Goal: Task Accomplishment & Management: Complete application form

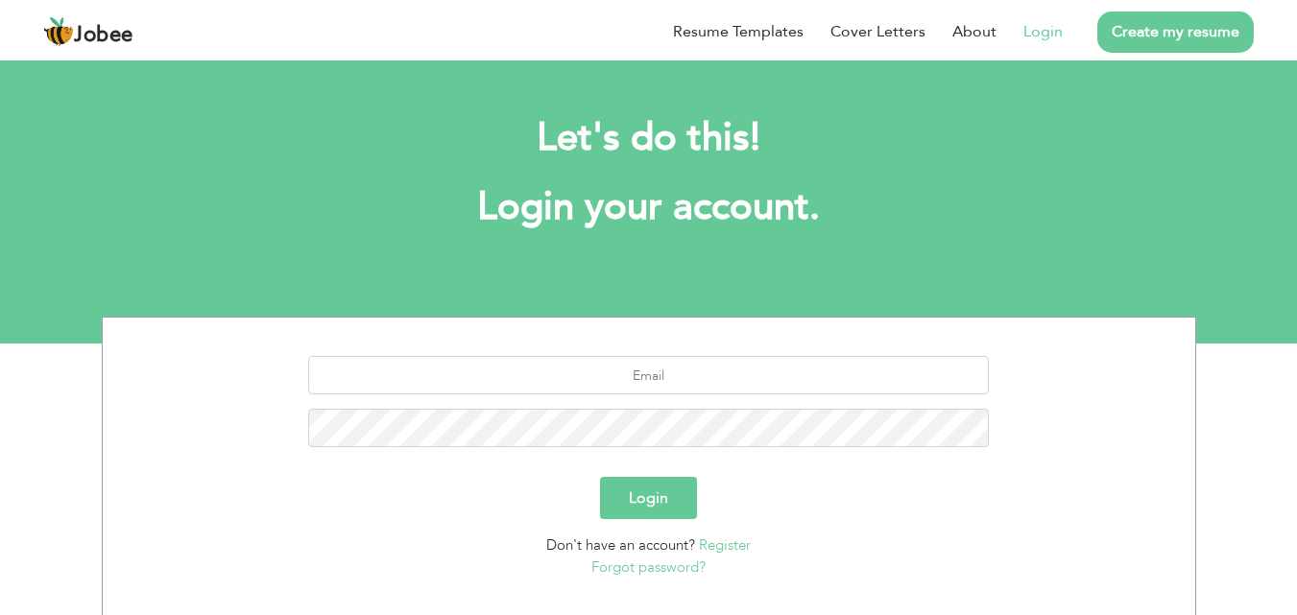
click at [1038, 30] on link "Login" at bounding box center [1042, 31] width 39 height 23
click at [653, 496] on button "Login" at bounding box center [648, 498] width 97 height 42
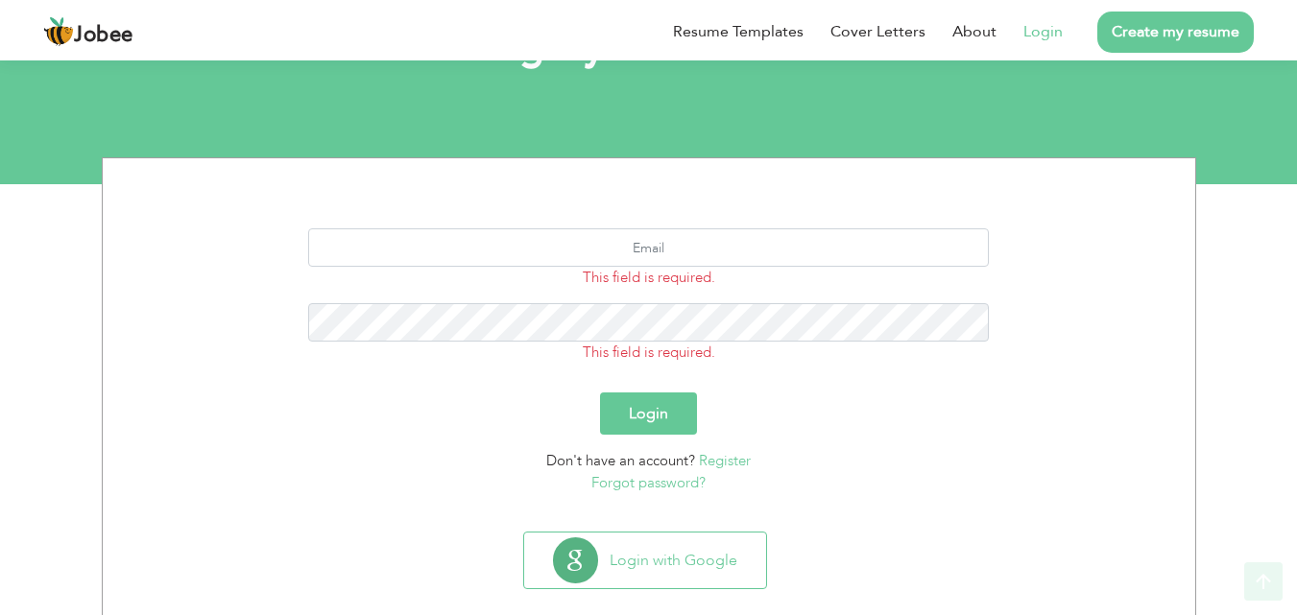
scroll to position [161, 0]
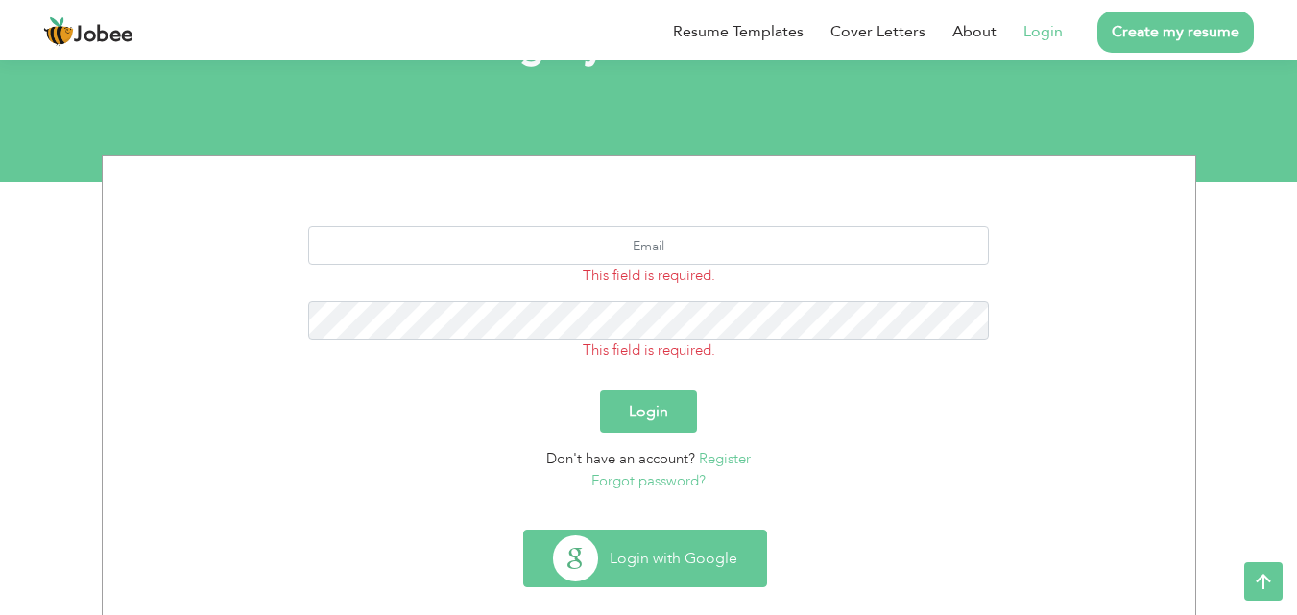
click at [681, 540] on button "Login with Google" at bounding box center [645, 559] width 242 height 56
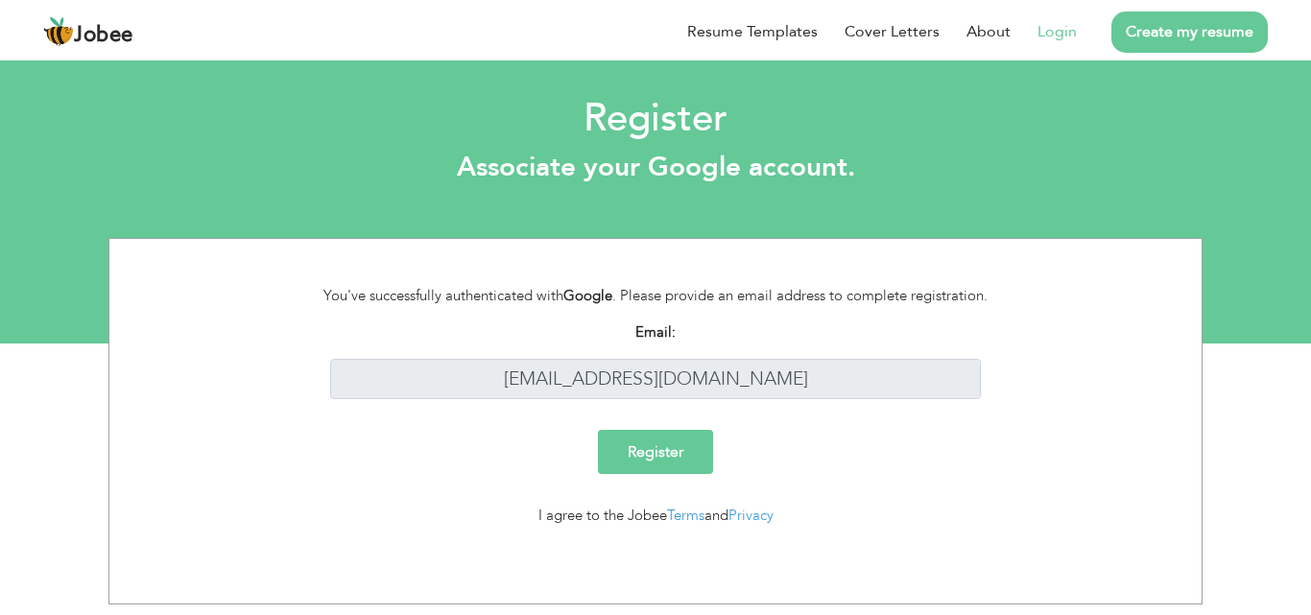
click at [660, 458] on input "Register" at bounding box center [655, 452] width 115 height 44
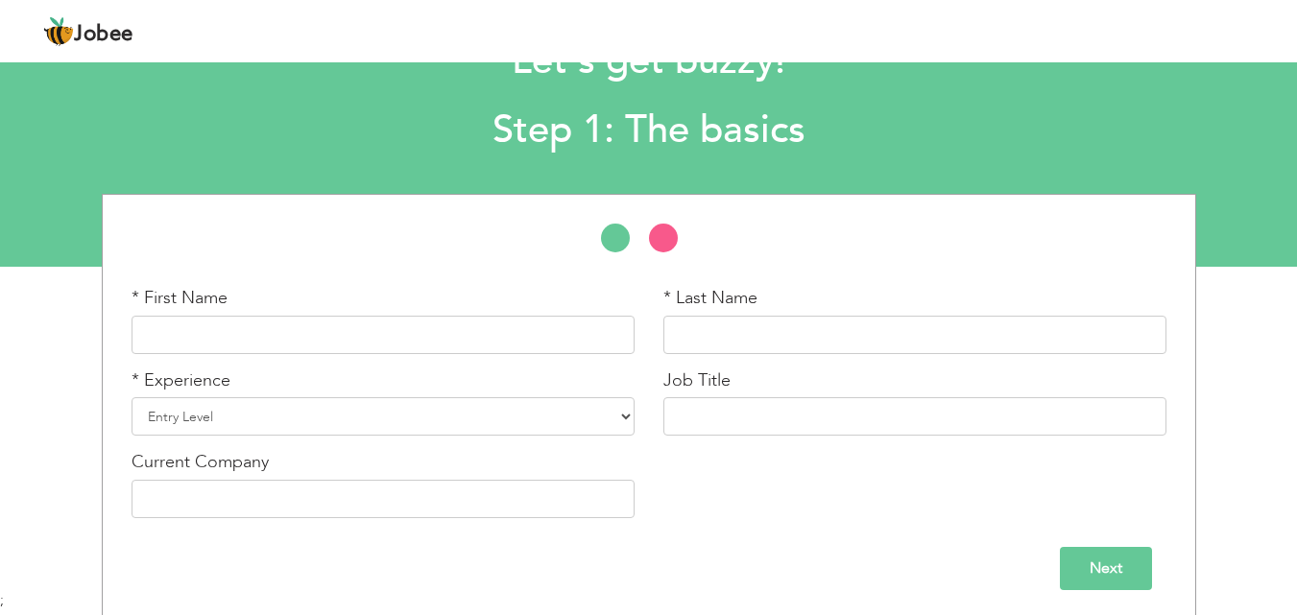
scroll to position [82, 0]
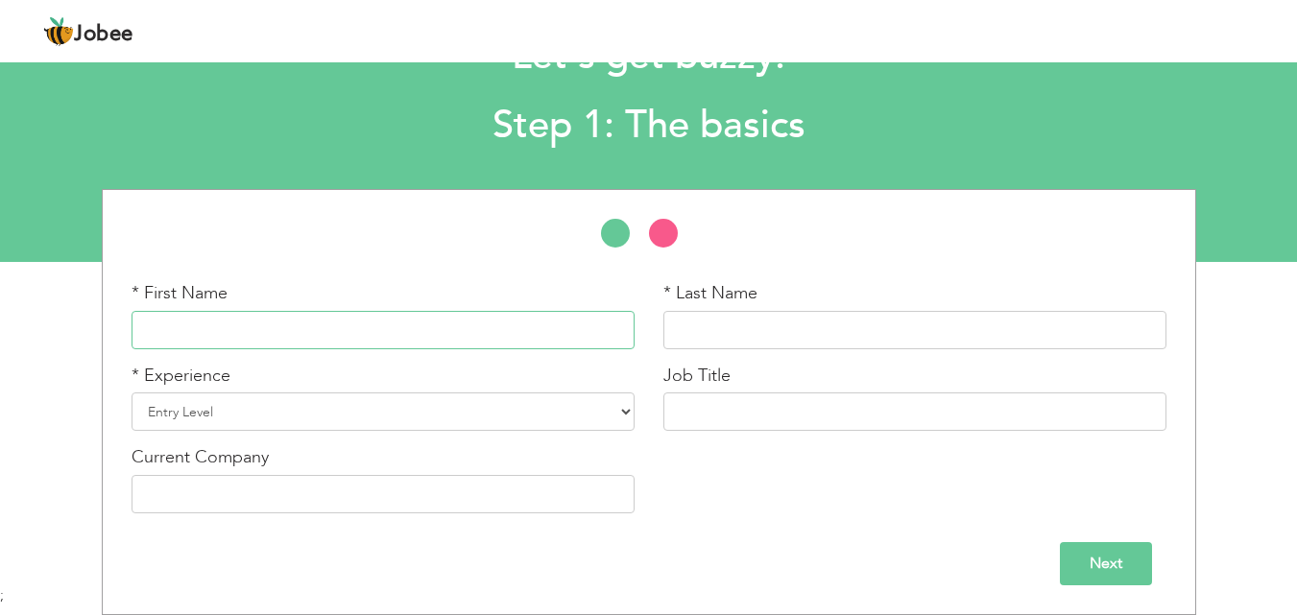
click at [460, 321] on input "text" at bounding box center [382, 330] width 503 height 38
type input "Ahmad"
click at [824, 340] on input "text" at bounding box center [914, 330] width 503 height 38
type input "Dar"
click at [607, 403] on select "Entry Level Less than 1 Year 1 Year 2 Years 3 Years 4 Years 5 Years 6 Years 7 Y…" at bounding box center [382, 412] width 503 height 38
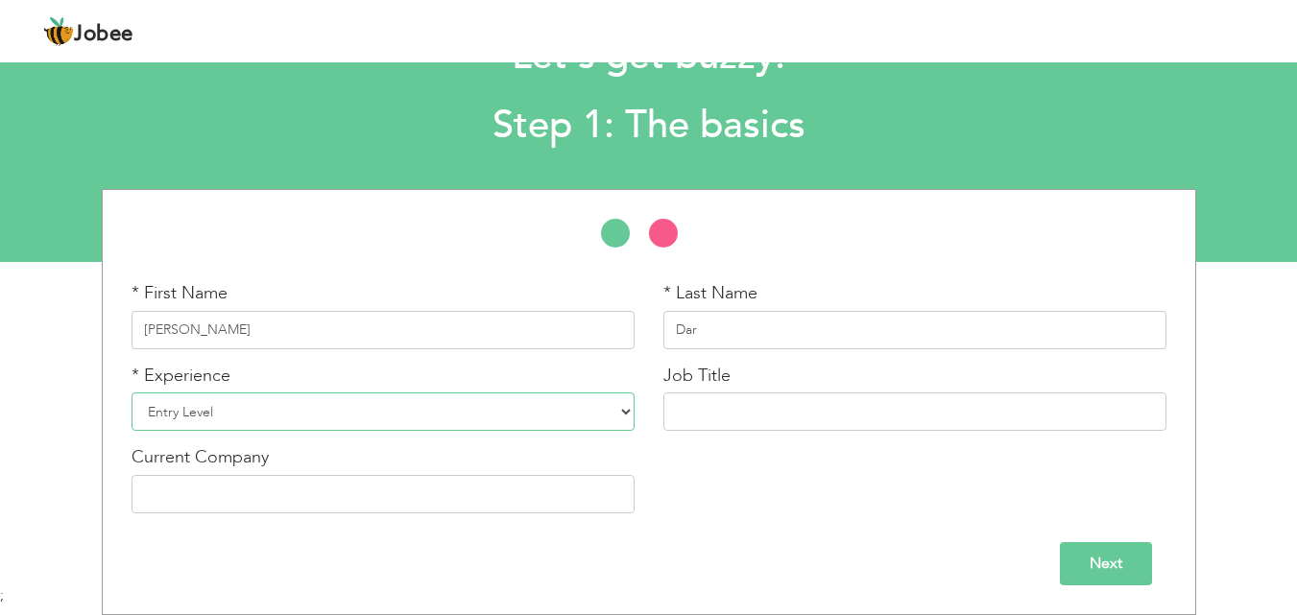
select select "5"
click at [131, 393] on select "Entry Level Less than 1 Year 1 Year 2 Years 3 Years 4 Years 5 Years 6 Years 7 Y…" at bounding box center [382, 412] width 503 height 38
click at [789, 413] on input "text" at bounding box center [914, 412] width 503 height 38
type input "Technical Support Representative"
click at [1110, 561] on input "Next" at bounding box center [1106, 563] width 92 height 43
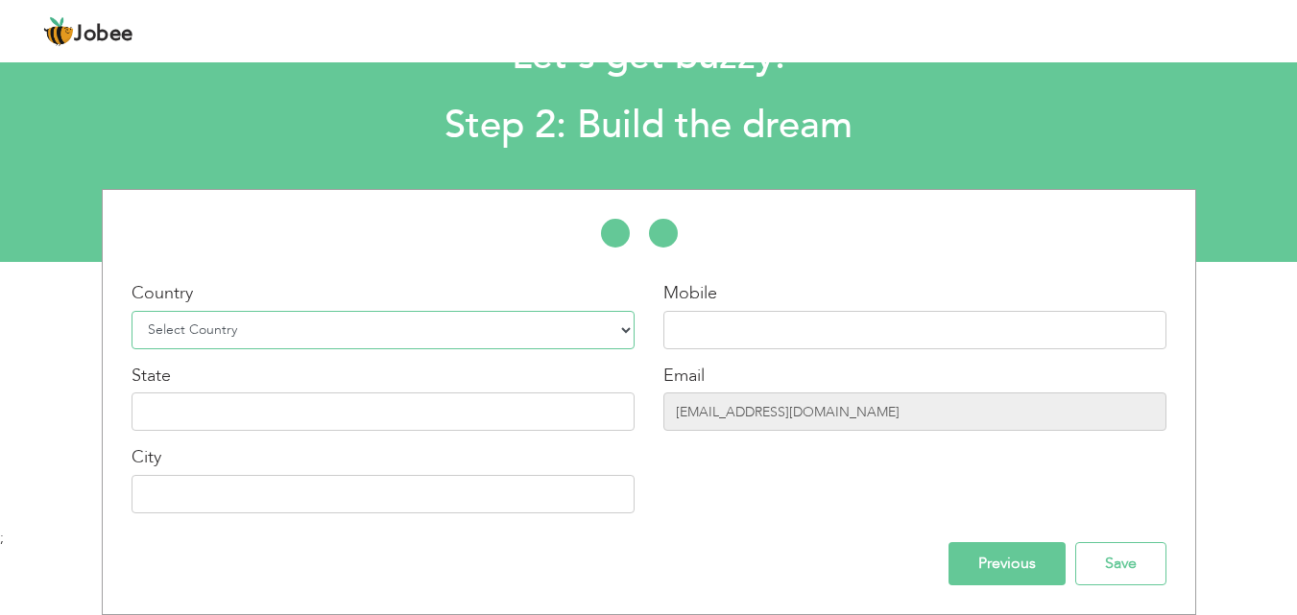
click at [559, 328] on select "Select Country Afghanistan Albania Algeria American Samoa Andorra Angola Anguil…" at bounding box center [382, 330] width 503 height 38
select select "166"
click at [131, 311] on select "Select Country Afghanistan Albania Algeria American Samoa Andorra Angola Anguil…" at bounding box center [382, 330] width 503 height 38
click at [695, 334] on input "text" at bounding box center [914, 330] width 503 height 38
type input "03123689234"
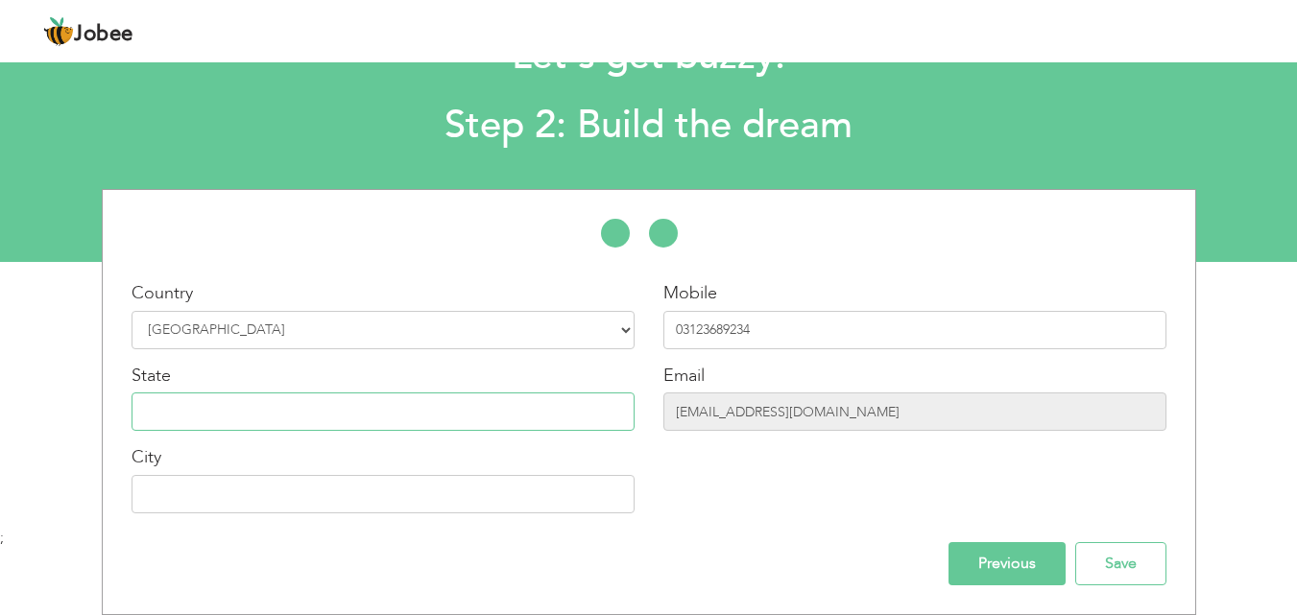
click at [573, 407] on input "text" at bounding box center [382, 412] width 503 height 38
type input "[GEOGRAPHIC_DATA]"
click at [500, 482] on input "text" at bounding box center [382, 494] width 503 height 38
type input "Gujranwala"
click at [1121, 561] on input "Save" at bounding box center [1120, 563] width 91 height 43
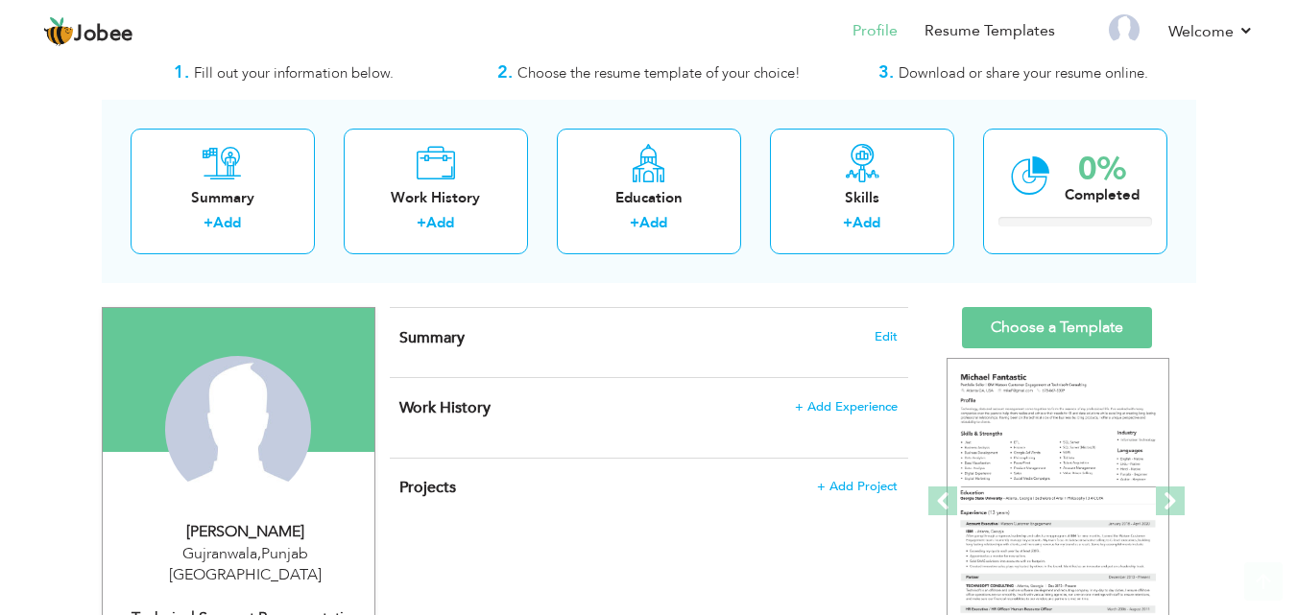
scroll to position [5, 0]
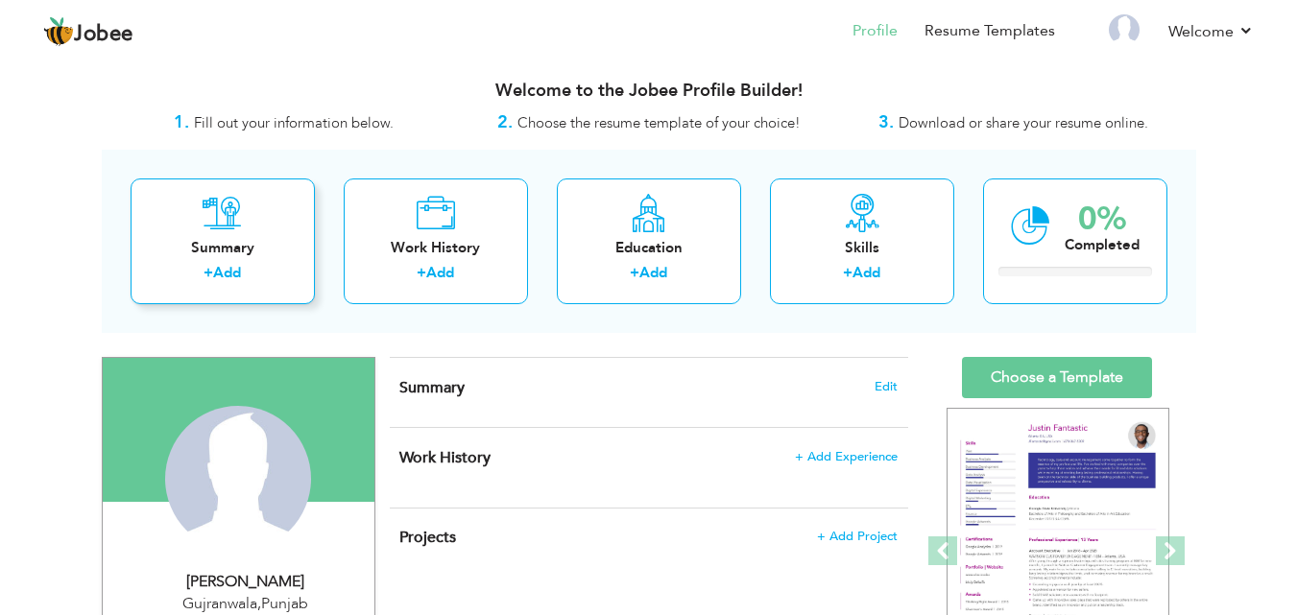
click at [267, 269] on div "+ Add" at bounding box center [223, 275] width 154 height 25
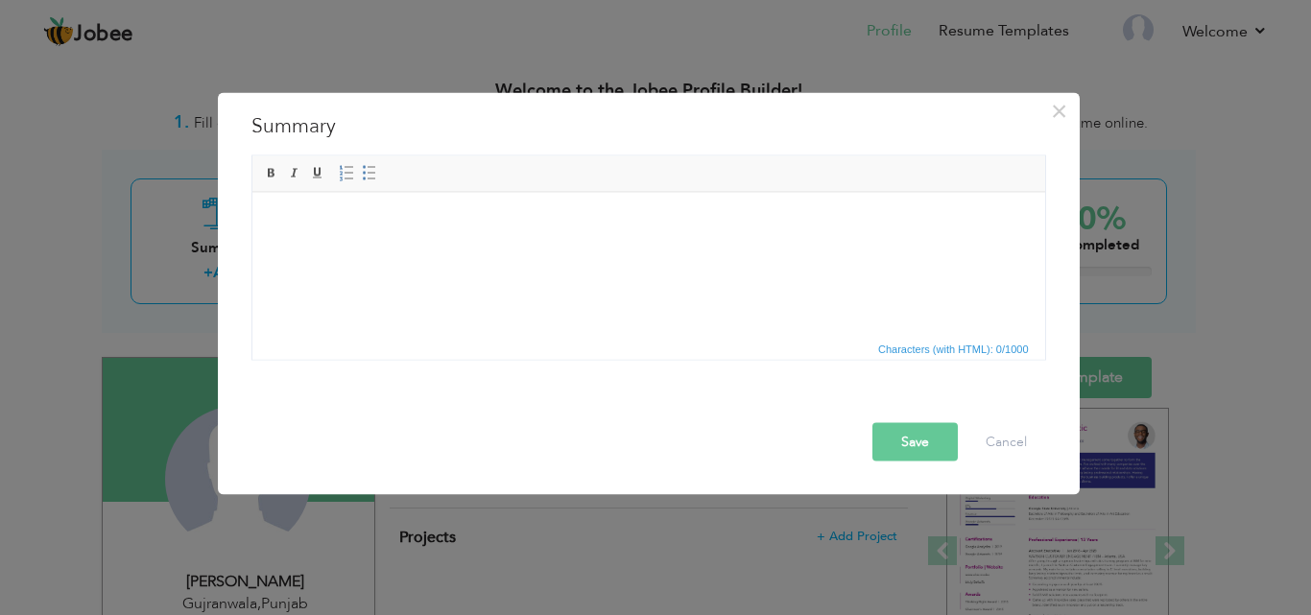
click at [585, 192] on html at bounding box center [647, 192] width 793 height 0
click at [612, 251] on html at bounding box center [647, 221] width 793 height 59
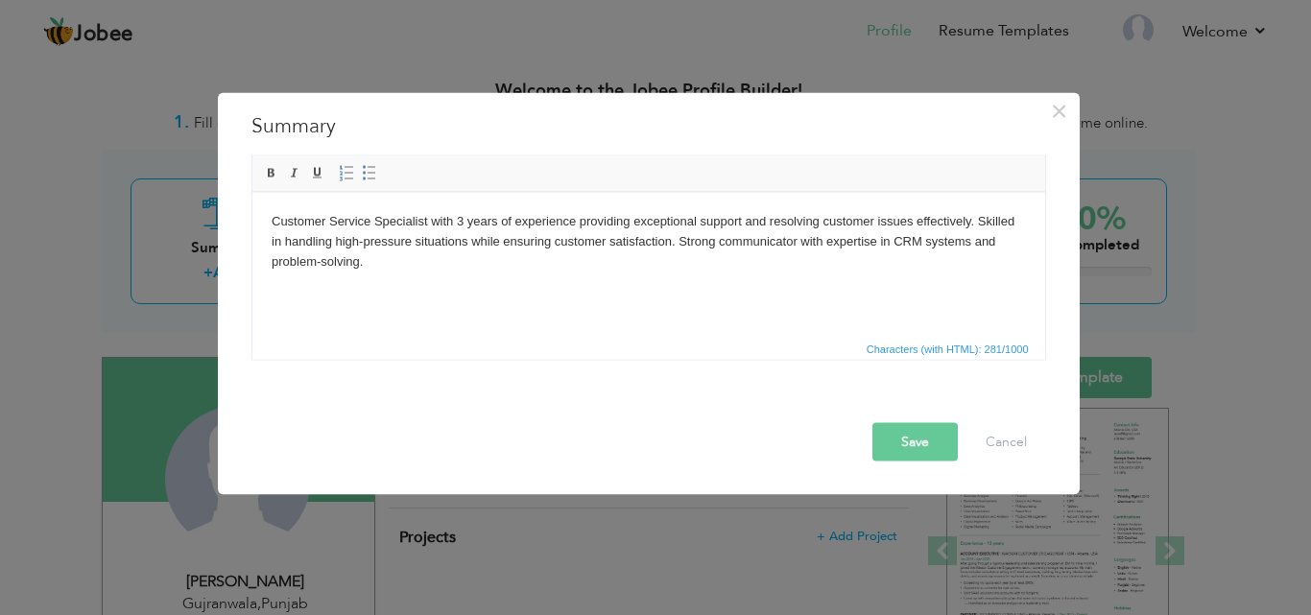
click at [920, 439] on button "Save" at bounding box center [914, 441] width 85 height 38
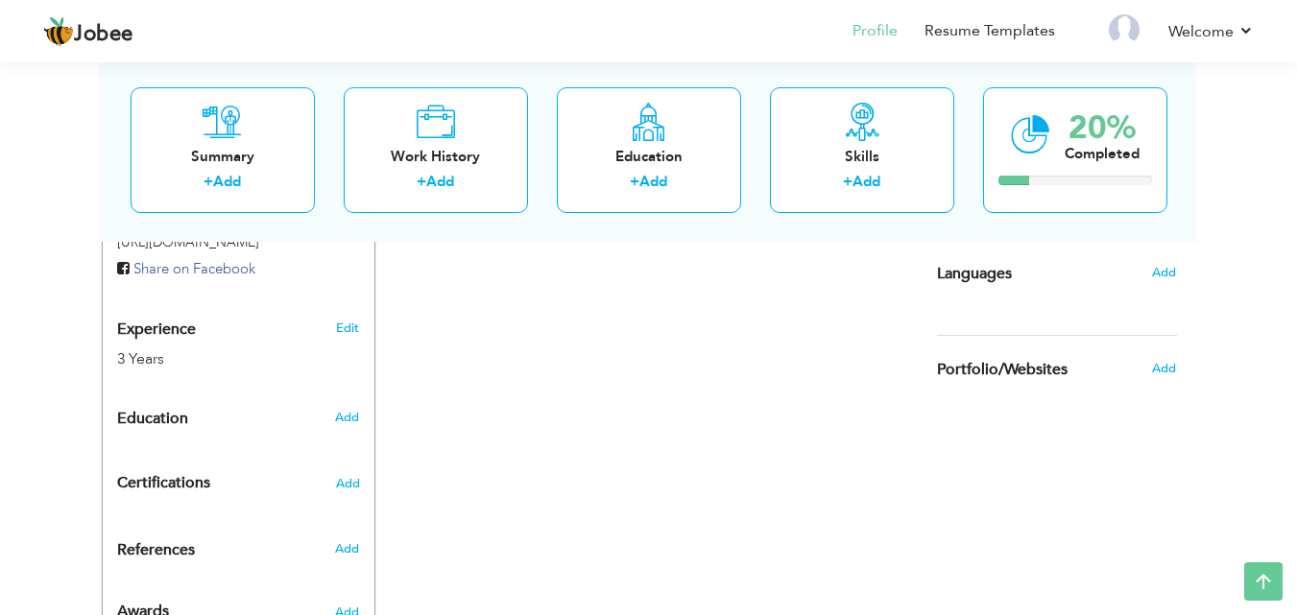
scroll to position [688, 0]
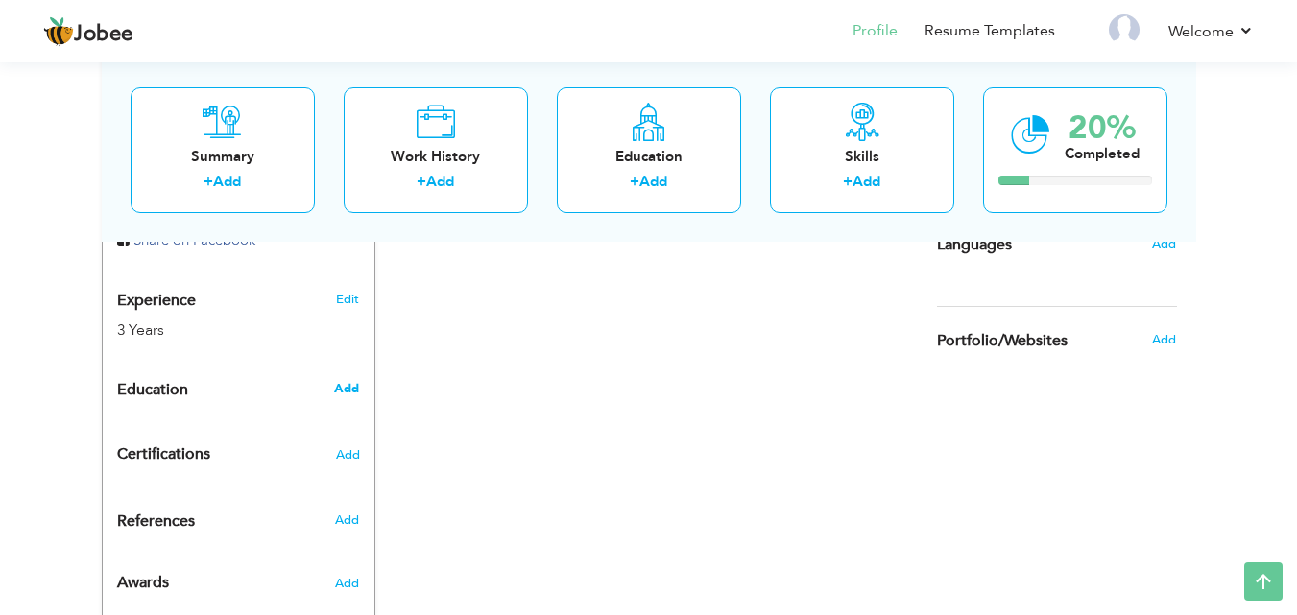
click at [351, 380] on span "Add" at bounding box center [346, 388] width 25 height 17
radio input "true"
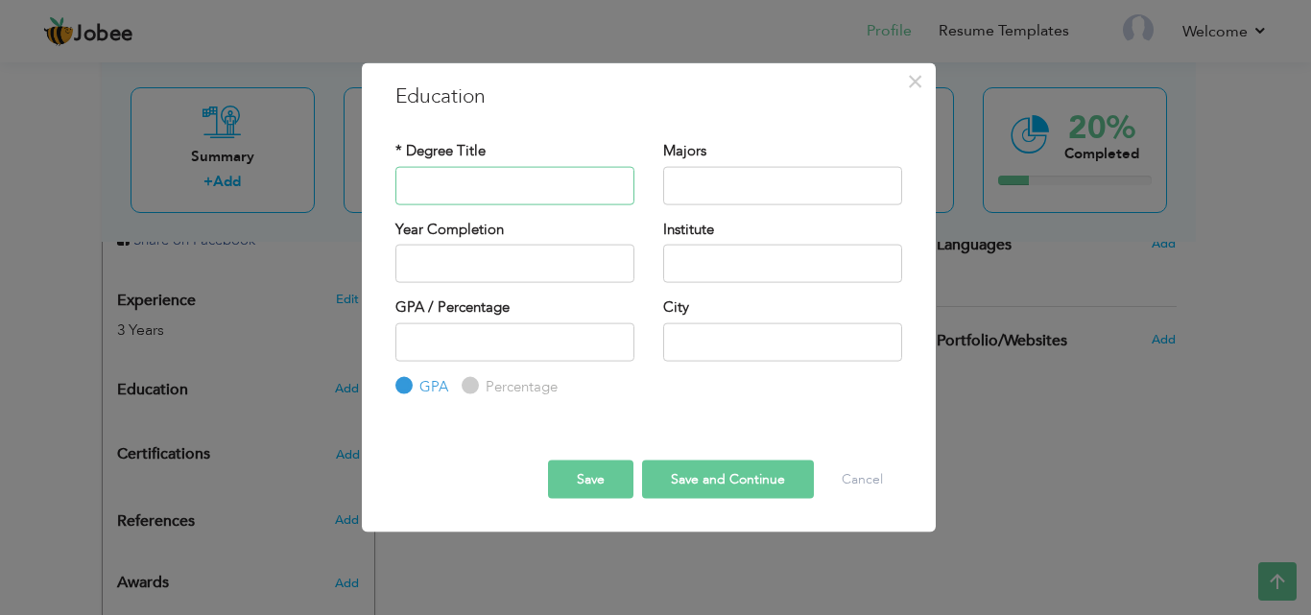
click at [477, 193] on input "text" at bounding box center [514, 185] width 239 height 38
type input "Bachelors In Commerce"
click at [693, 186] on input "text" at bounding box center [782, 185] width 239 height 38
type input "Commerce"
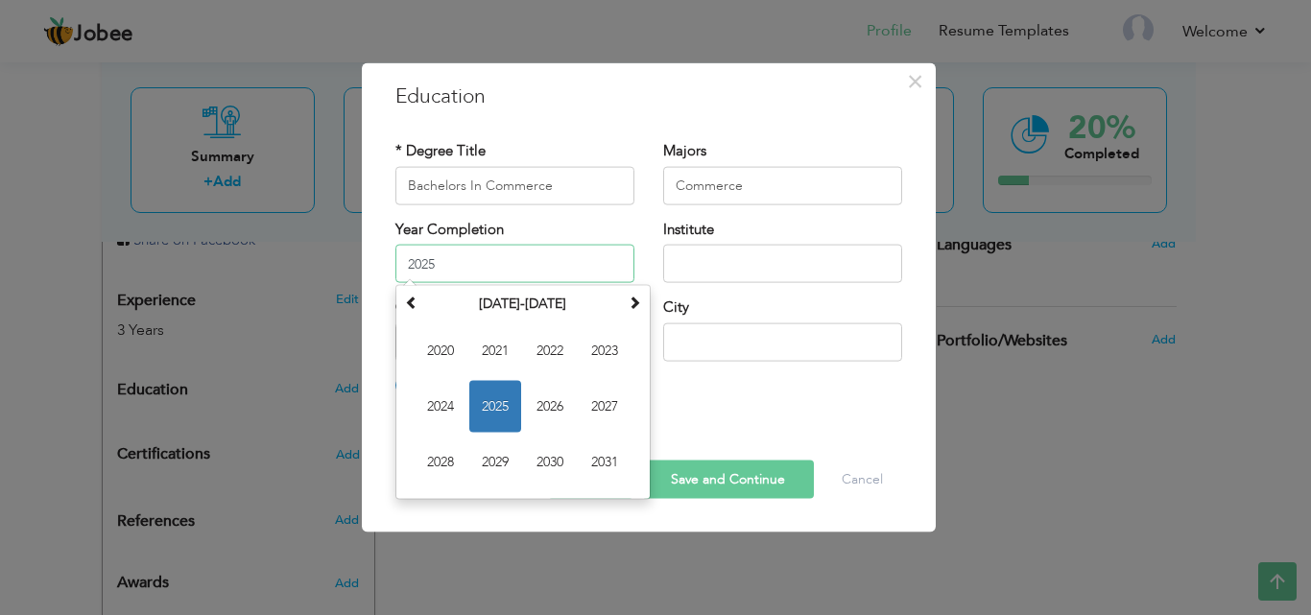
click at [546, 251] on input "2025" at bounding box center [514, 264] width 239 height 38
click at [440, 411] on span "2024" at bounding box center [441, 407] width 52 height 52
type input "2024"
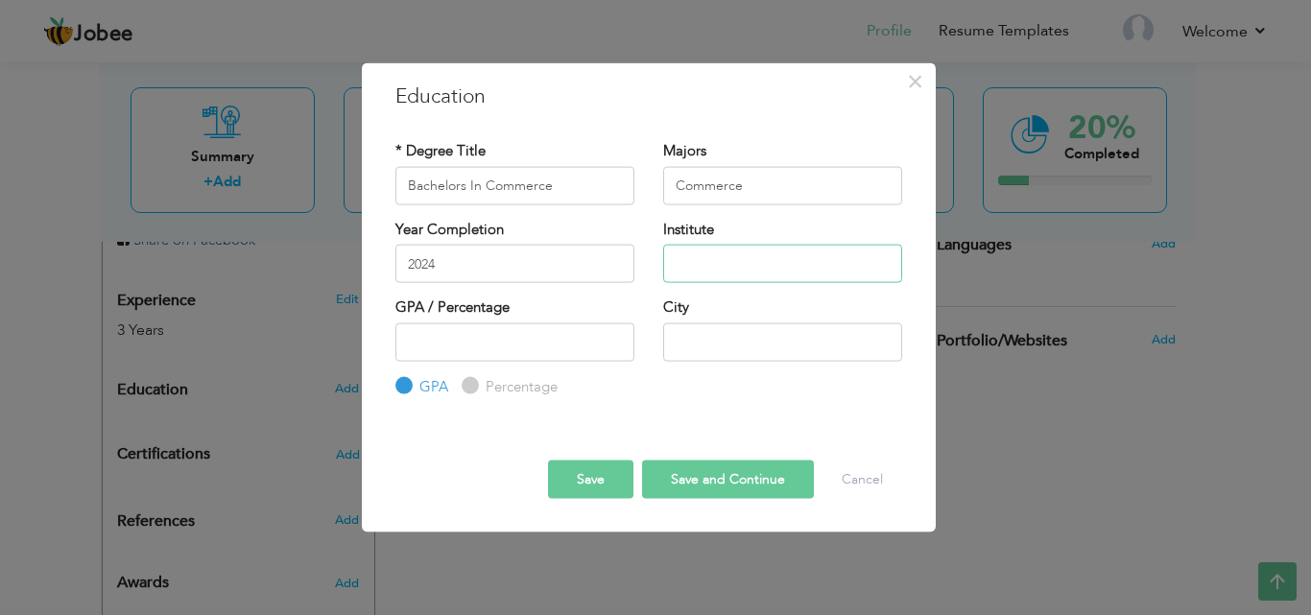
click at [775, 259] on input "text" at bounding box center [782, 264] width 239 height 38
type input "P"
type input "[GEOGRAPHIC_DATA]"
click at [718, 476] on button "Save and Continue" at bounding box center [728, 480] width 172 height 38
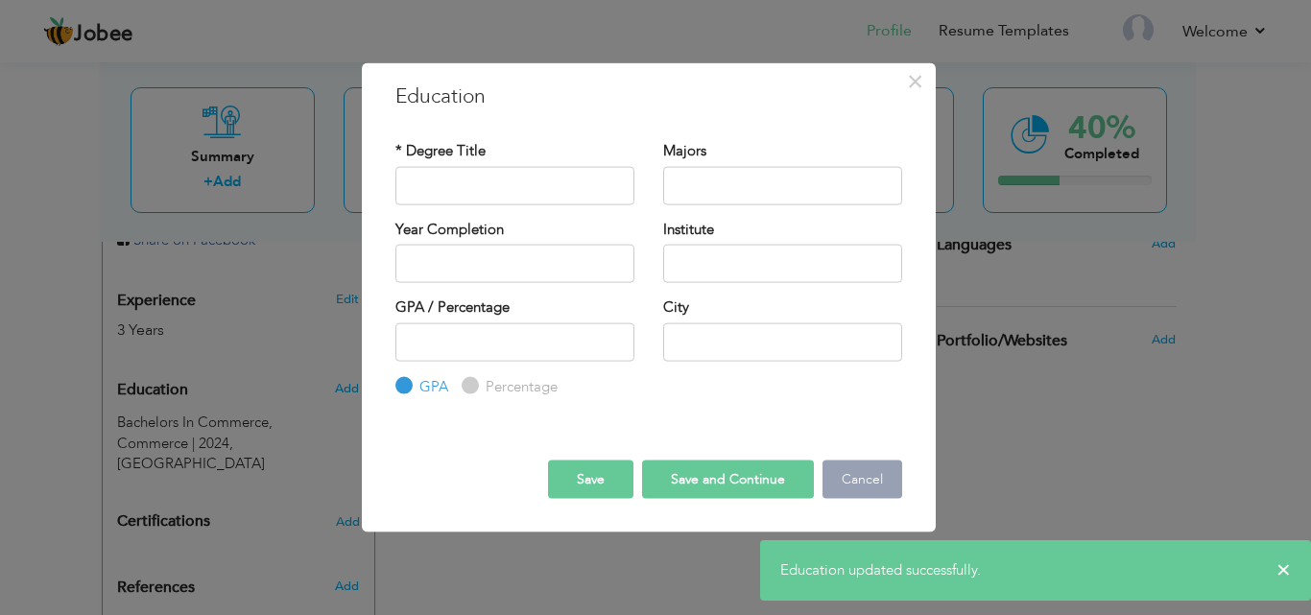
click at [851, 473] on button "Cancel" at bounding box center [863, 480] width 80 height 38
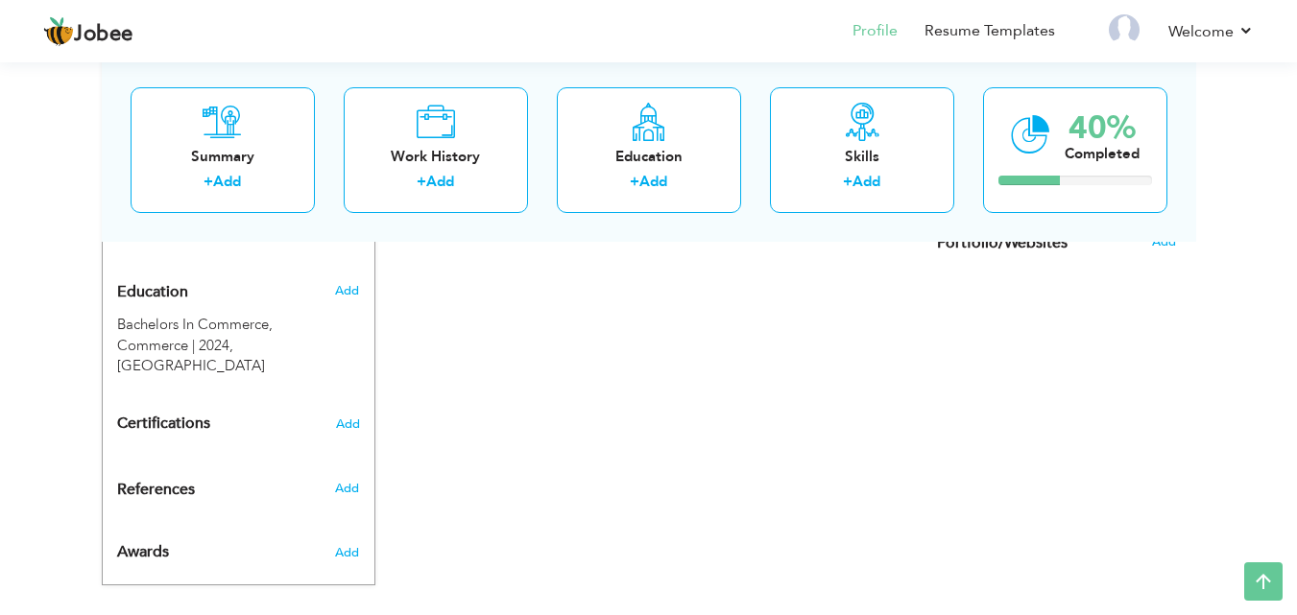
scroll to position [0, 0]
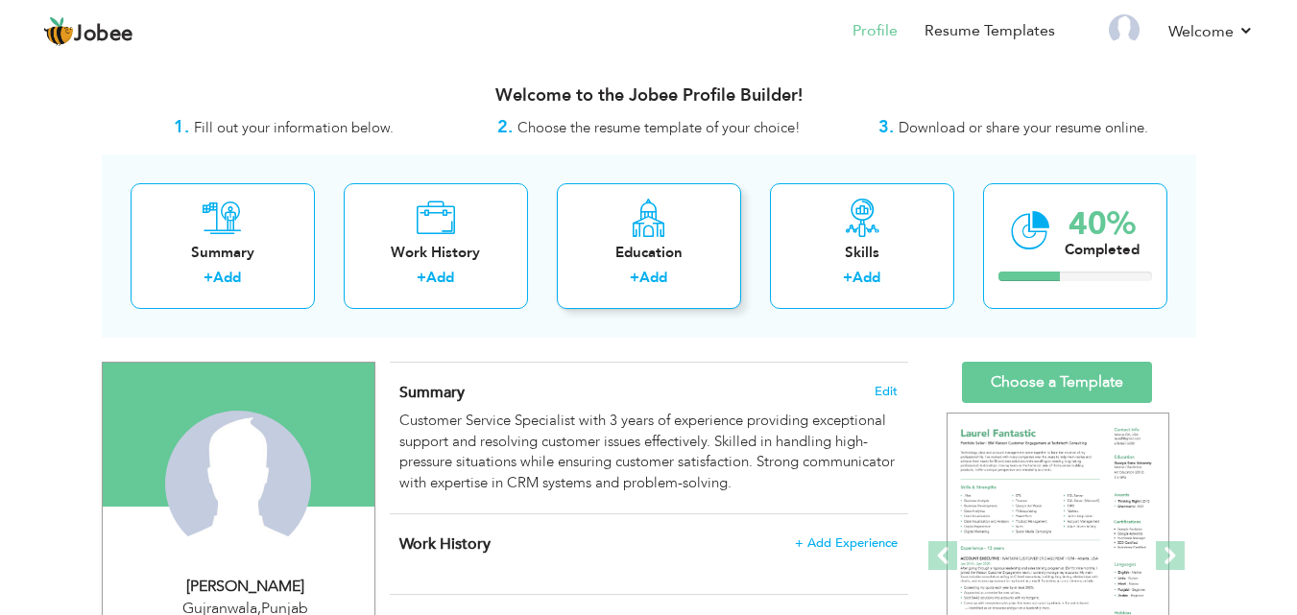
click at [711, 263] on div "Education" at bounding box center [649, 253] width 154 height 20
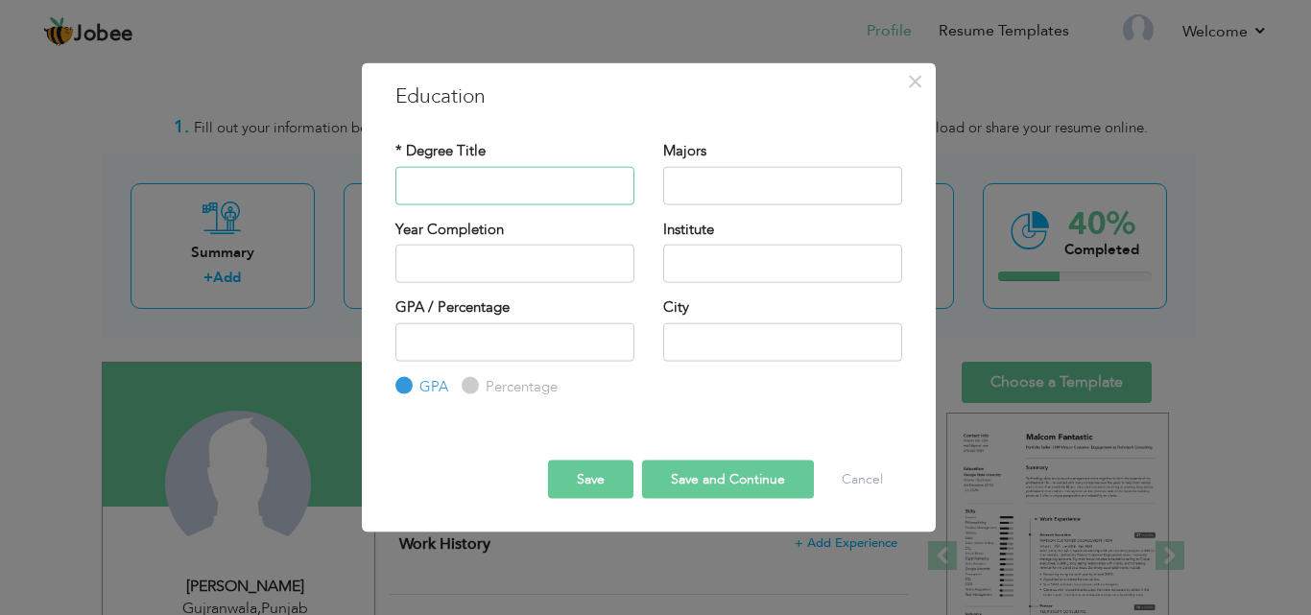
click at [548, 189] on input "text" at bounding box center [514, 185] width 239 height 38
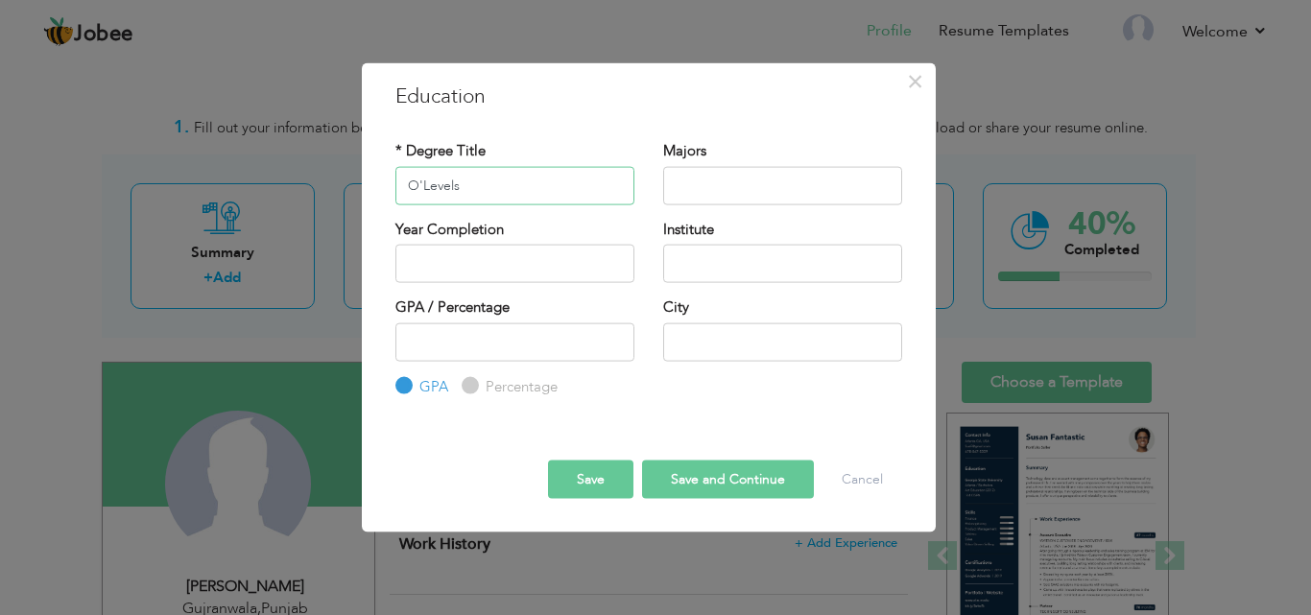
type input "O'Levels"
click at [746, 190] on input "text" at bounding box center [782, 185] width 239 height 38
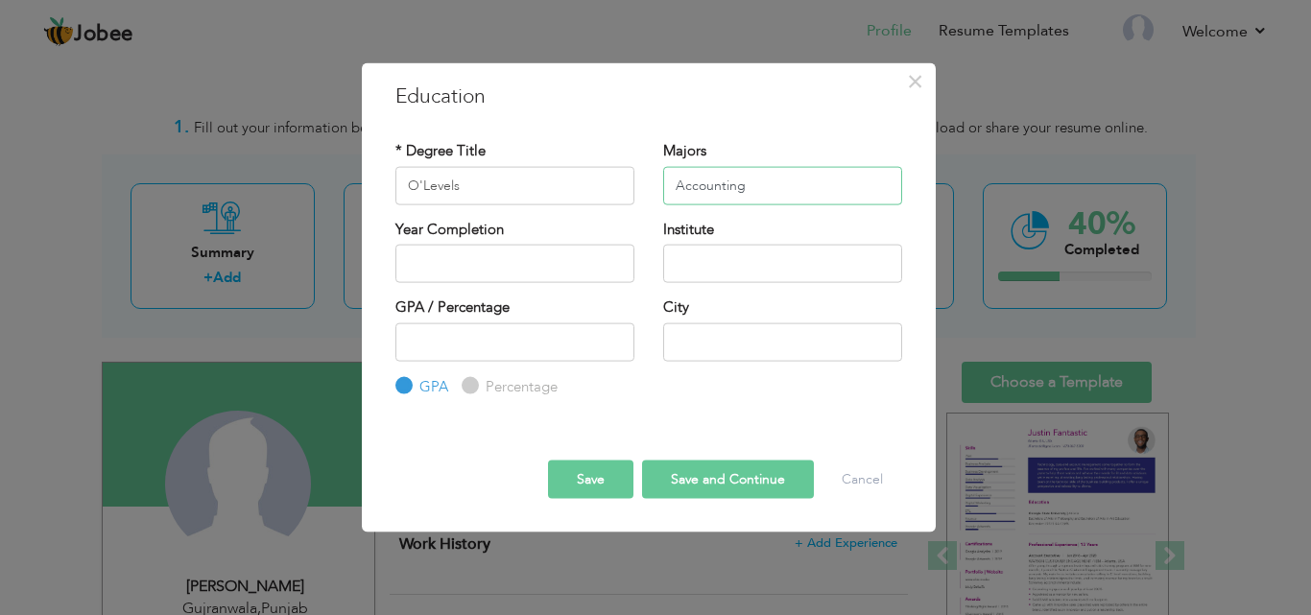
type input "Accounting"
click at [550, 250] on input "text" at bounding box center [514, 264] width 239 height 38
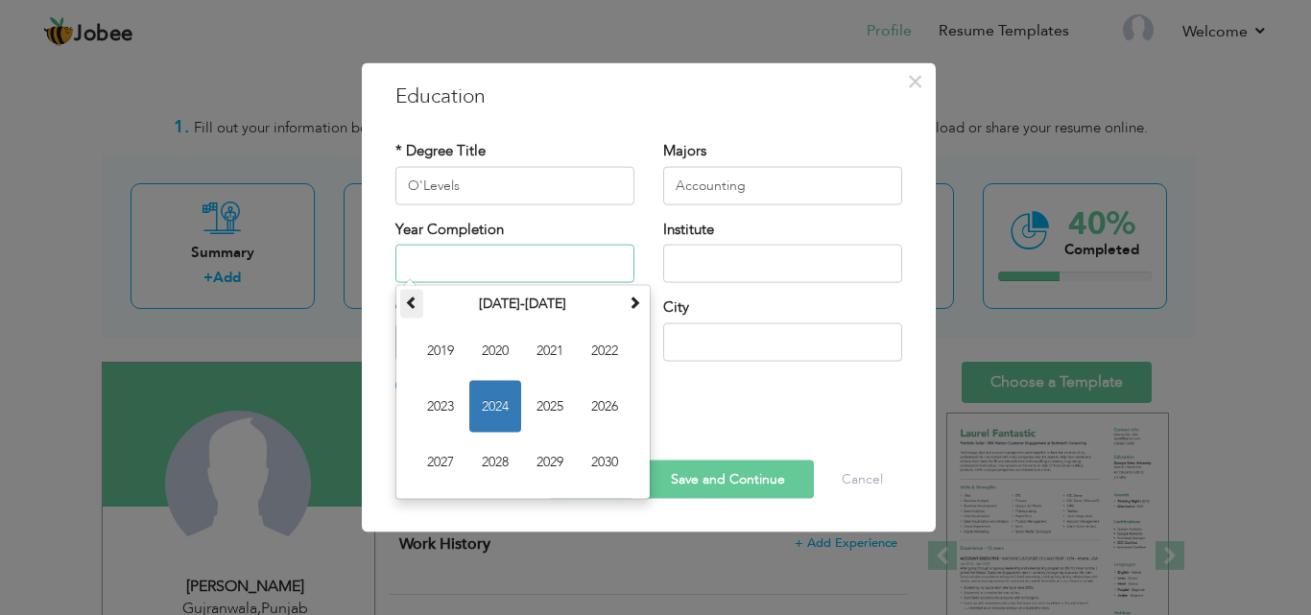
click at [418, 298] on span at bounding box center [411, 302] width 13 height 13
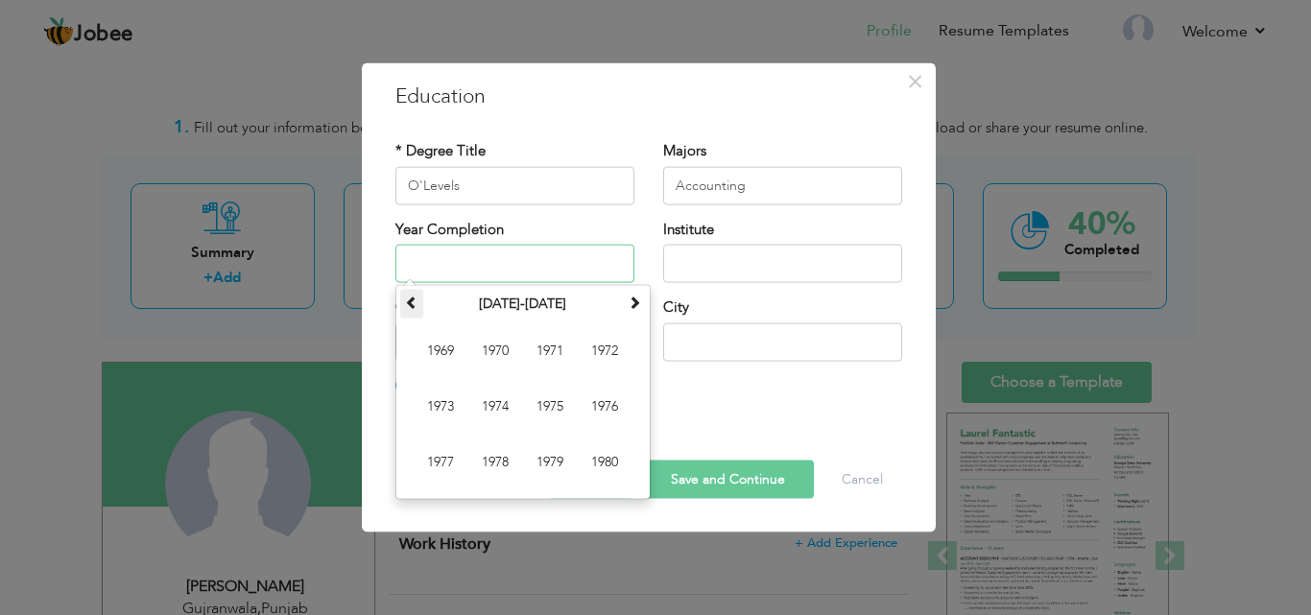
click at [418, 298] on span at bounding box center [411, 302] width 13 height 13
click at [634, 304] on span at bounding box center [634, 302] width 13 height 13
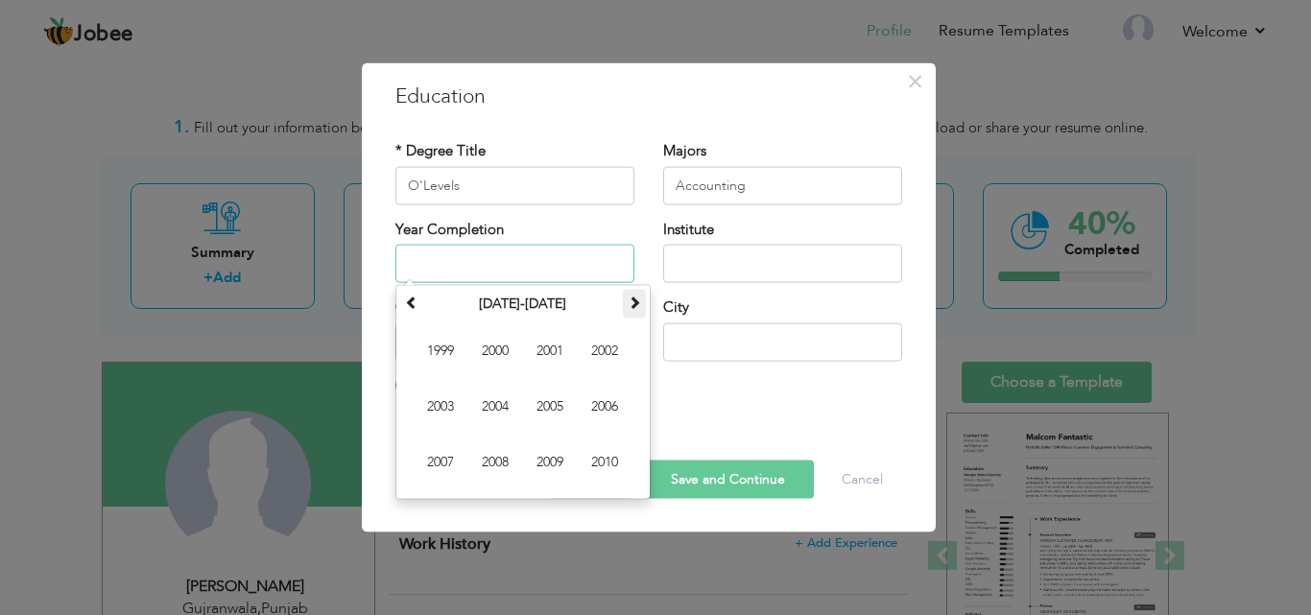
click at [634, 304] on span at bounding box center [634, 302] width 13 height 13
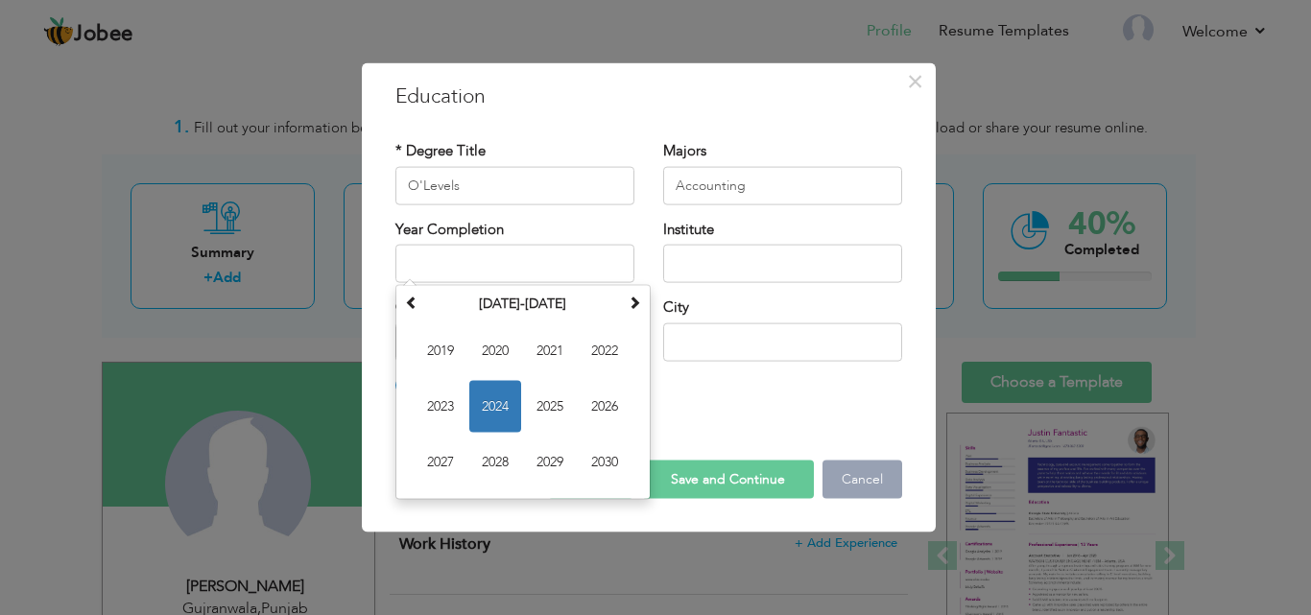
click at [886, 472] on button "Cancel" at bounding box center [863, 480] width 80 height 38
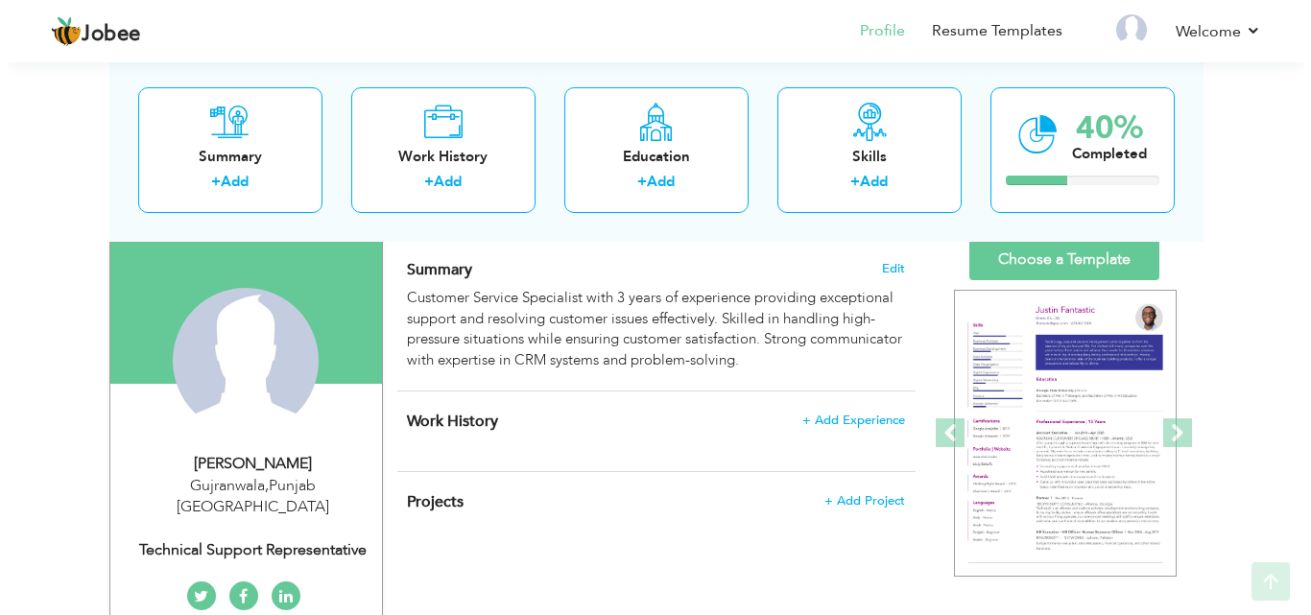
scroll to position [172, 0]
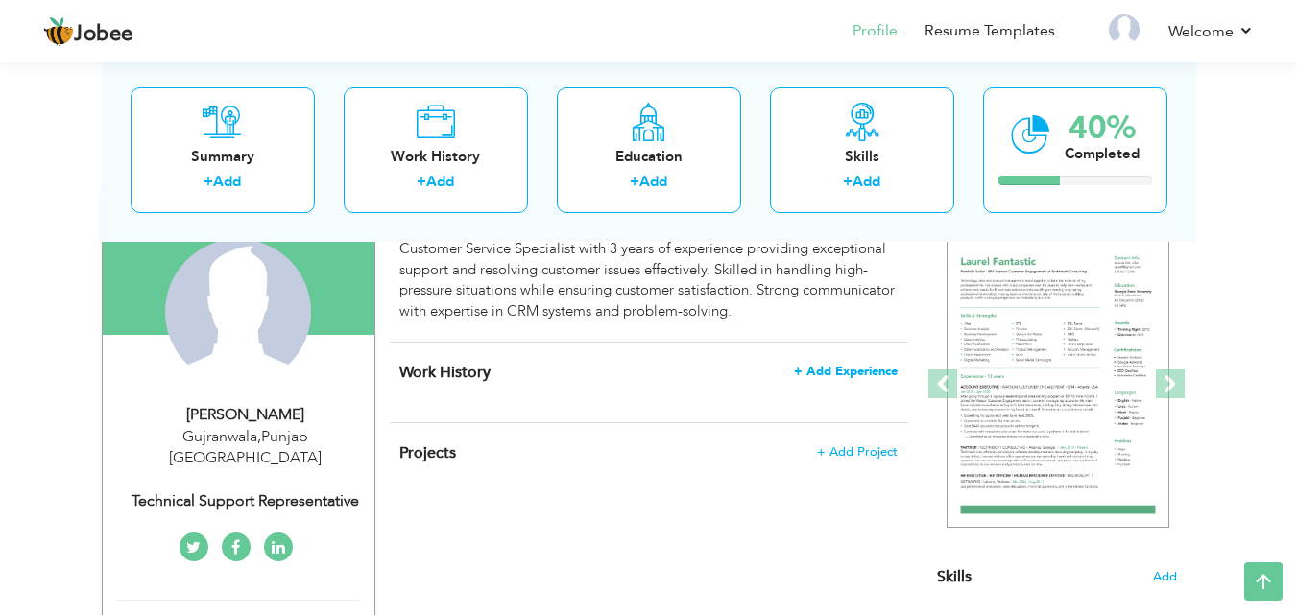
click at [843, 366] on span "+ Add Experience" at bounding box center [846, 371] width 104 height 13
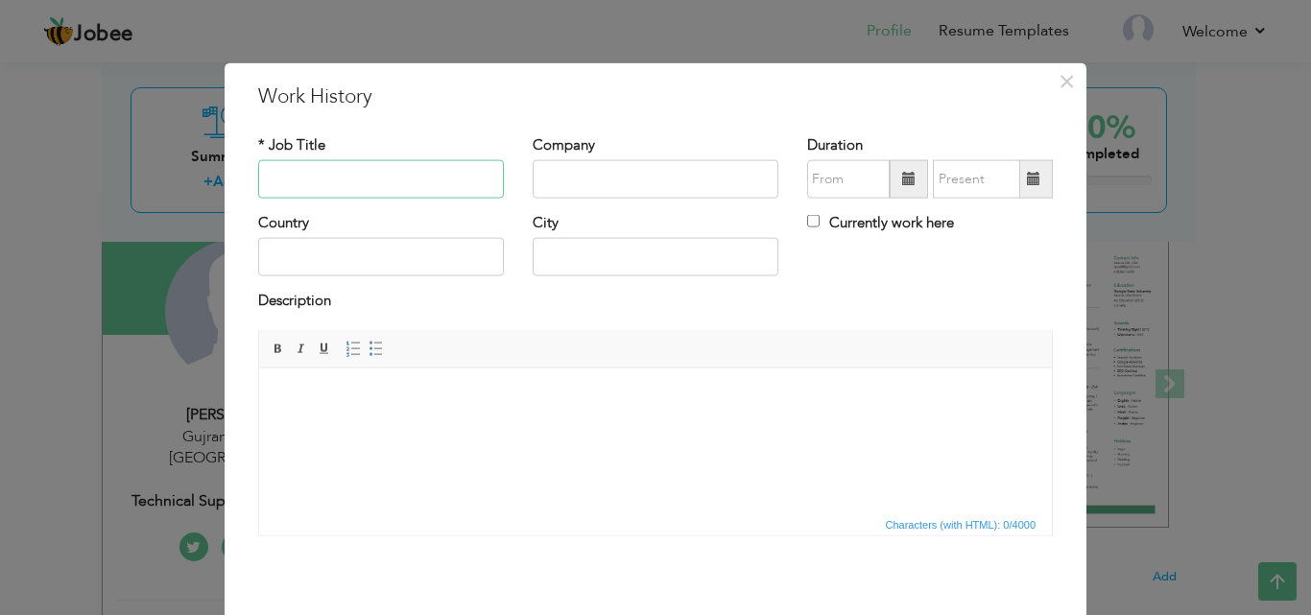
click at [453, 174] on input "text" at bounding box center [381, 179] width 246 height 38
type input "T"
type input "Technical Support Representative"
click at [555, 173] on input "text" at bounding box center [656, 179] width 246 height 38
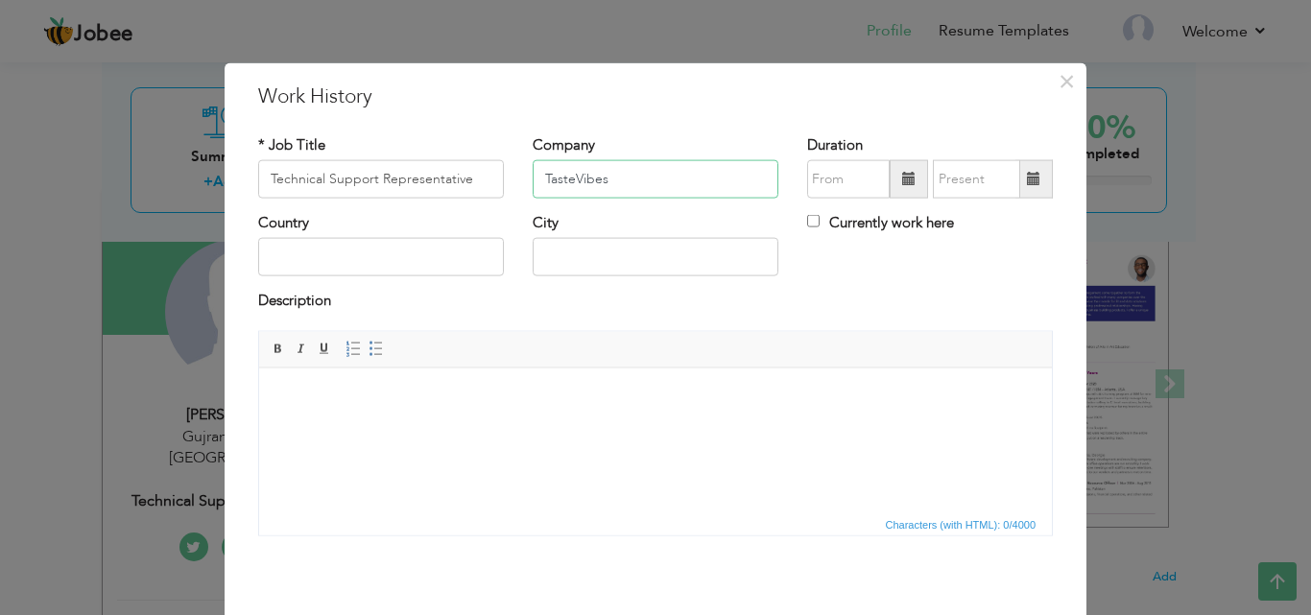
type input "TasteVibes"
click at [418, 254] on input "text" at bounding box center [381, 257] width 246 height 38
type input "[GEOGRAPHIC_DATA]"
click at [618, 271] on input "text" at bounding box center [656, 257] width 246 height 38
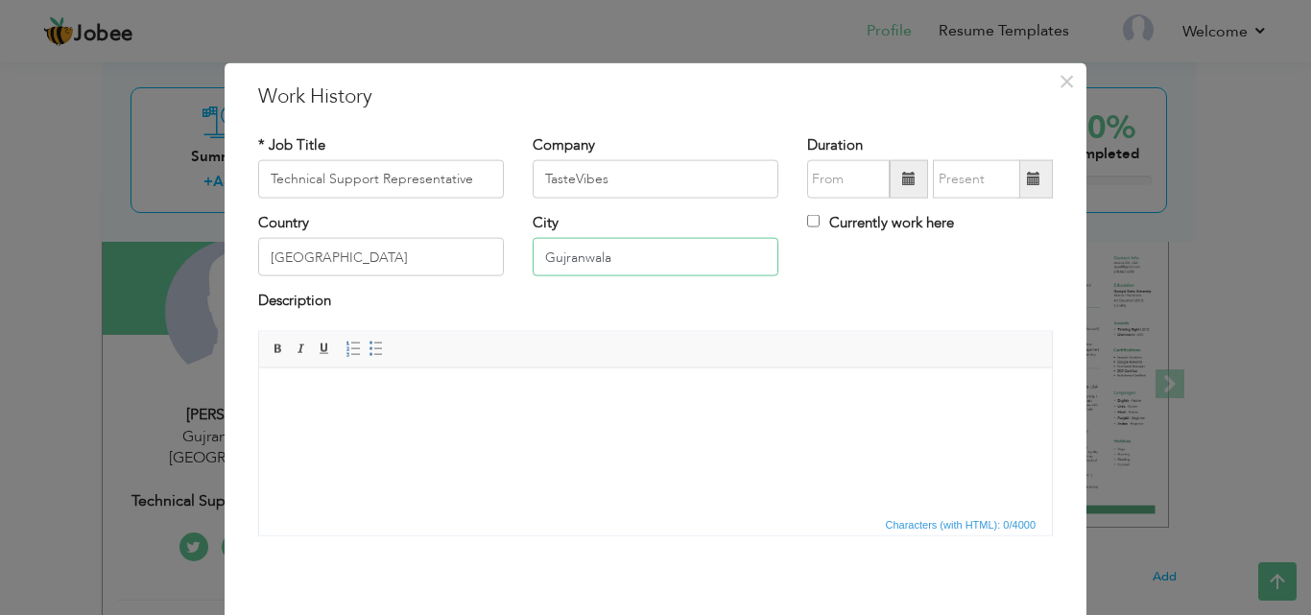
type input "Gujranwala"
click at [904, 163] on span at bounding box center [909, 179] width 38 height 38
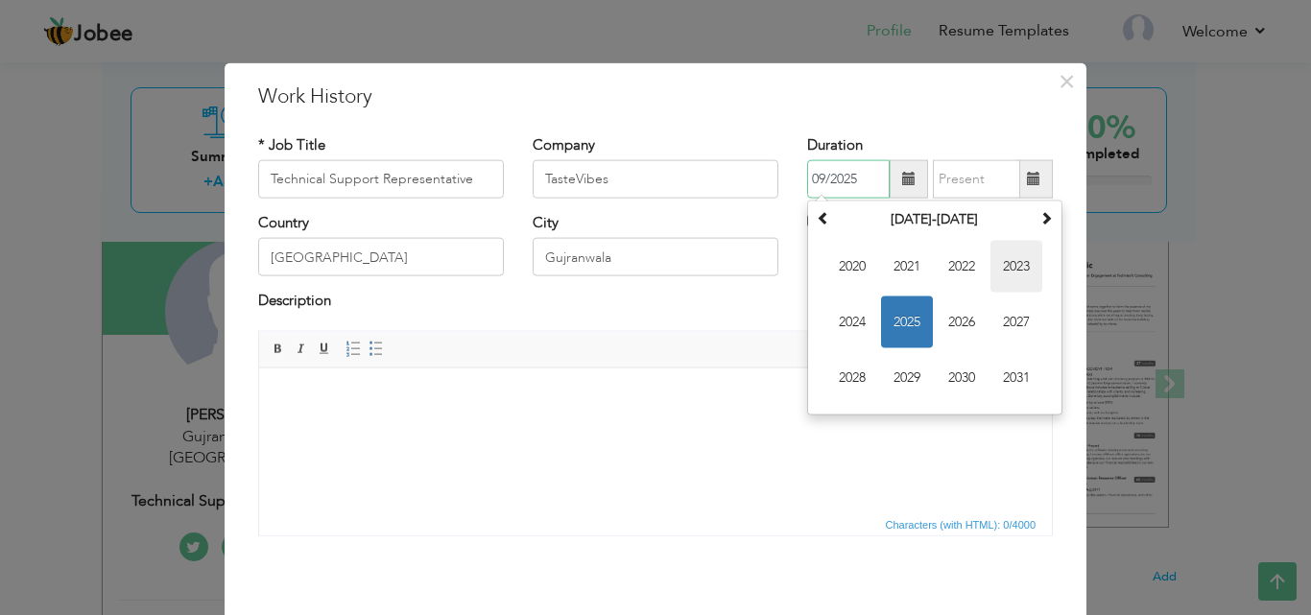
click at [992, 260] on span "2023" at bounding box center [1016, 267] width 52 height 52
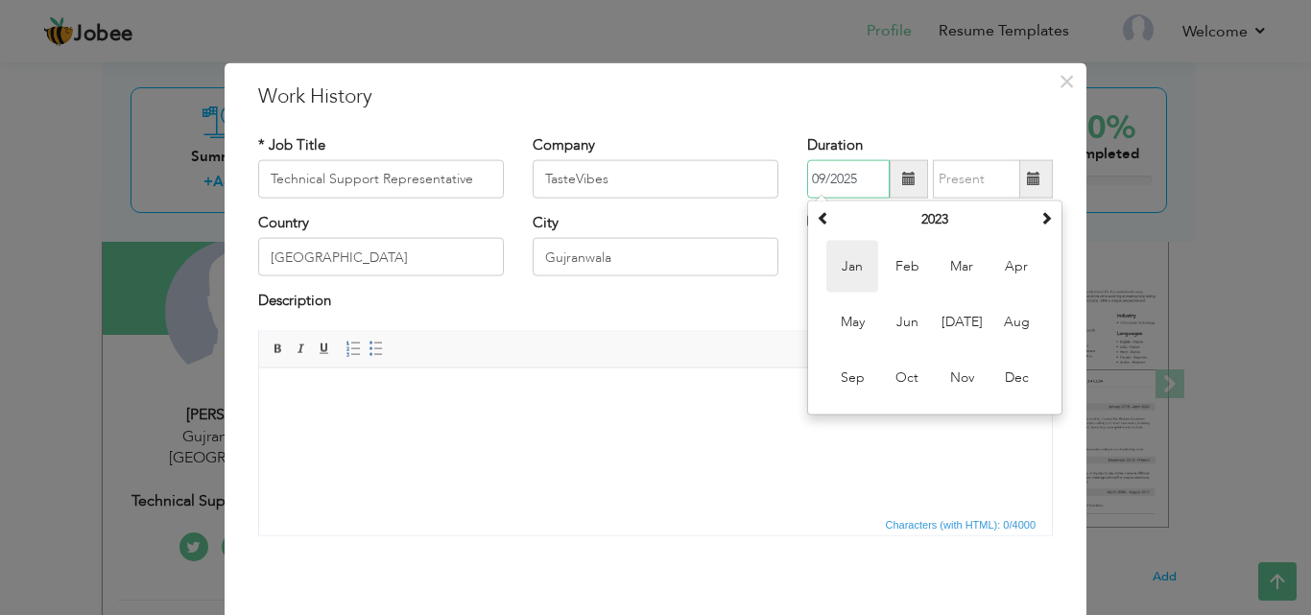
click at [866, 265] on span "Jan" at bounding box center [852, 267] width 52 height 52
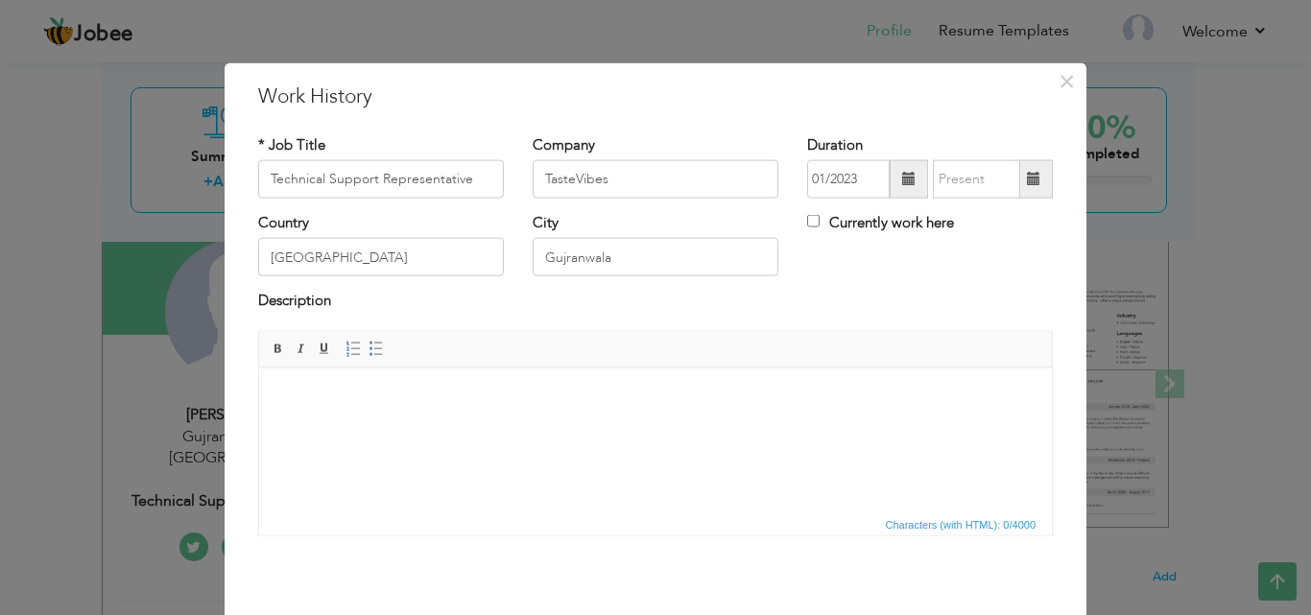
click at [902, 176] on span at bounding box center [908, 178] width 13 height 13
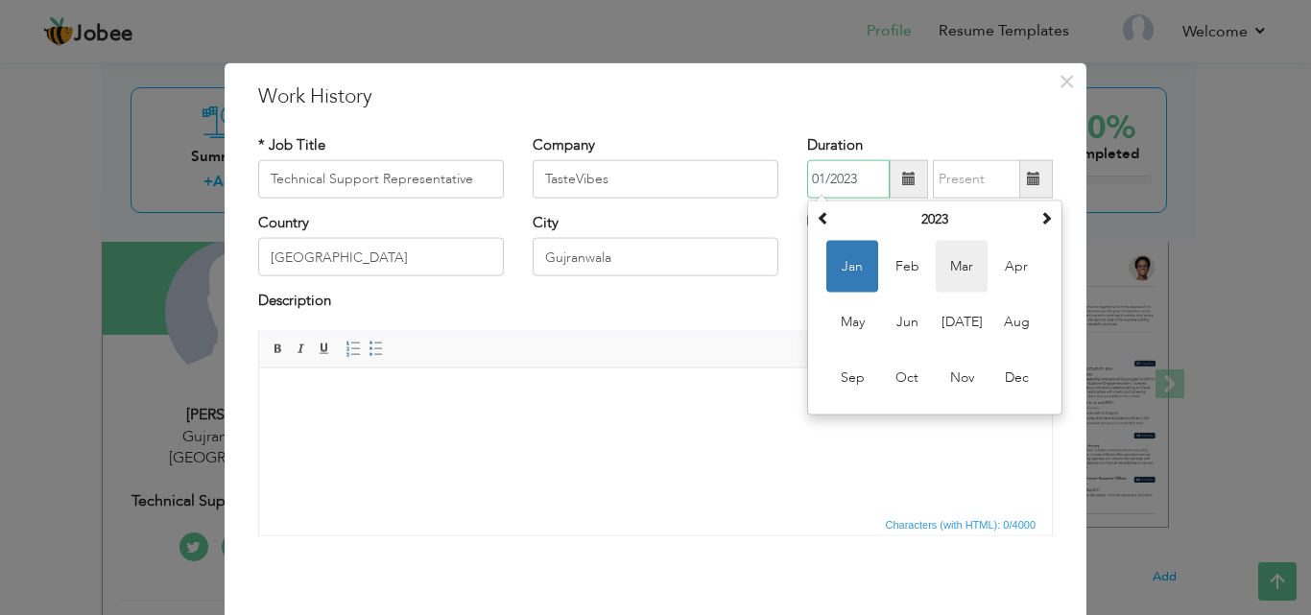
click at [942, 275] on span "Mar" at bounding box center [962, 267] width 52 height 52
type input "03/2023"
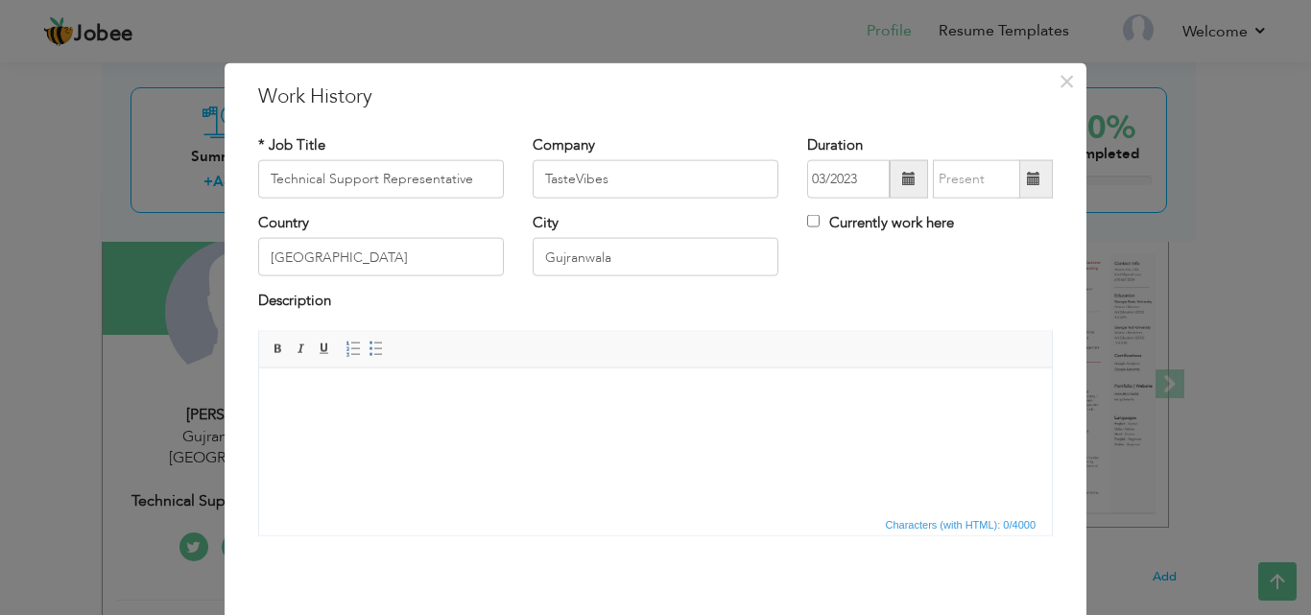
click at [890, 180] on span at bounding box center [909, 179] width 38 height 38
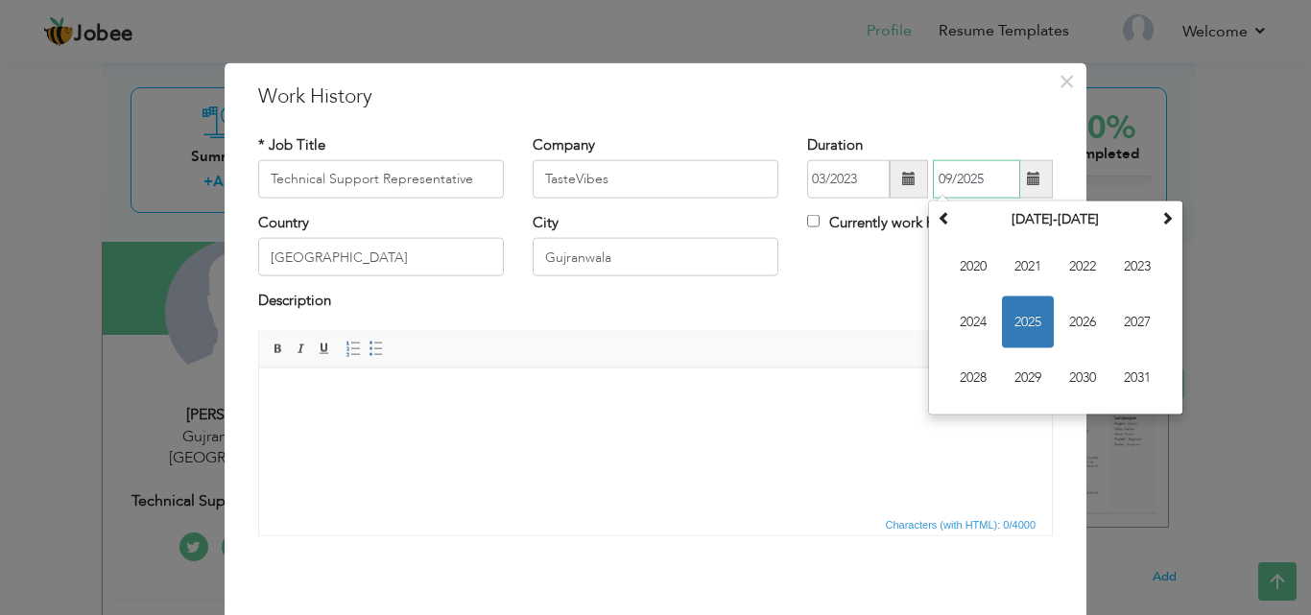
click at [970, 166] on input "09/2025" at bounding box center [976, 179] width 87 height 38
click at [940, 218] on span at bounding box center [944, 217] width 13 height 13
click at [1171, 216] on th at bounding box center [1167, 219] width 23 height 29
click at [1032, 304] on span "2025" at bounding box center [1028, 323] width 52 height 52
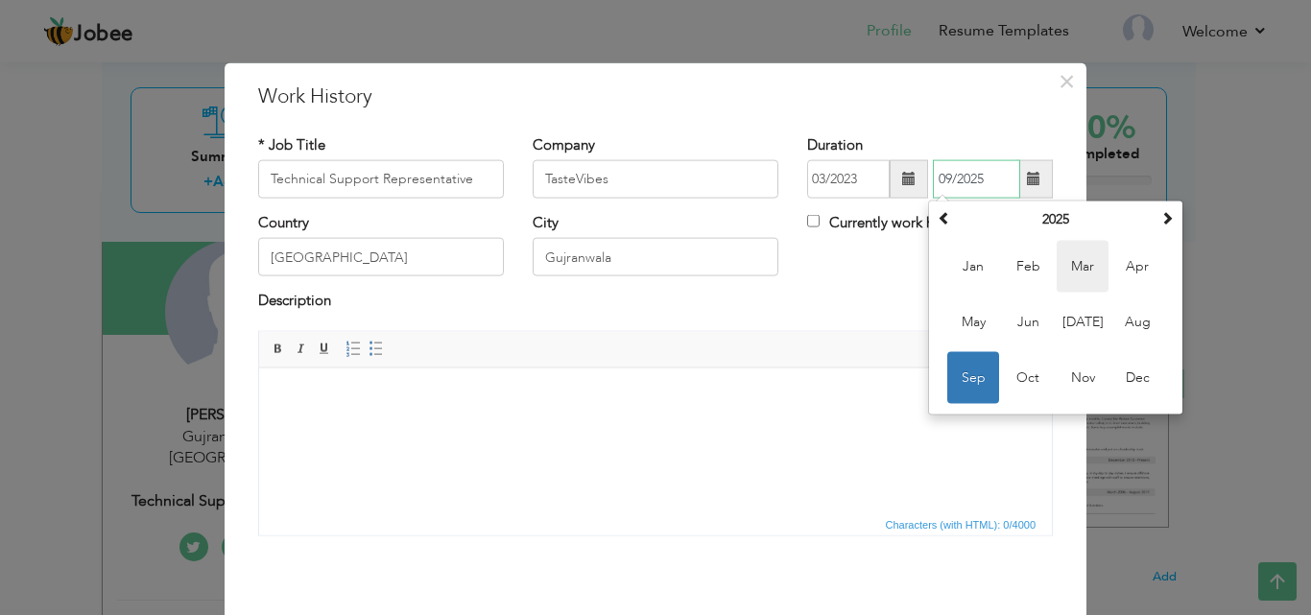
click at [1087, 268] on span "Mar" at bounding box center [1083, 267] width 52 height 52
type input "03/2025"
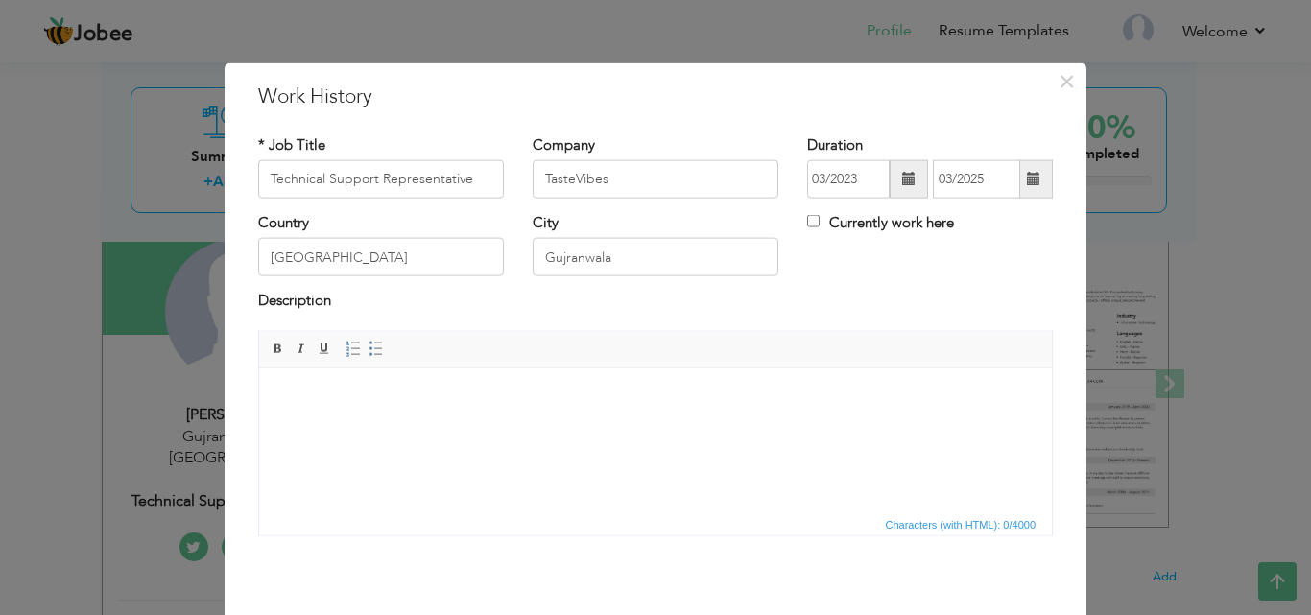
click at [458, 424] on html at bounding box center [655, 397] width 793 height 59
click at [370, 353] on span at bounding box center [376, 348] width 15 height 15
click at [591, 426] on html at bounding box center [655, 397] width 793 height 59
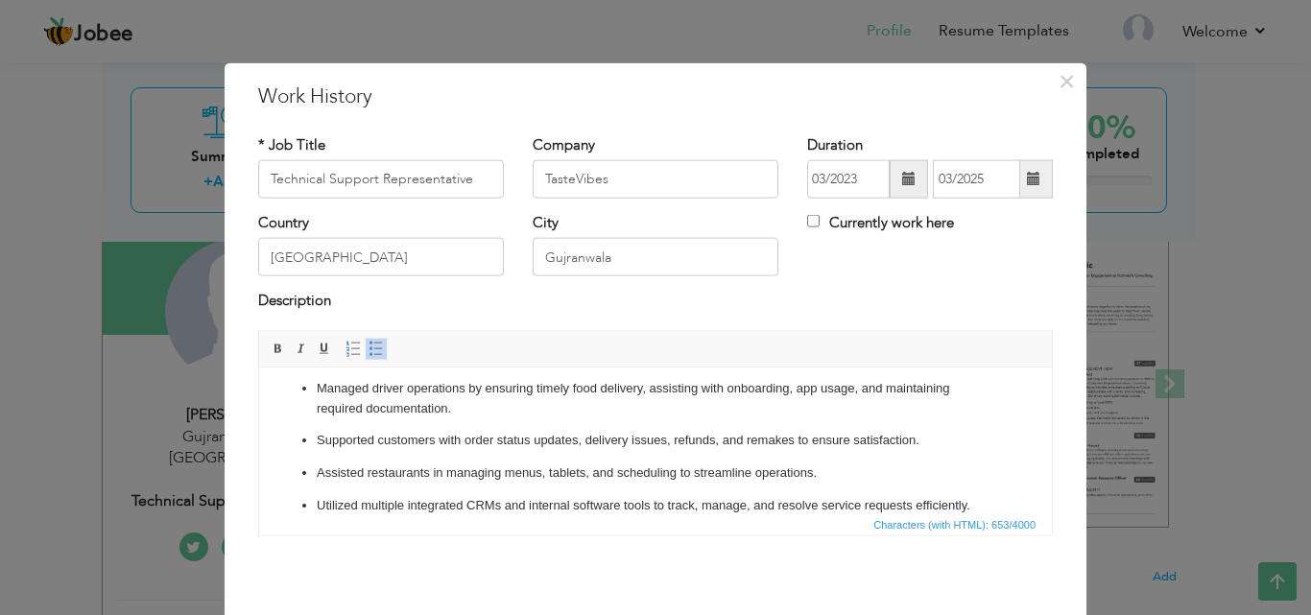
scroll to position [76, 0]
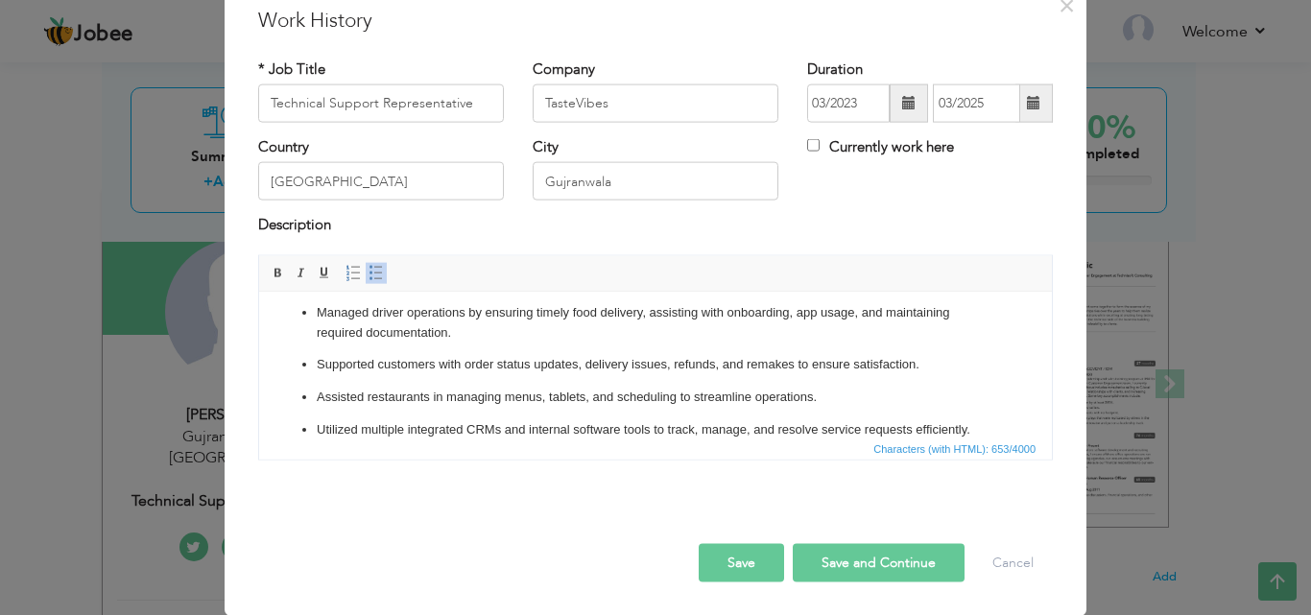
click at [875, 561] on button "Save and Continue" at bounding box center [879, 562] width 172 height 38
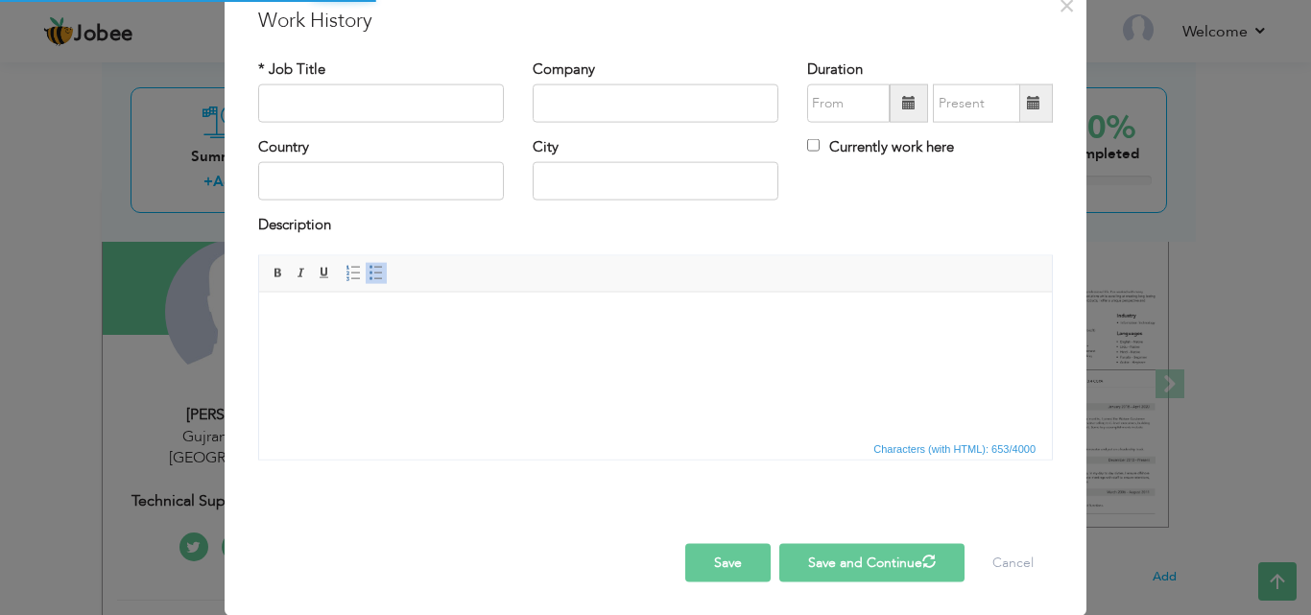
scroll to position [0, 0]
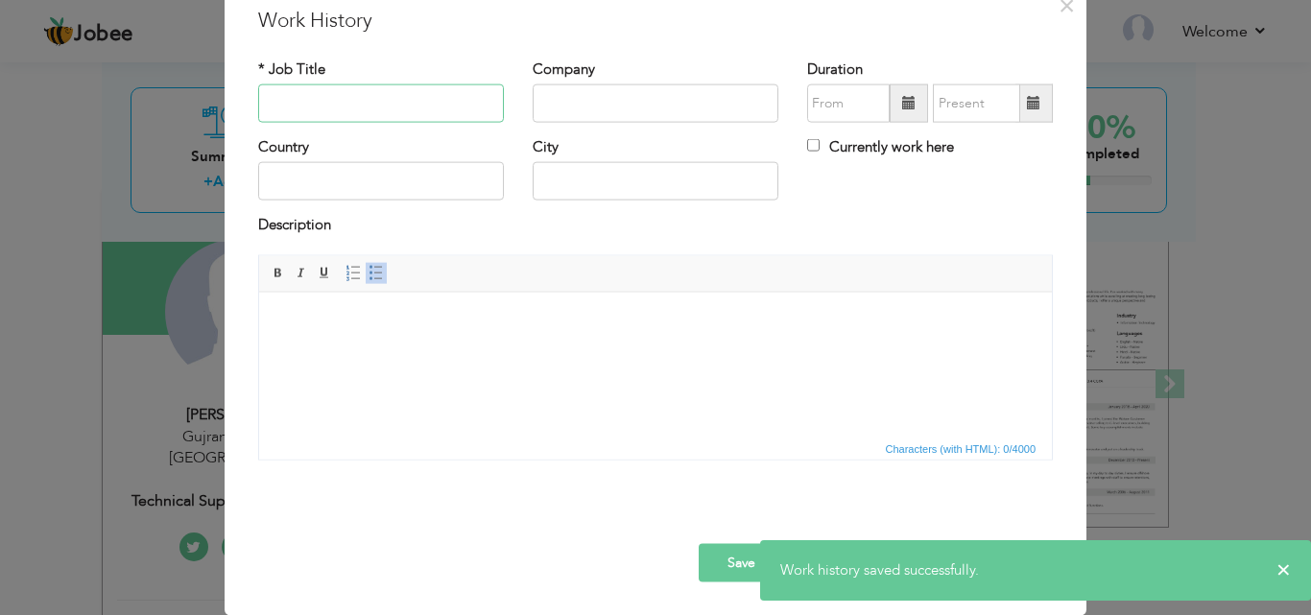
click at [379, 103] on input "text" at bounding box center [381, 103] width 246 height 38
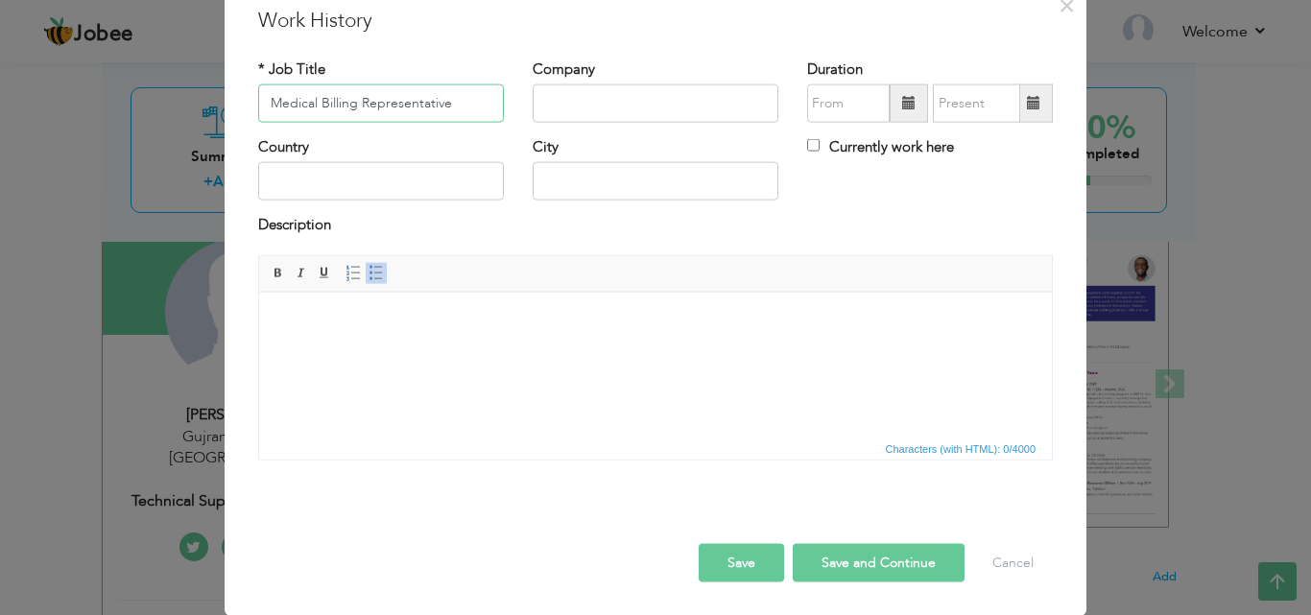
type input "Medical Billing Representative"
click at [554, 103] on input "text" at bounding box center [656, 103] width 246 height 38
type input "PRG"
click at [411, 165] on input "text" at bounding box center [381, 181] width 246 height 38
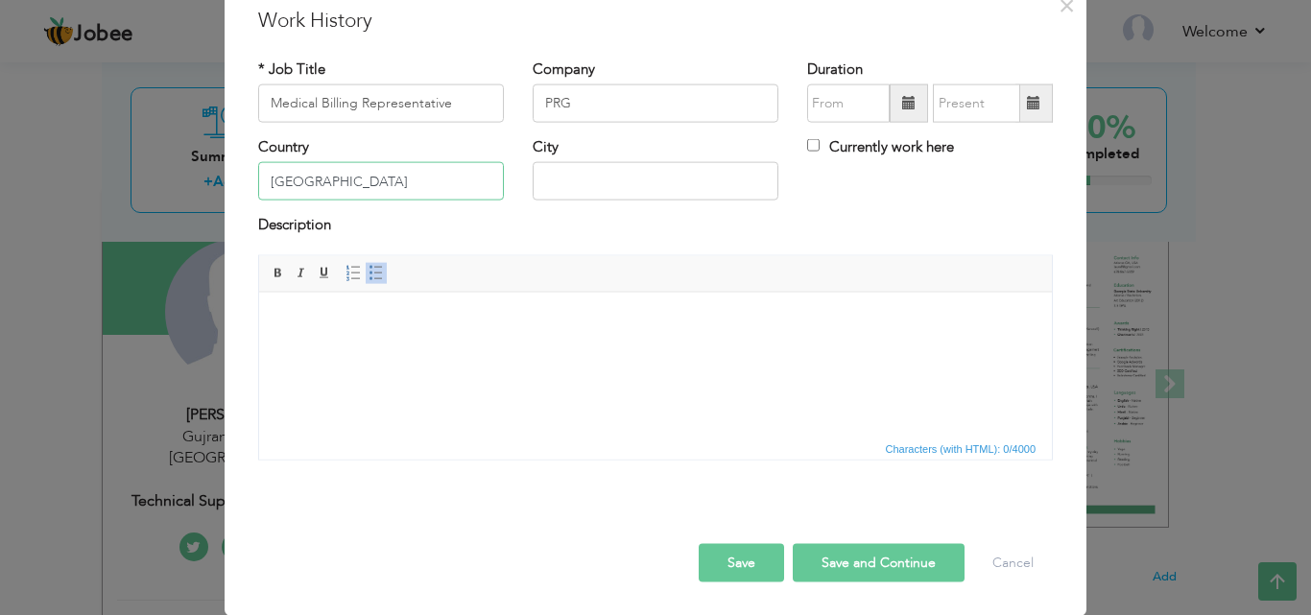
type input "[GEOGRAPHIC_DATA]"
click at [597, 178] on input "text" at bounding box center [656, 181] width 246 height 38
type input "Remote"
click at [661, 348] on html at bounding box center [655, 321] width 793 height 59
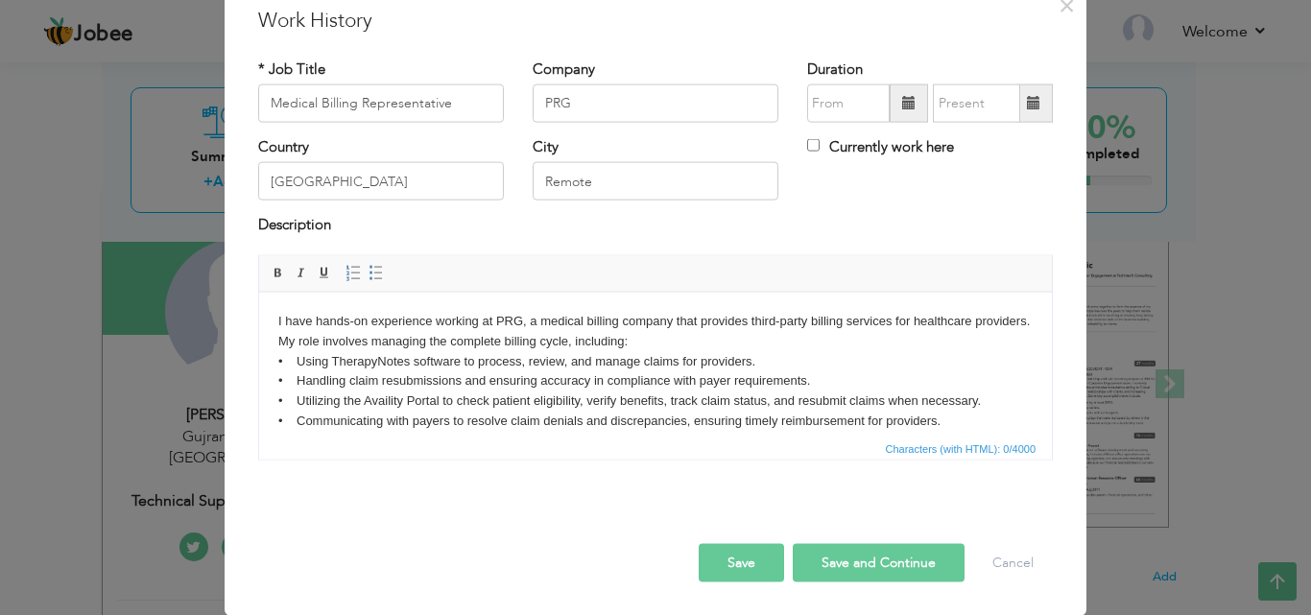
scroll to position [12, 0]
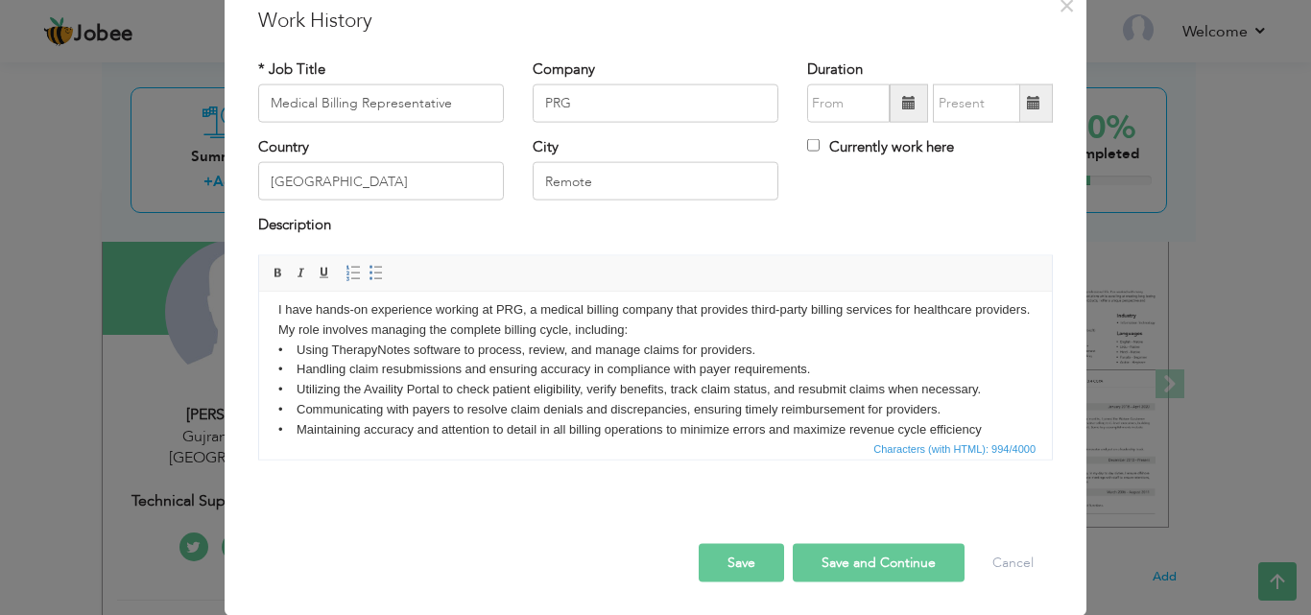
click at [890, 100] on span at bounding box center [909, 103] width 38 height 38
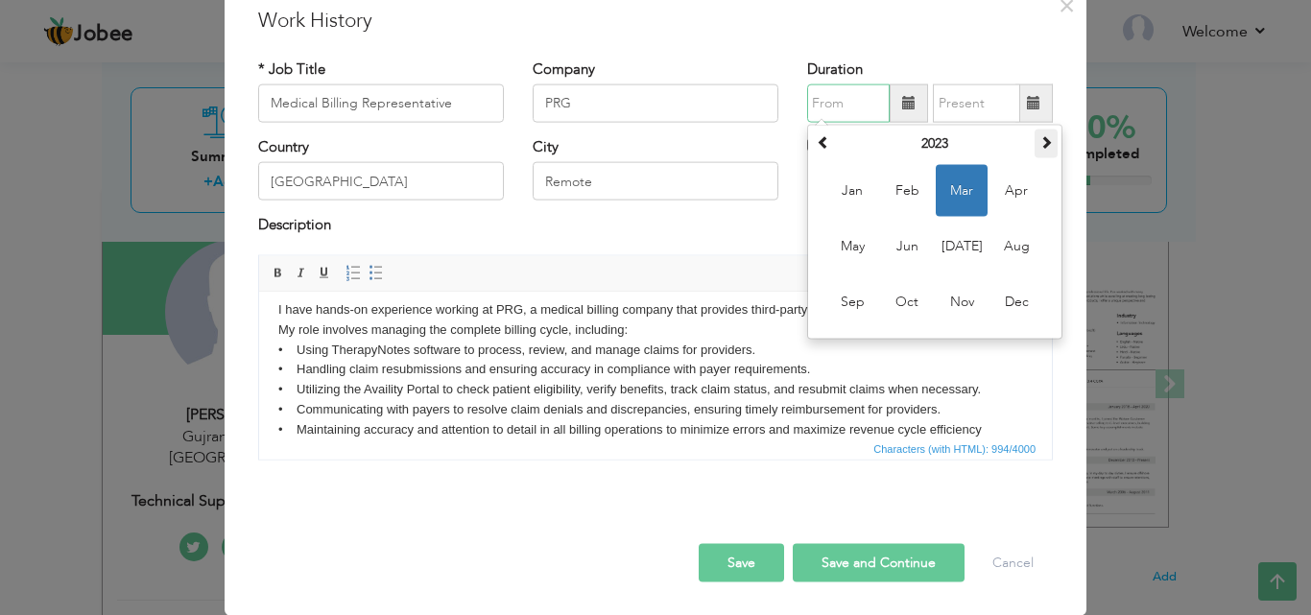
click at [1039, 147] on span at bounding box center [1045, 141] width 13 height 13
click at [949, 185] on span "Mar" at bounding box center [962, 191] width 52 height 52
type input "03/2024"
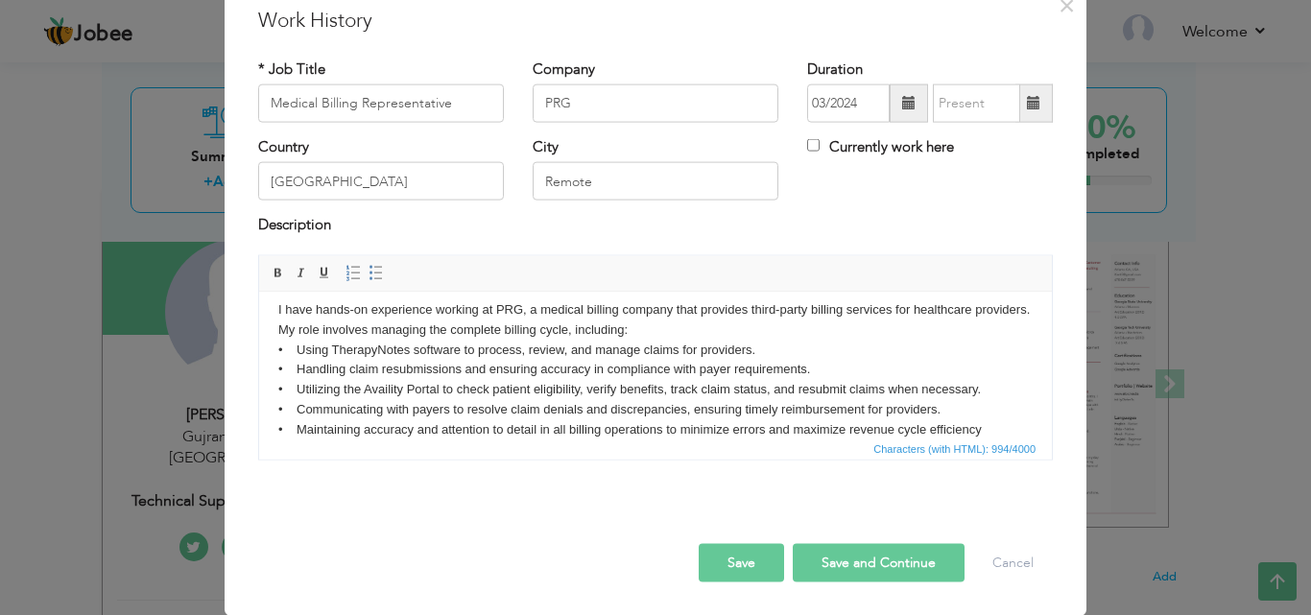
click at [919, 150] on label "Currently work here" at bounding box center [880, 147] width 147 height 20
click at [820, 150] on input "Currently work here" at bounding box center [813, 145] width 12 height 12
checkbox input "true"
click at [752, 567] on button "Save" at bounding box center [741, 562] width 85 height 38
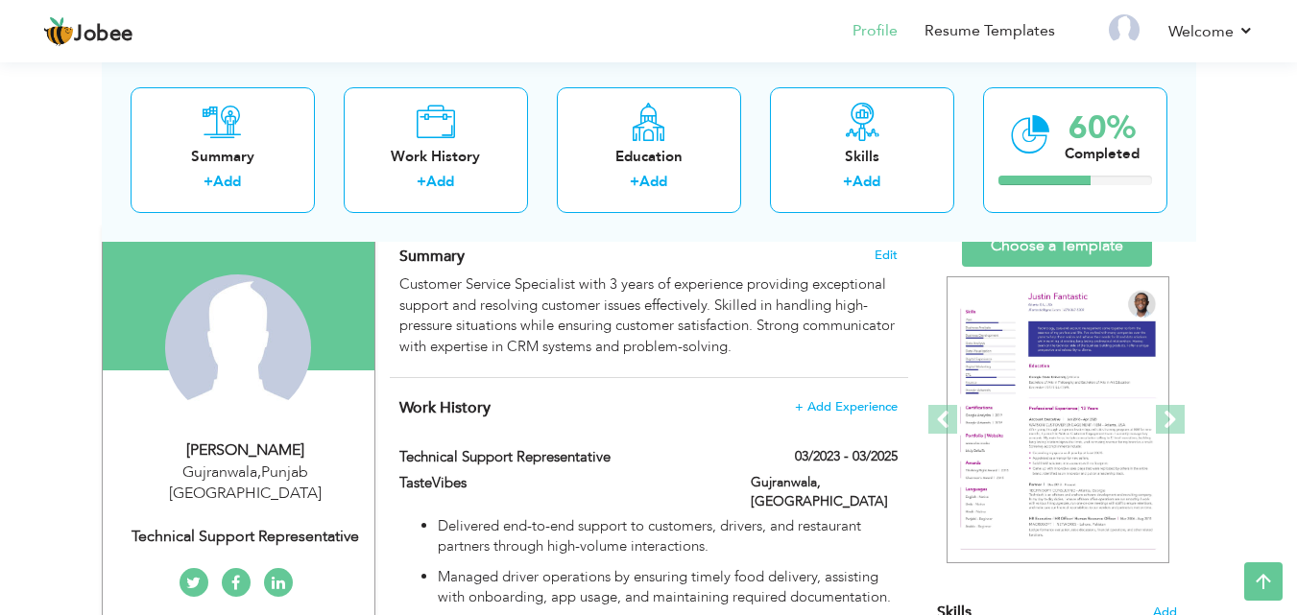
scroll to position [128, 0]
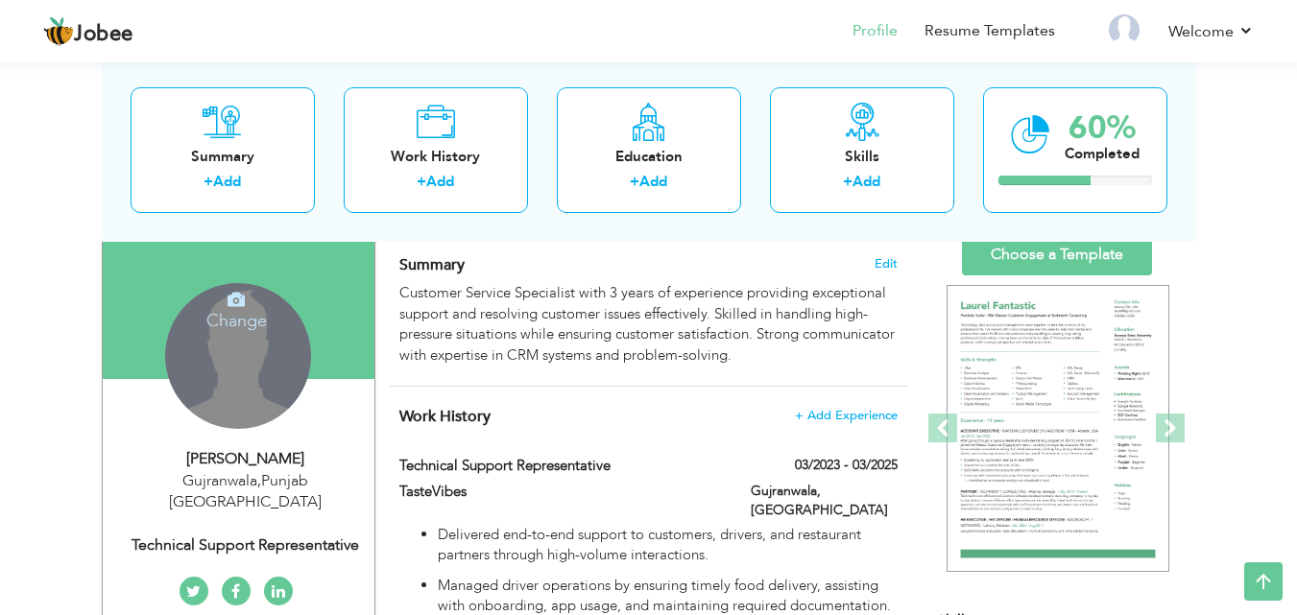
click at [249, 395] on div "Change Remove" at bounding box center [238, 356] width 146 height 146
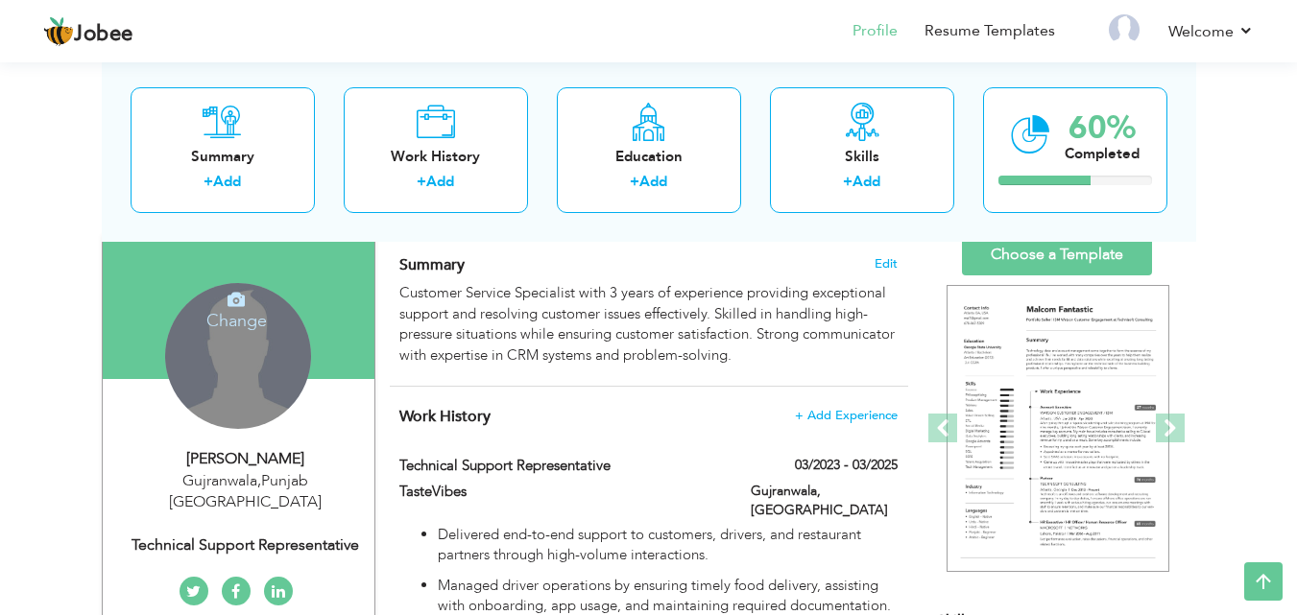
click at [241, 312] on h4 "Change" at bounding box center [236, 308] width 137 height 46
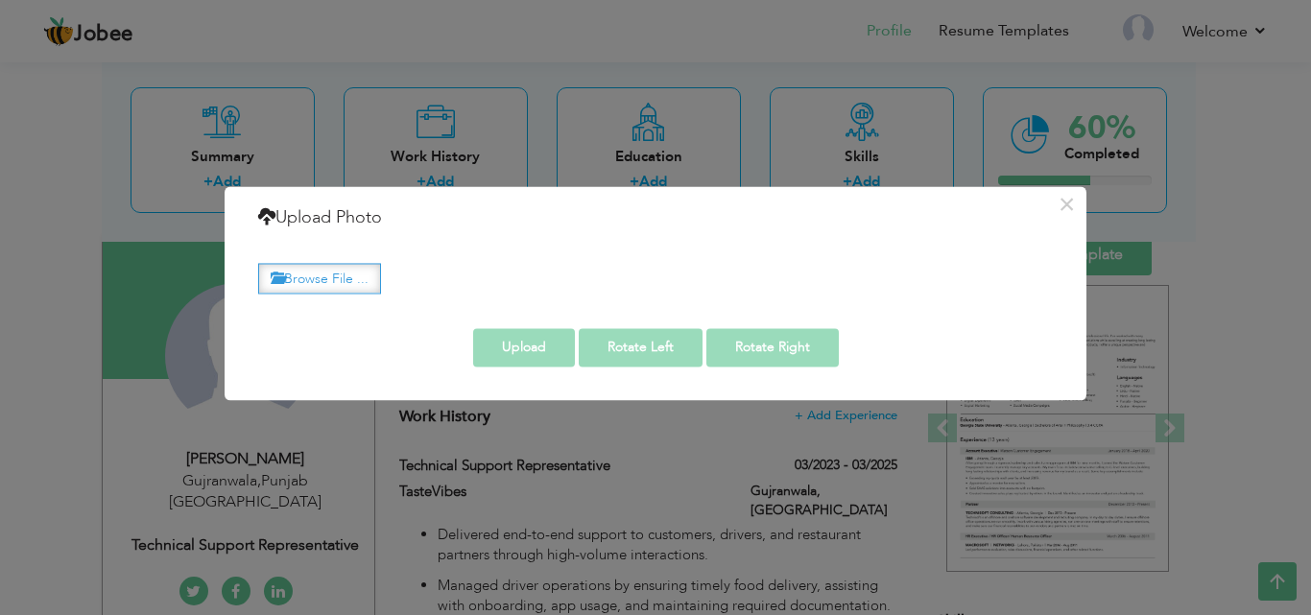
click at [338, 271] on label "Browse File ..." at bounding box center [319, 279] width 123 height 30
click at [0, 0] on input "Browse File ..." at bounding box center [0, 0] width 0 height 0
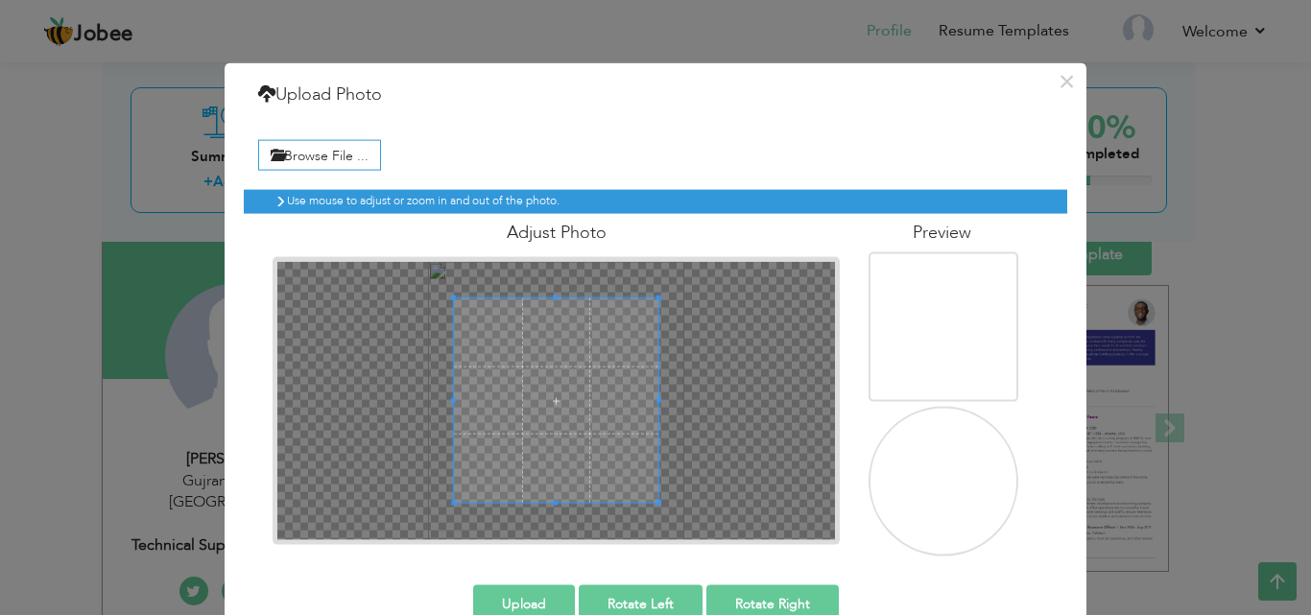
click at [960, 507] on img at bounding box center [945, 482] width 187 height 203
click at [518, 592] on button "Upload" at bounding box center [524, 604] width 102 height 38
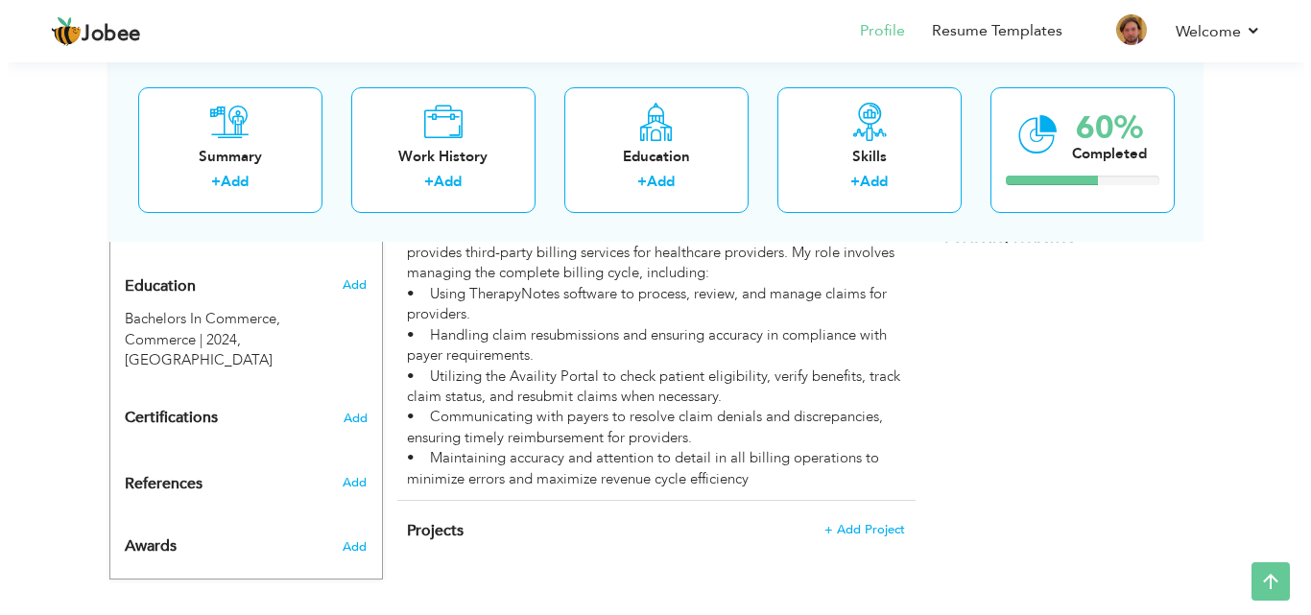
scroll to position [795, 0]
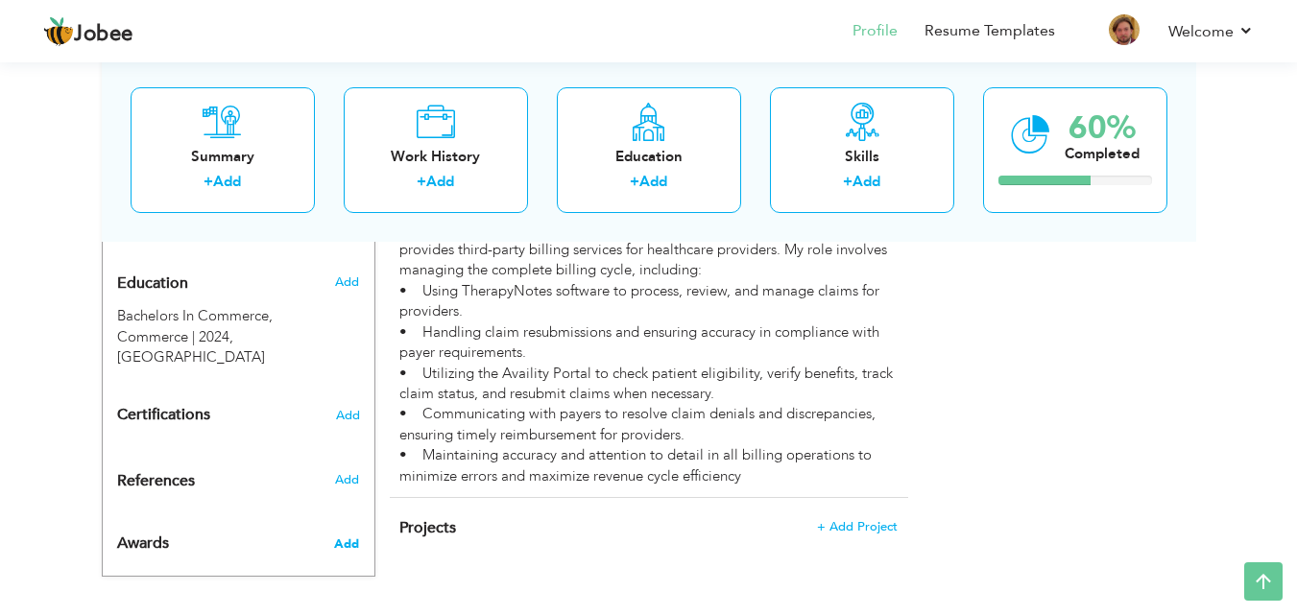
click at [350, 536] on span "Add" at bounding box center [346, 544] width 25 height 17
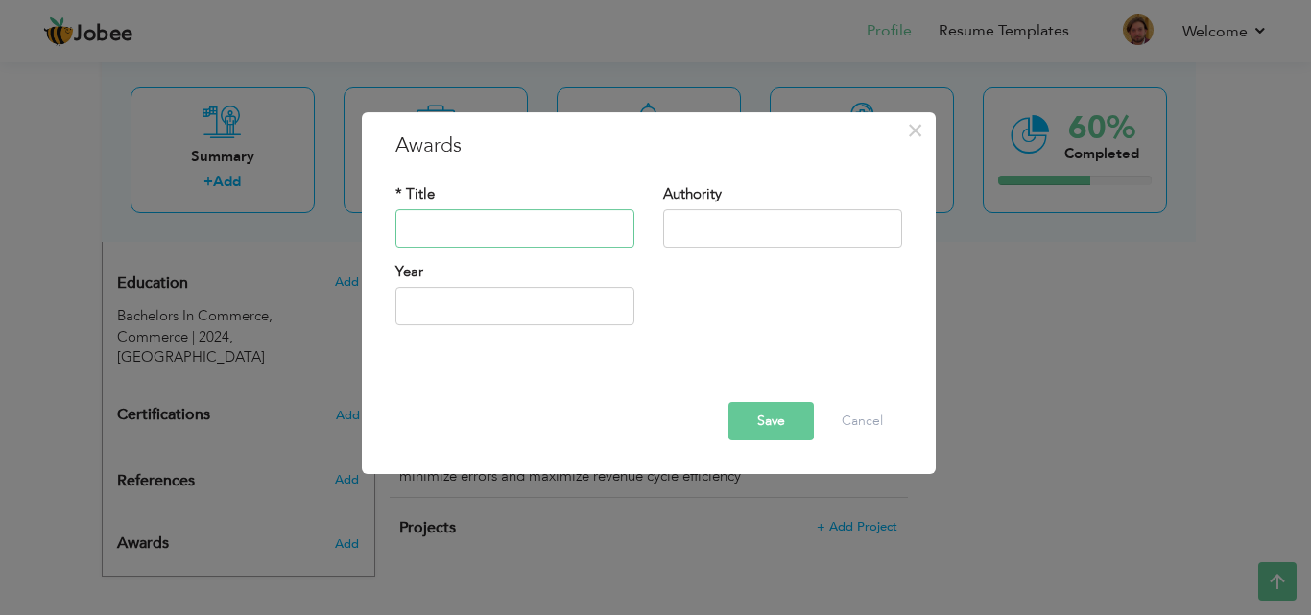
click at [487, 242] on input "text" at bounding box center [514, 228] width 239 height 38
paste input "Outstanding Service Award (PRG, 2024)"
type input "Outstanding Service Award (PRG, 2025)"
type input "2025"
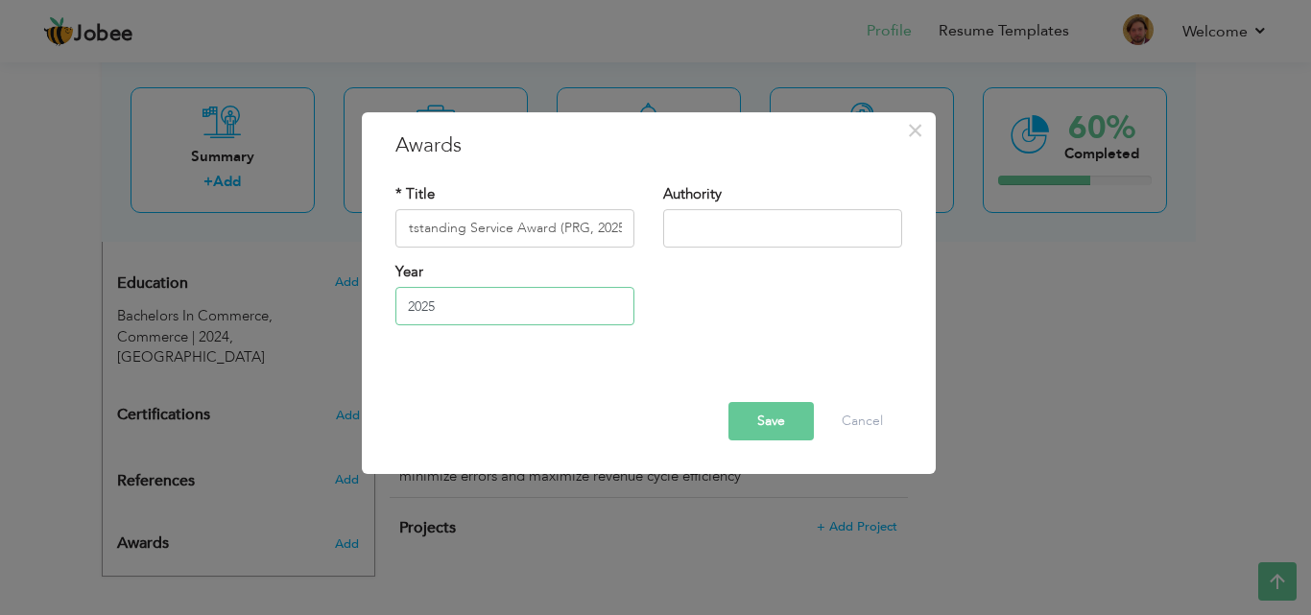
click at [544, 298] on input "2025" at bounding box center [514, 306] width 239 height 38
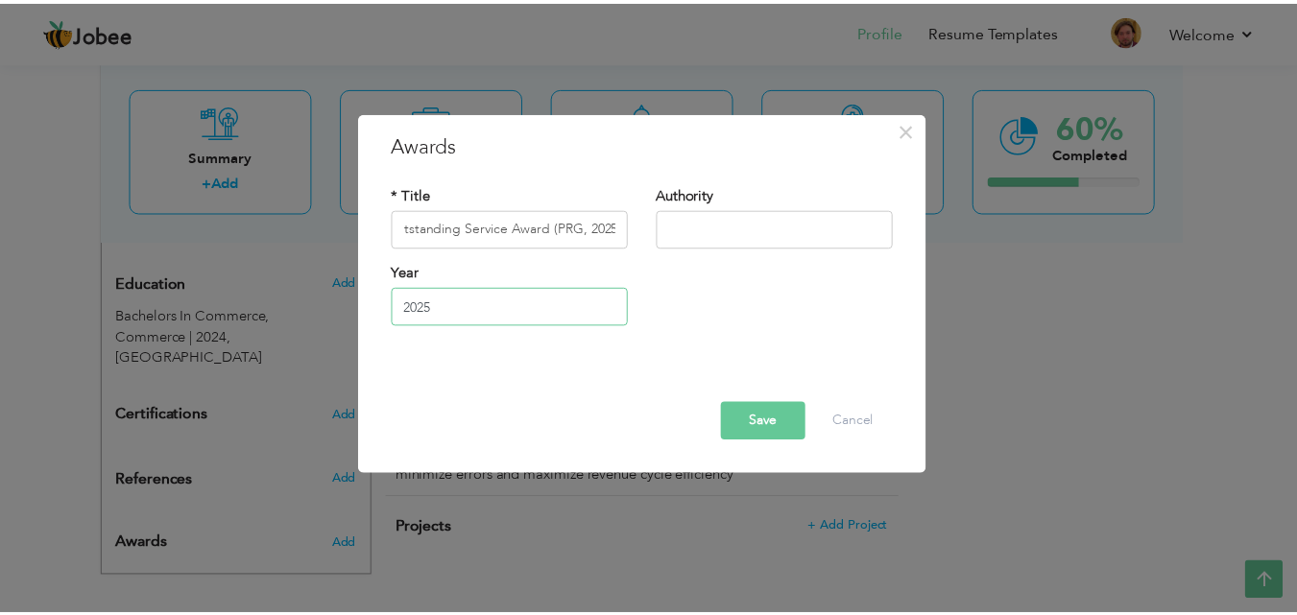
scroll to position [0, 0]
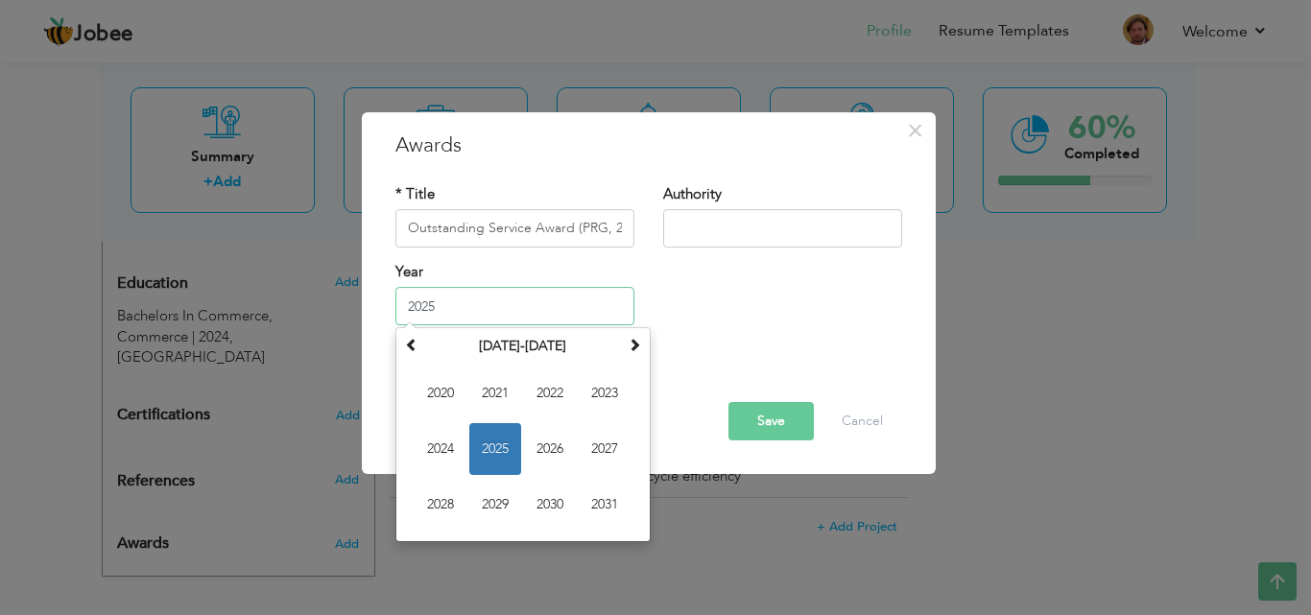
click at [498, 471] on span "2025" at bounding box center [495, 449] width 52 height 52
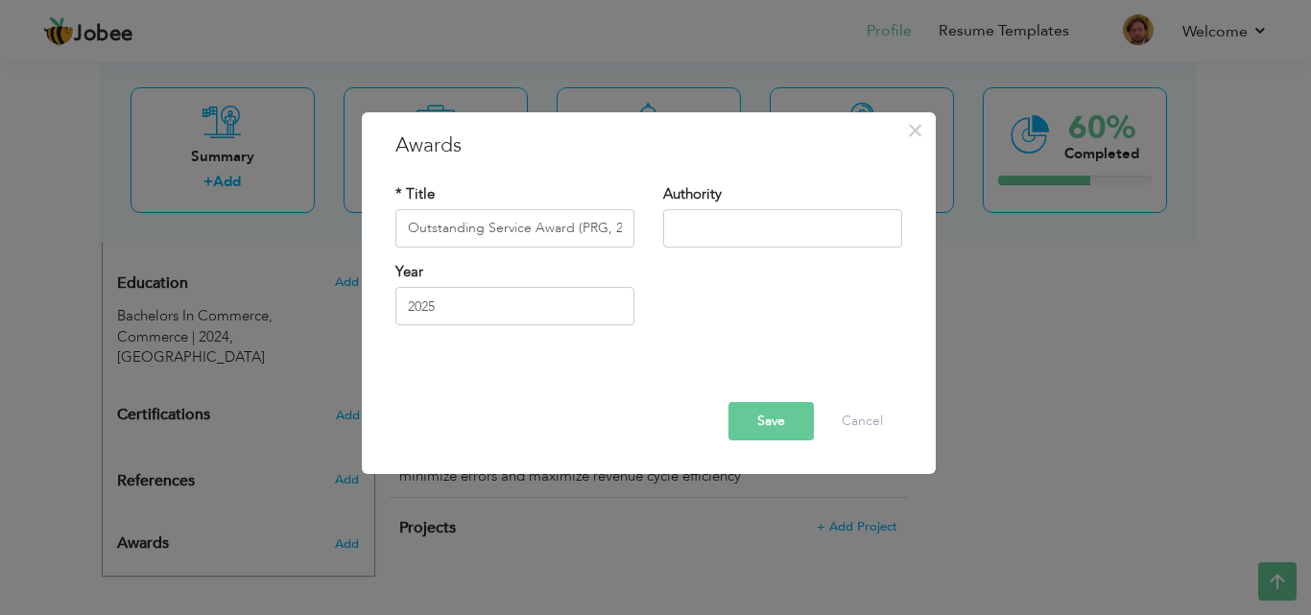
click at [785, 417] on button "Save" at bounding box center [770, 421] width 85 height 38
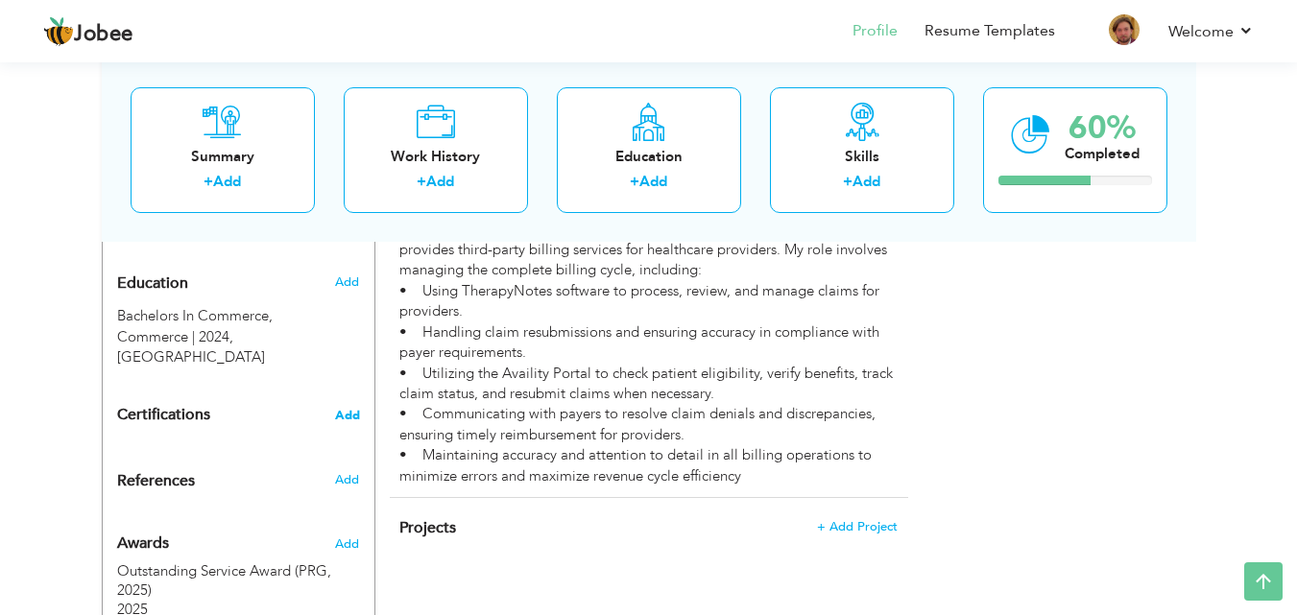
click at [345, 409] on span "Add" at bounding box center [347, 415] width 25 height 13
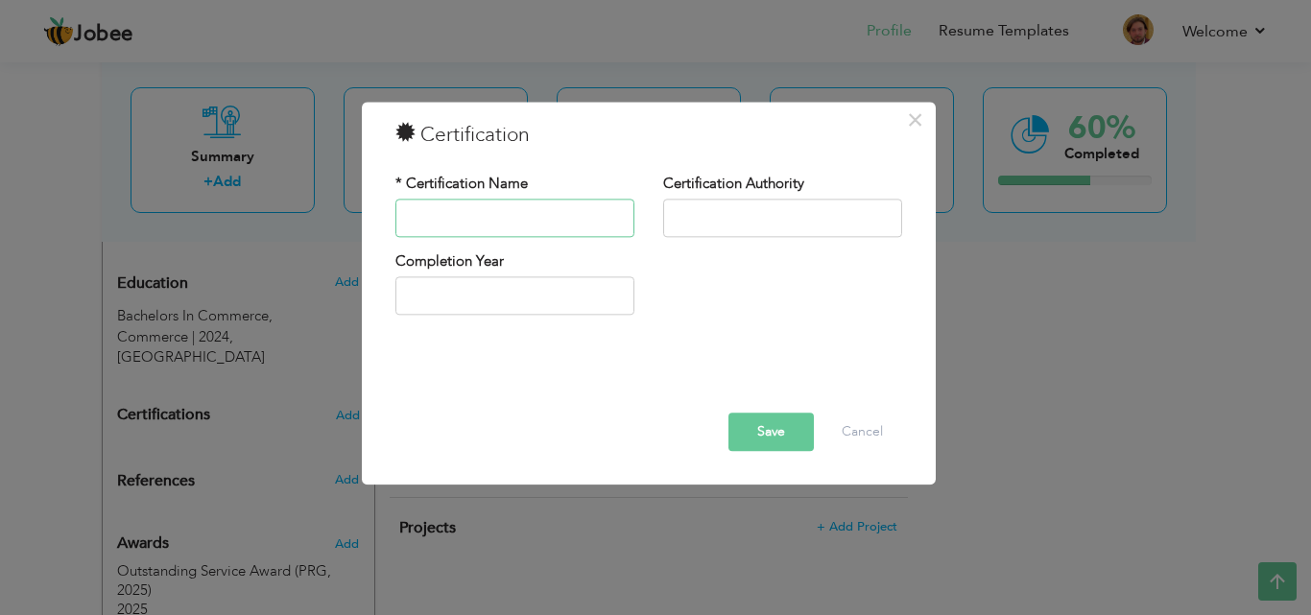
click at [522, 214] on input "text" at bounding box center [514, 218] width 239 height 38
type input "MS Office"
click at [750, 425] on button "Save" at bounding box center [770, 432] width 85 height 38
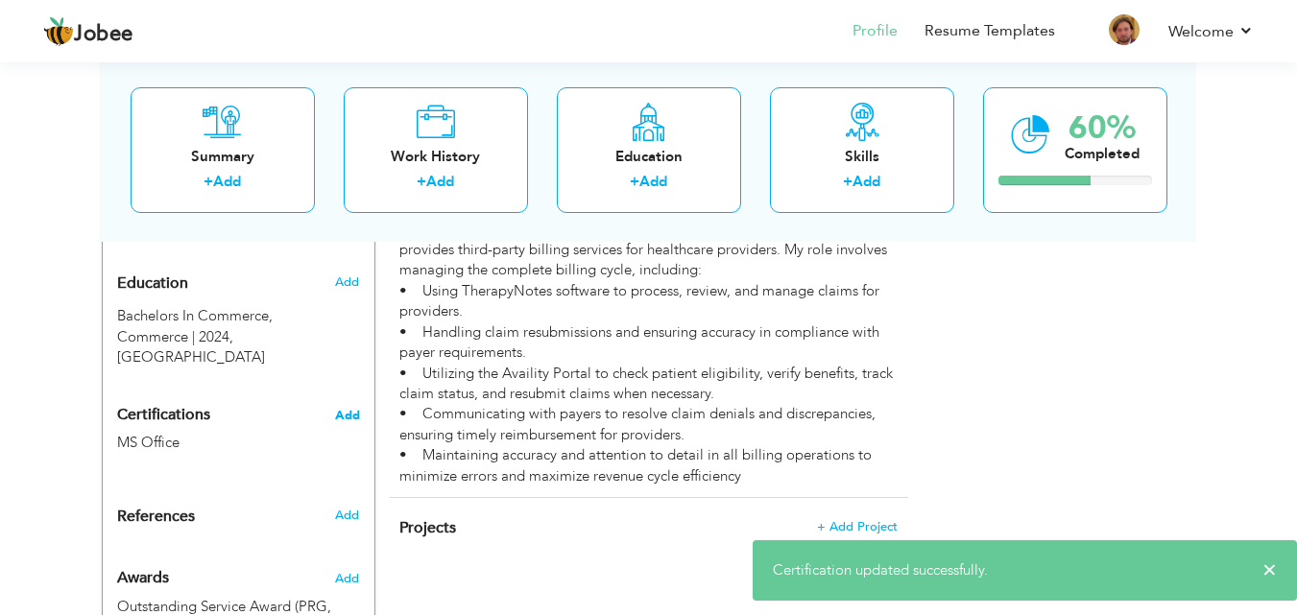
click at [339, 409] on span "Add" at bounding box center [347, 415] width 25 height 13
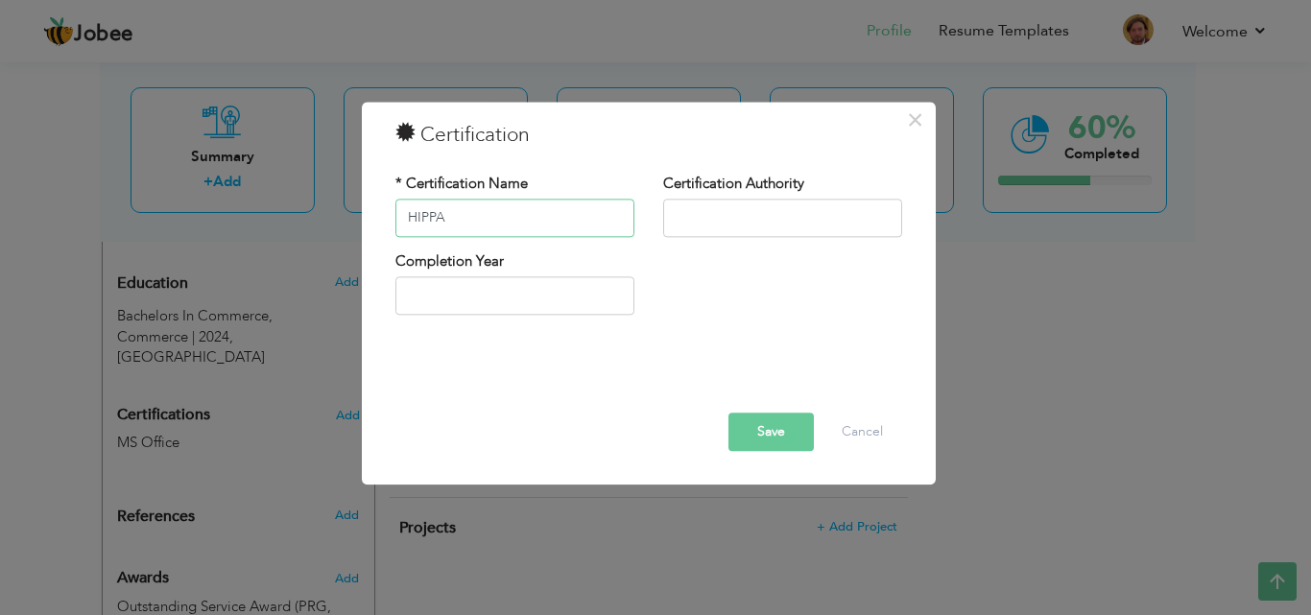
type input "HIPPA"
click at [773, 443] on button "Save" at bounding box center [770, 432] width 85 height 38
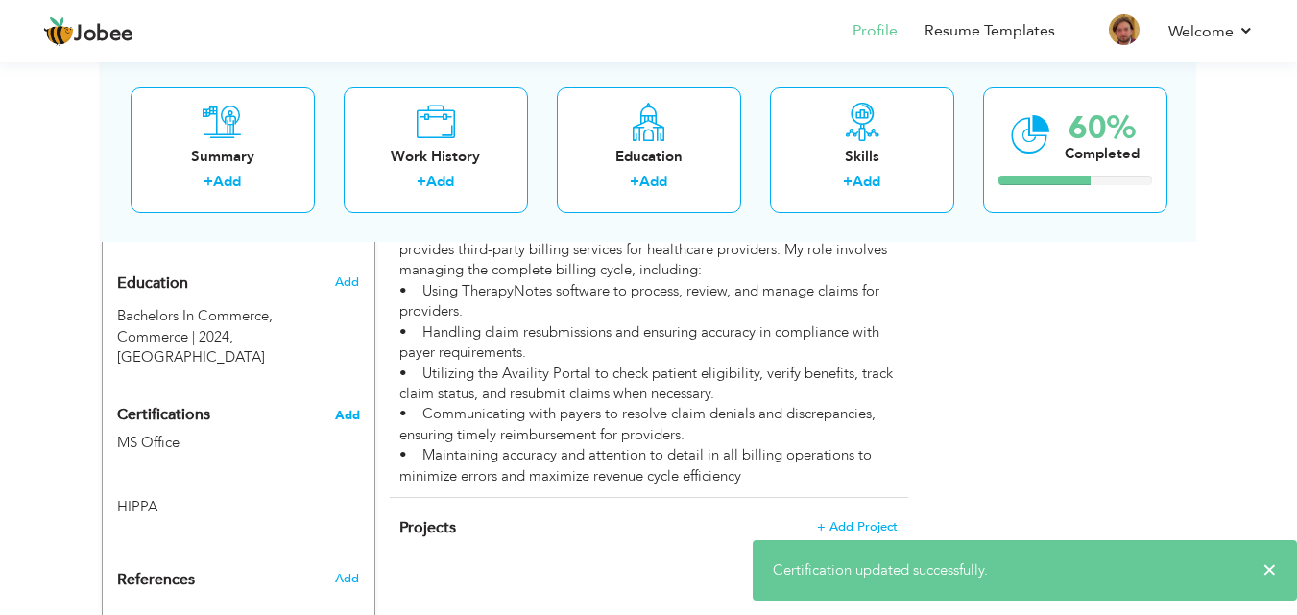
click at [343, 409] on span "Add" at bounding box center [347, 415] width 25 height 13
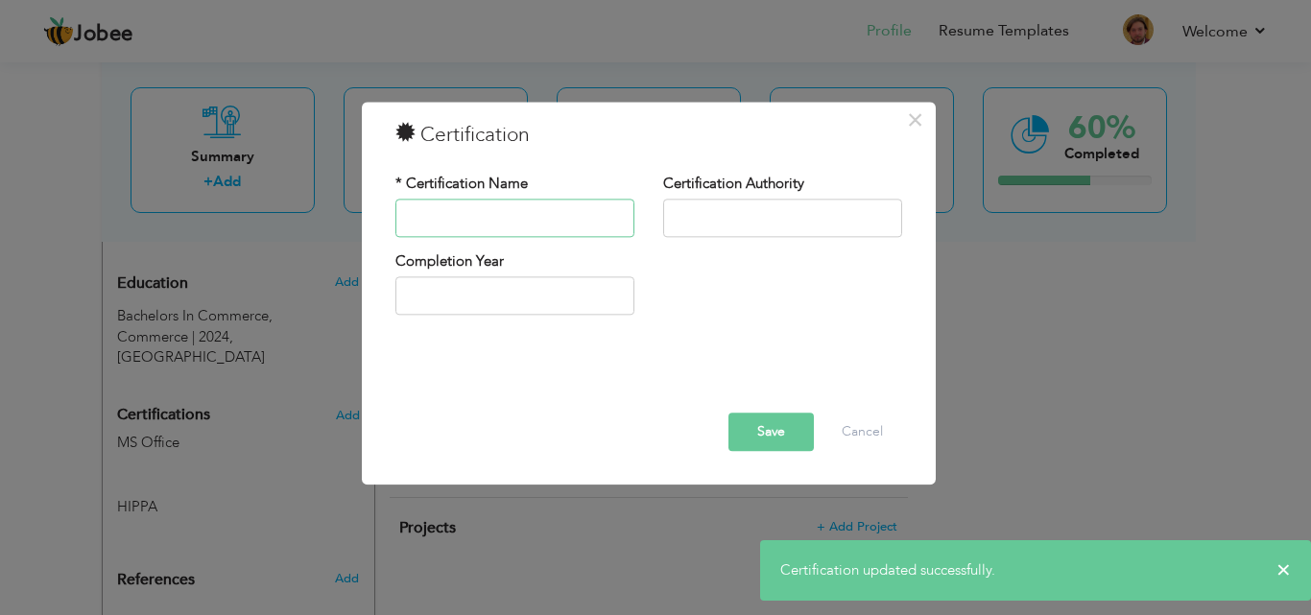
click at [539, 209] on input "text" at bounding box center [514, 218] width 239 height 38
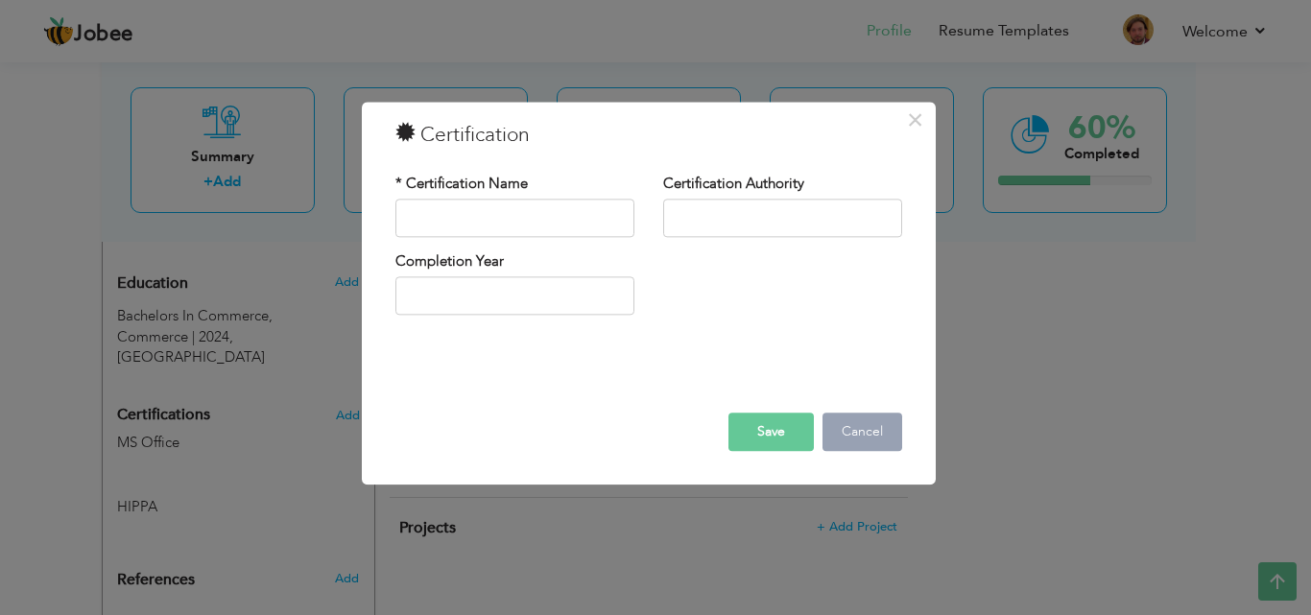
click at [853, 421] on button "Cancel" at bounding box center [863, 432] width 80 height 38
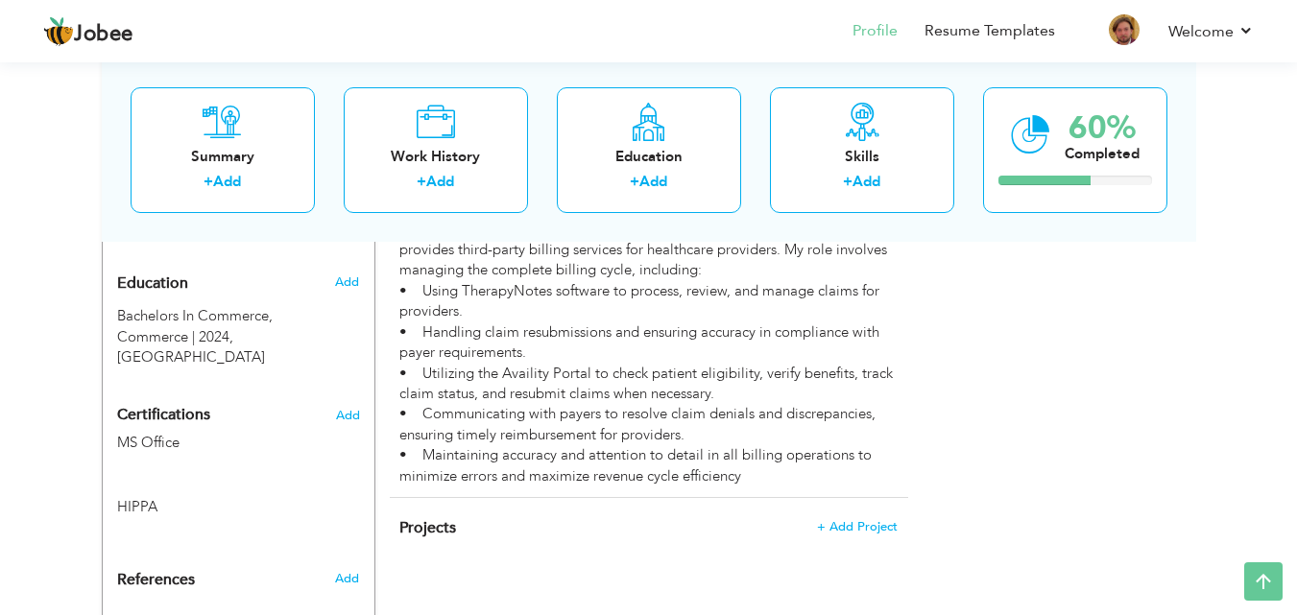
scroll to position [807, 0]
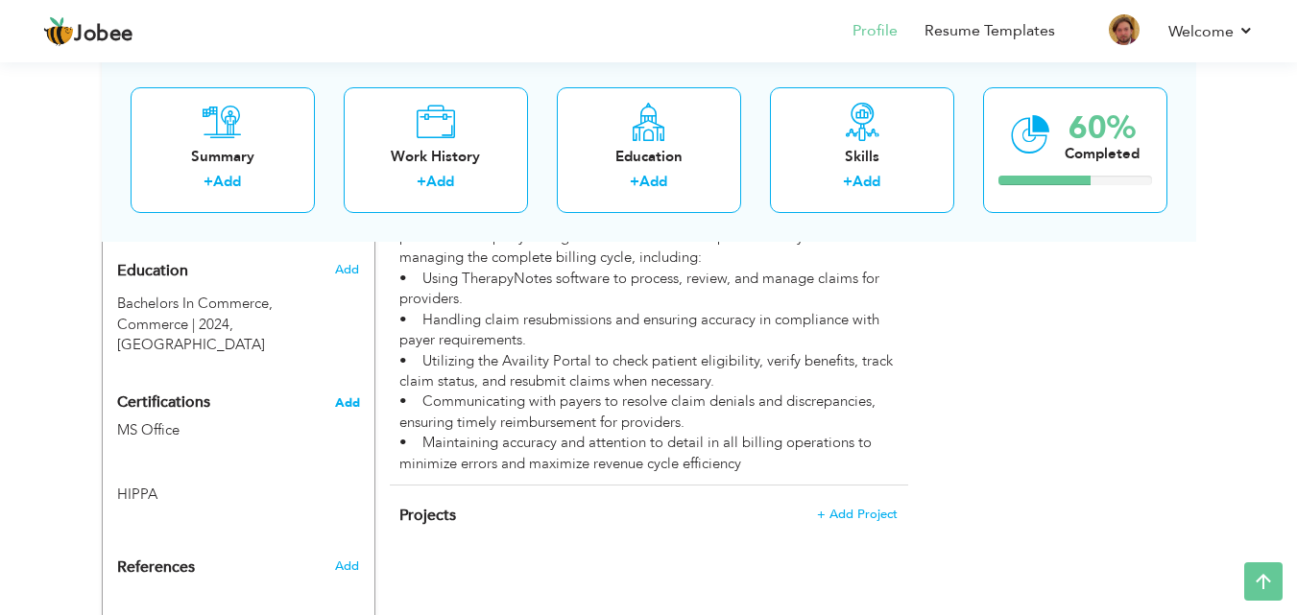
click at [350, 396] on span "Add" at bounding box center [347, 402] width 25 height 13
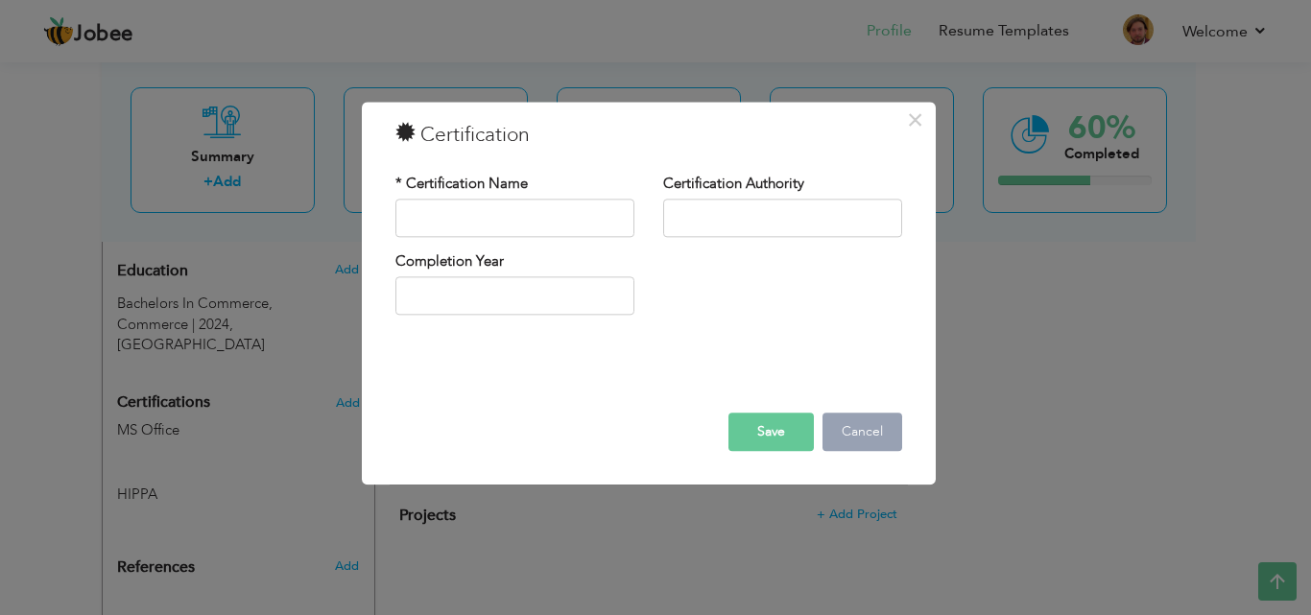
click at [855, 418] on button "Cancel" at bounding box center [863, 432] width 80 height 38
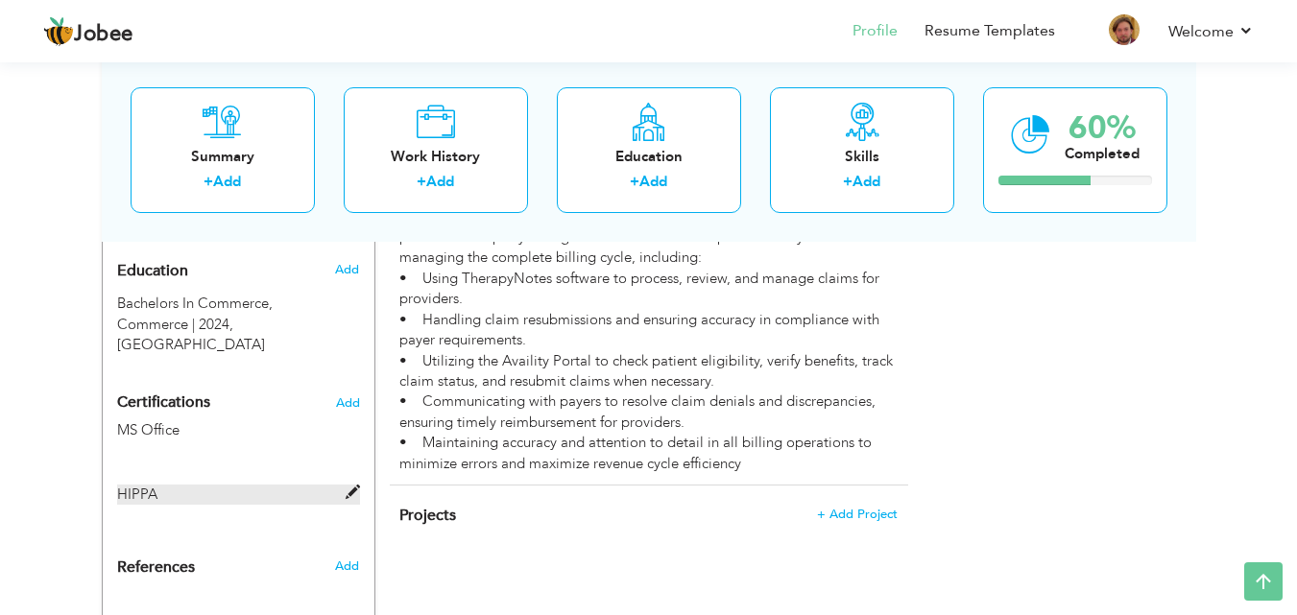
click at [350, 486] on span at bounding box center [353, 493] width 14 height 14
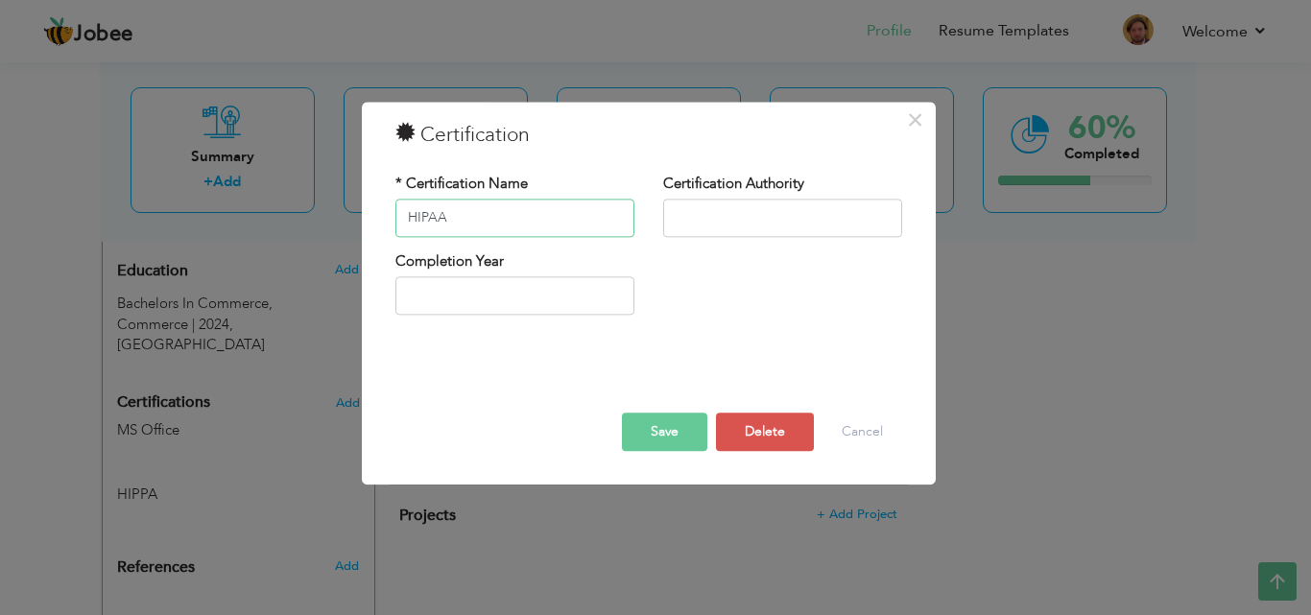
type input "HIPAA"
click at [658, 432] on button "Save" at bounding box center [664, 432] width 85 height 38
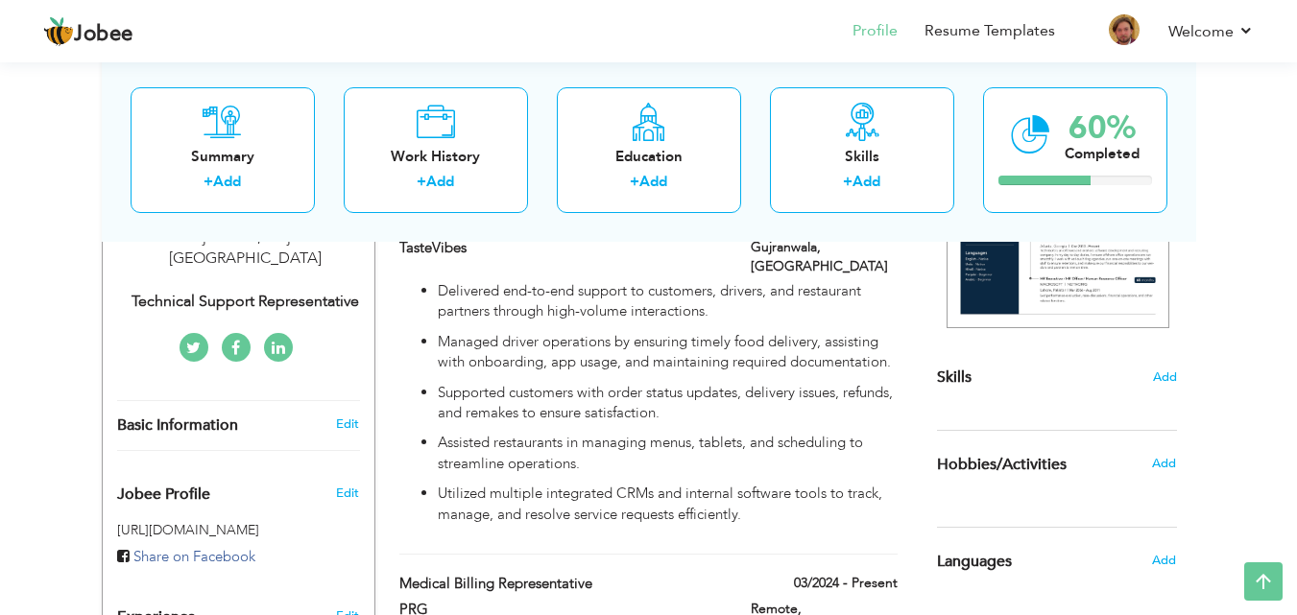
scroll to position [402, 0]
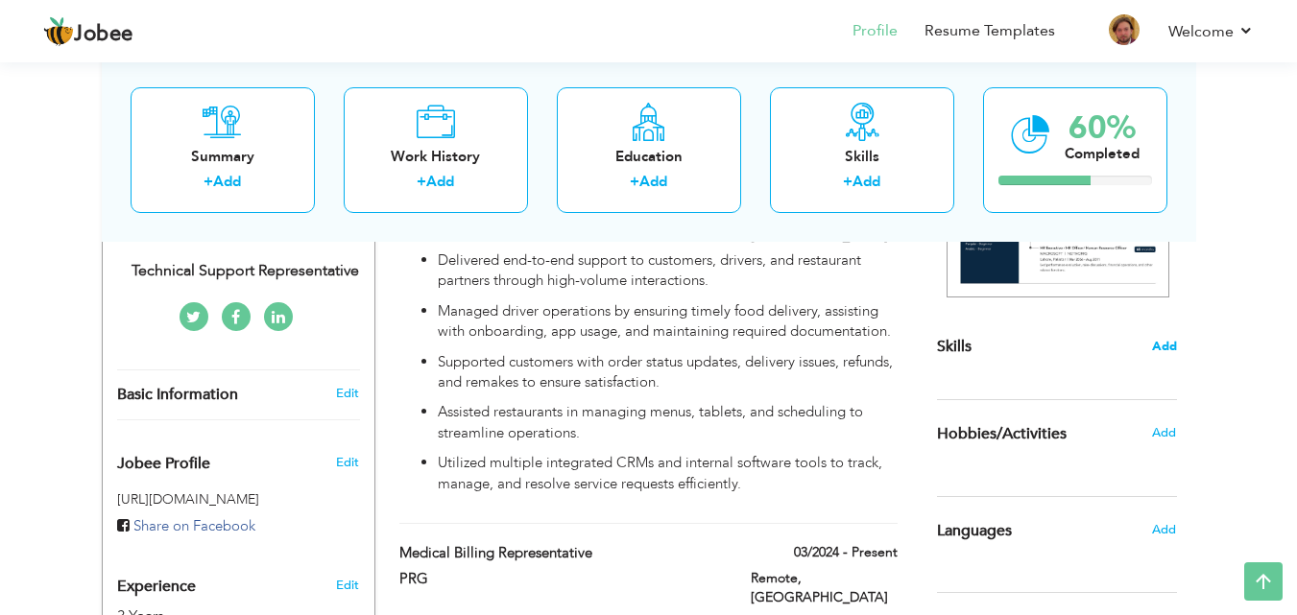
click at [1162, 343] on span "Add" at bounding box center [1164, 347] width 25 height 18
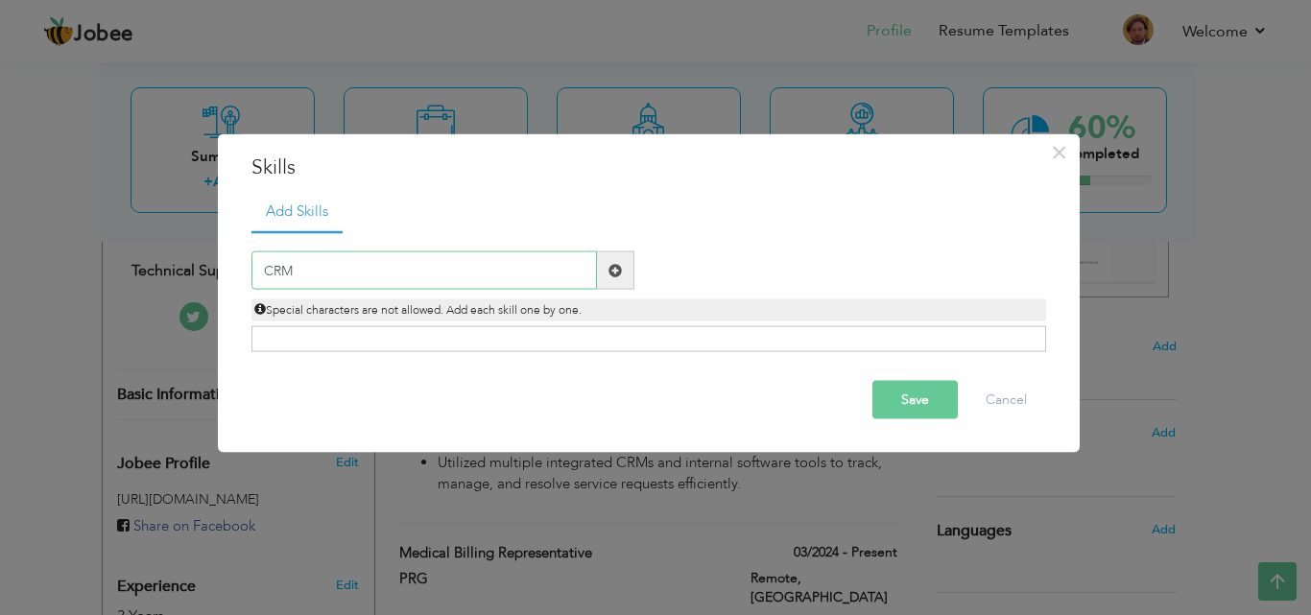
type input "CRM"
click at [628, 265] on span at bounding box center [615, 270] width 37 height 38
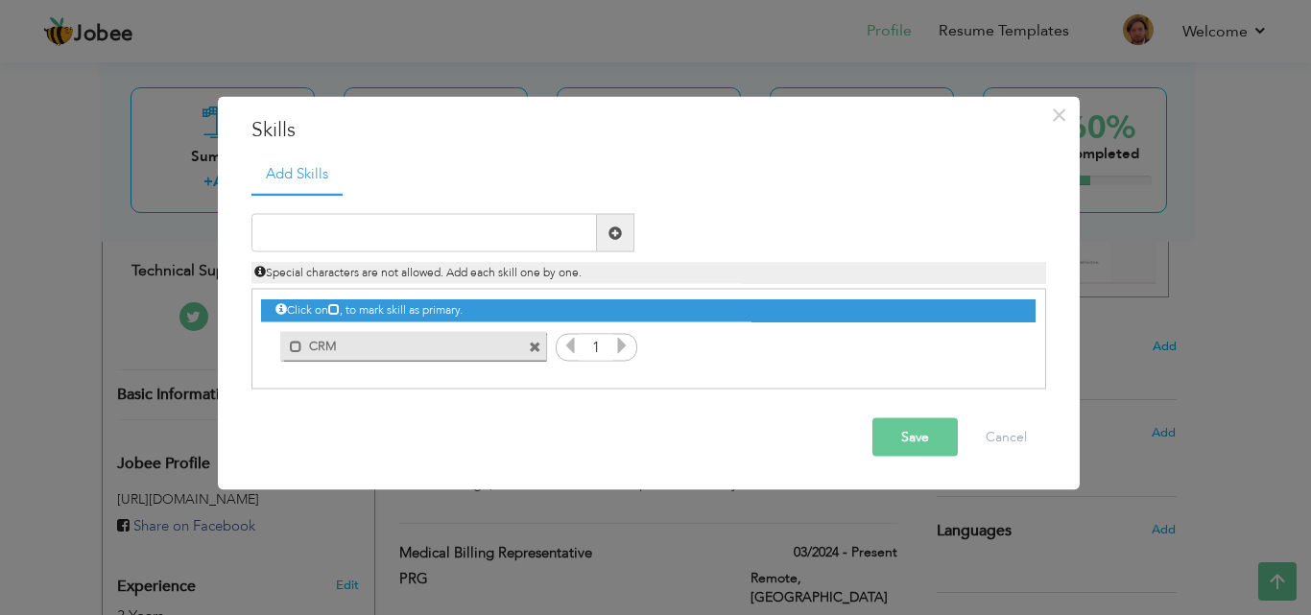
click at [617, 347] on icon at bounding box center [621, 345] width 17 height 17
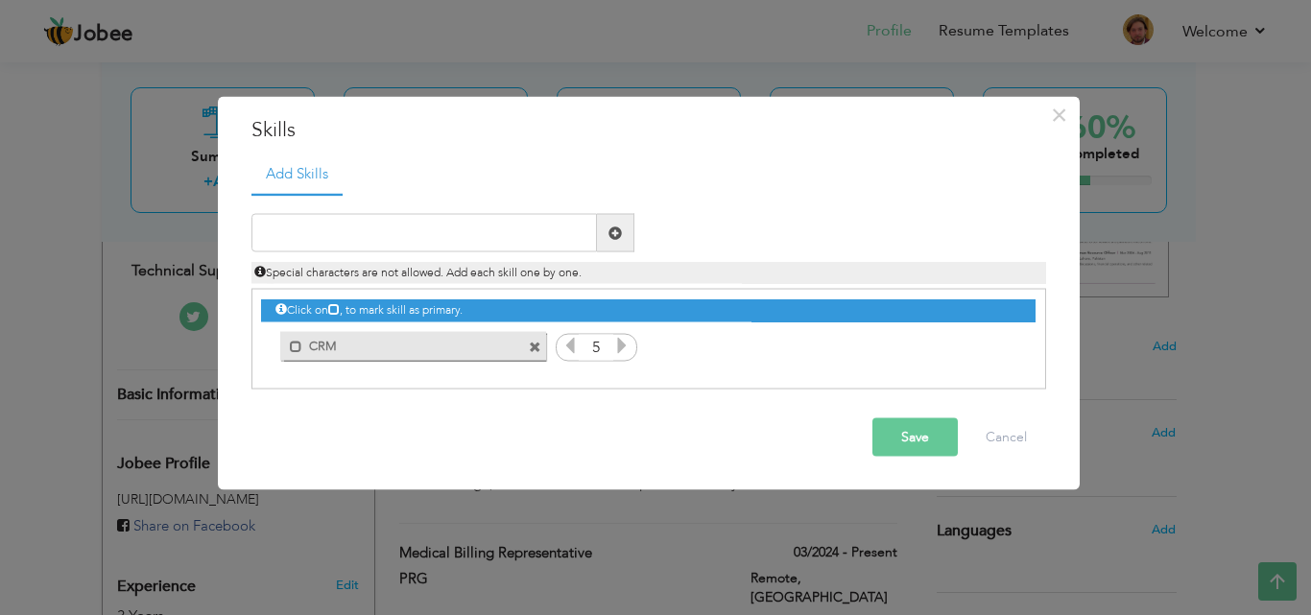
click at [617, 347] on icon at bounding box center [621, 345] width 17 height 17
click at [489, 228] on input "text" at bounding box center [424, 233] width 346 height 38
click at [436, 235] on input "text" at bounding box center [424, 233] width 346 height 38
type input "Care Cloud"
click at [619, 231] on span at bounding box center [614, 232] width 13 height 13
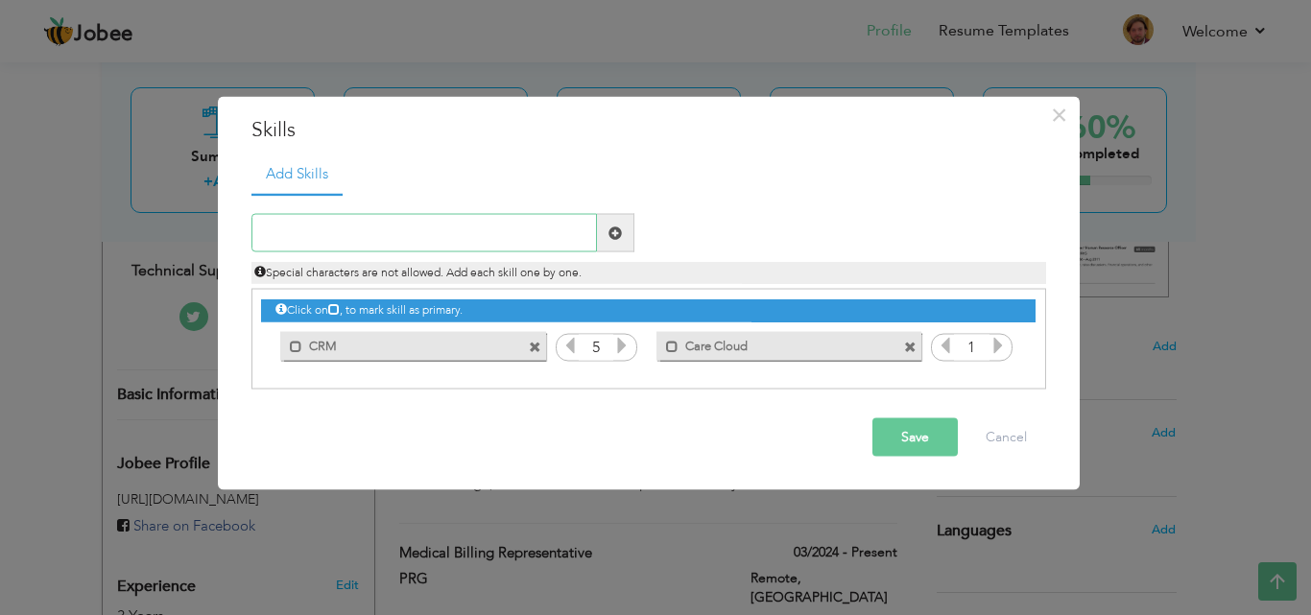
click at [470, 234] on input "text" at bounding box center [424, 233] width 346 height 38
click at [1001, 351] on icon at bounding box center [998, 345] width 17 height 17
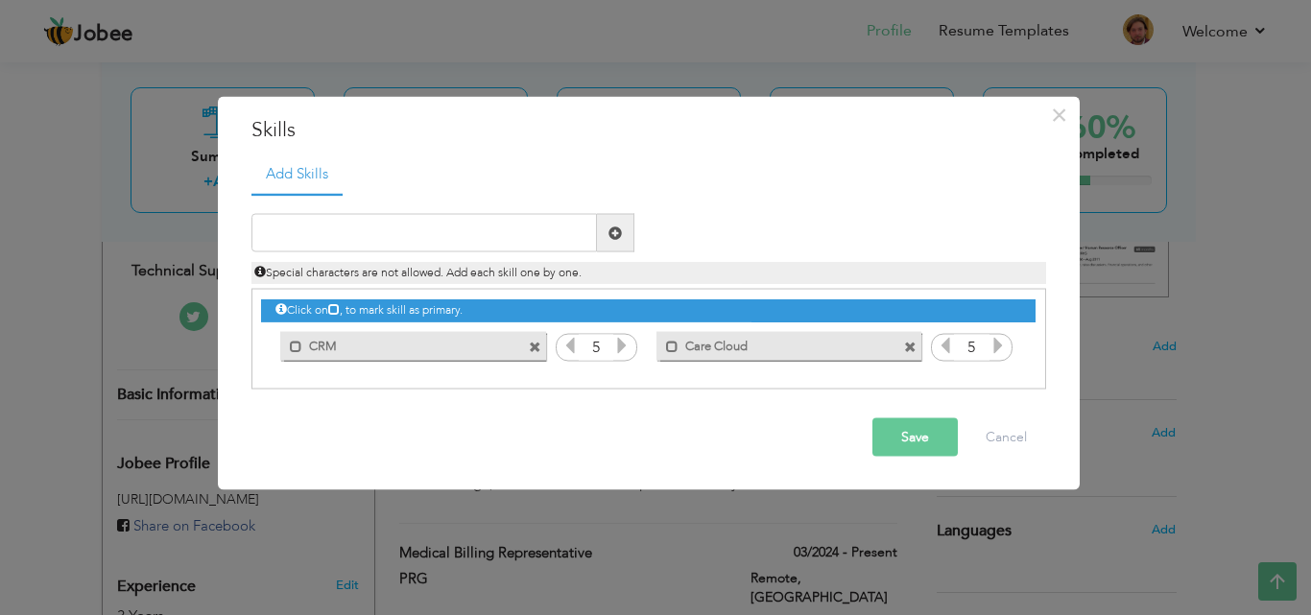
click at [1001, 351] on icon at bounding box center [998, 345] width 17 height 17
click at [417, 241] on input "text" at bounding box center [424, 233] width 346 height 38
type input "t"
type input "MS Office"
click at [617, 234] on span at bounding box center [614, 232] width 13 height 13
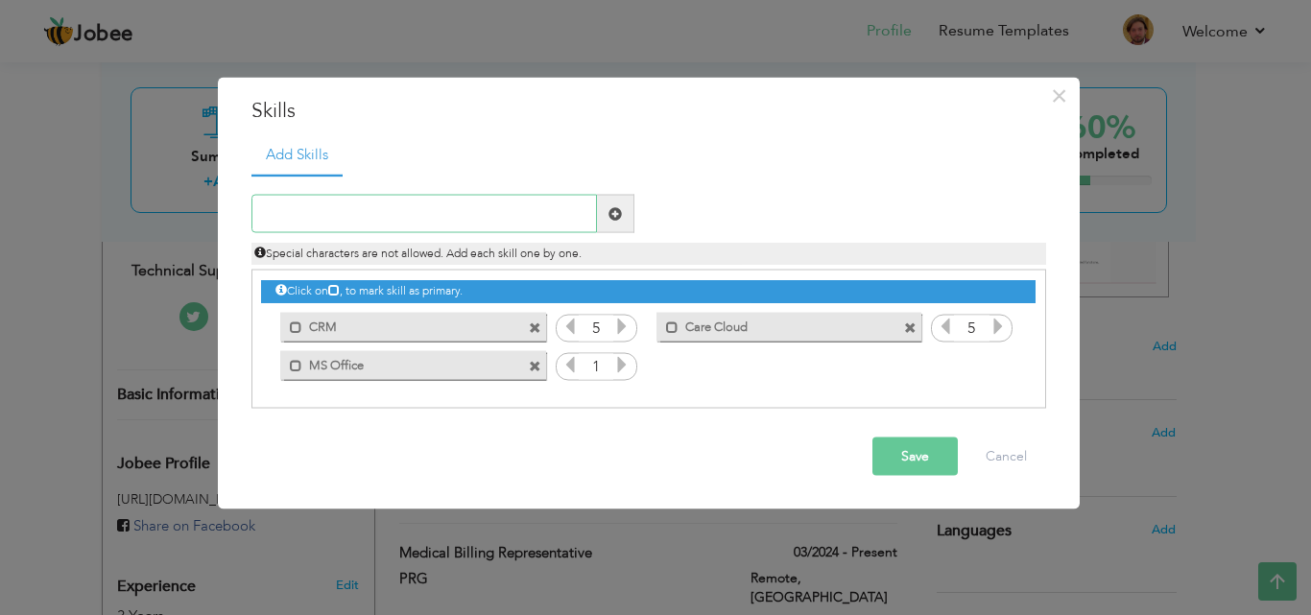
click at [522, 229] on input "text" at bounding box center [424, 214] width 346 height 38
click at [623, 363] on icon at bounding box center [621, 364] width 17 height 17
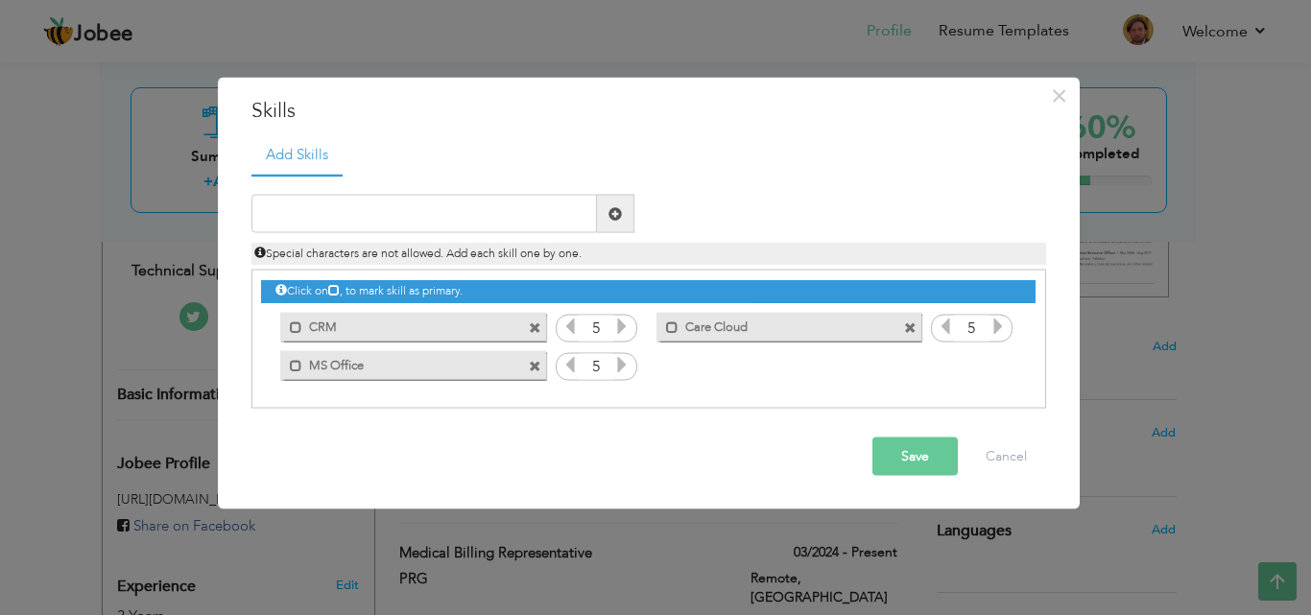
click at [623, 363] on icon at bounding box center [621, 364] width 17 height 17
click at [502, 200] on input "text" at bounding box center [424, 214] width 346 height 38
type input "BRIA"
click at [632, 213] on span at bounding box center [615, 214] width 37 height 38
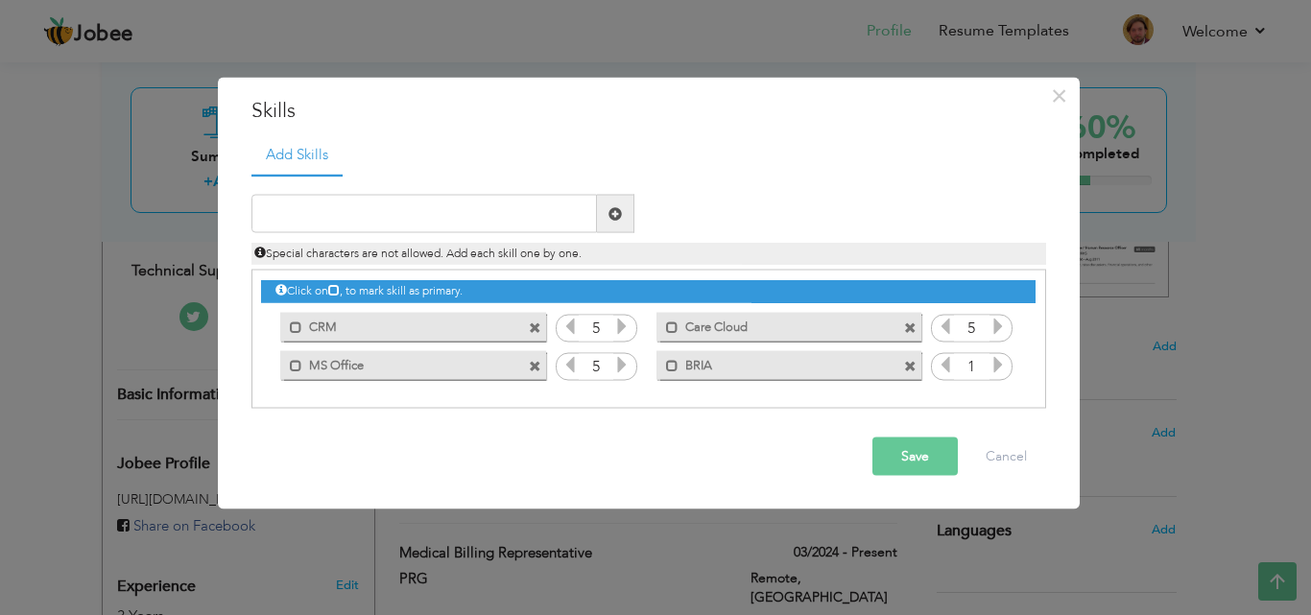
click at [1004, 364] on icon at bounding box center [998, 364] width 17 height 17
click at [925, 455] on button "Save" at bounding box center [914, 457] width 85 height 38
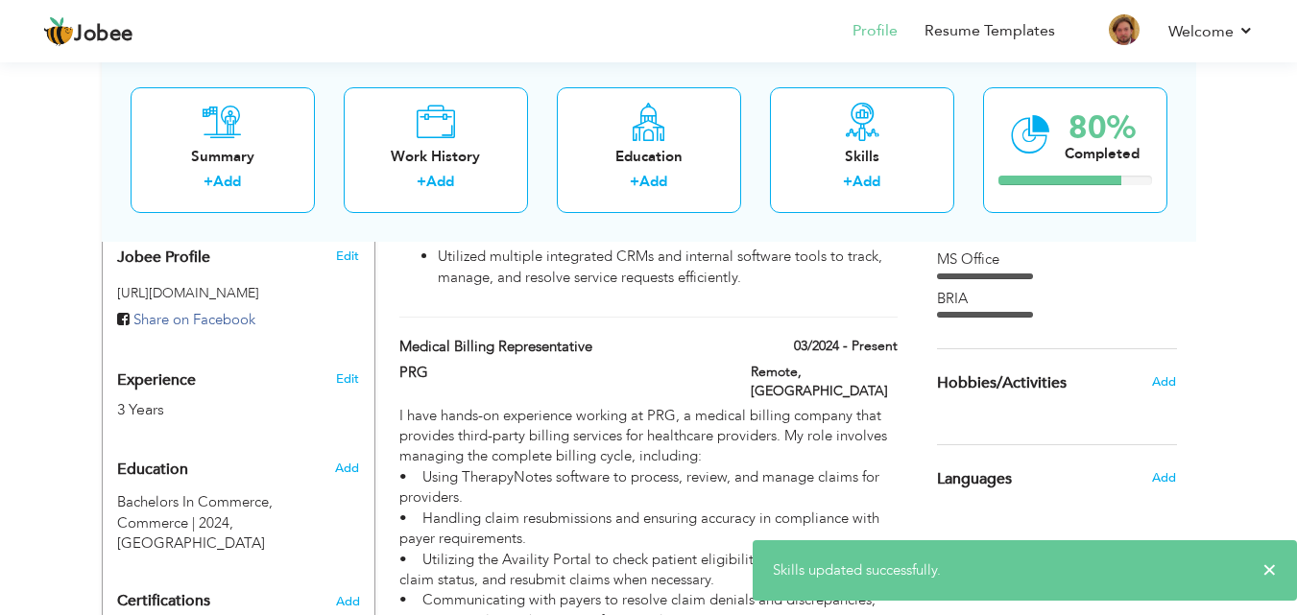
scroll to position [611, 0]
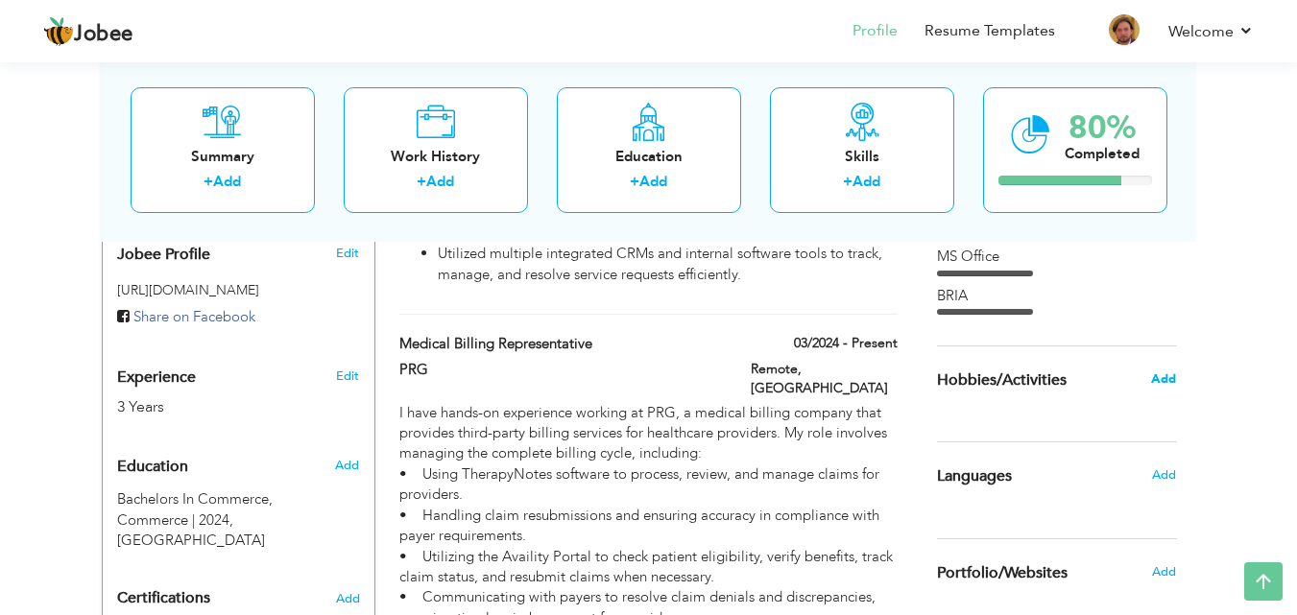
click at [1163, 379] on span "Add" at bounding box center [1163, 378] width 25 height 17
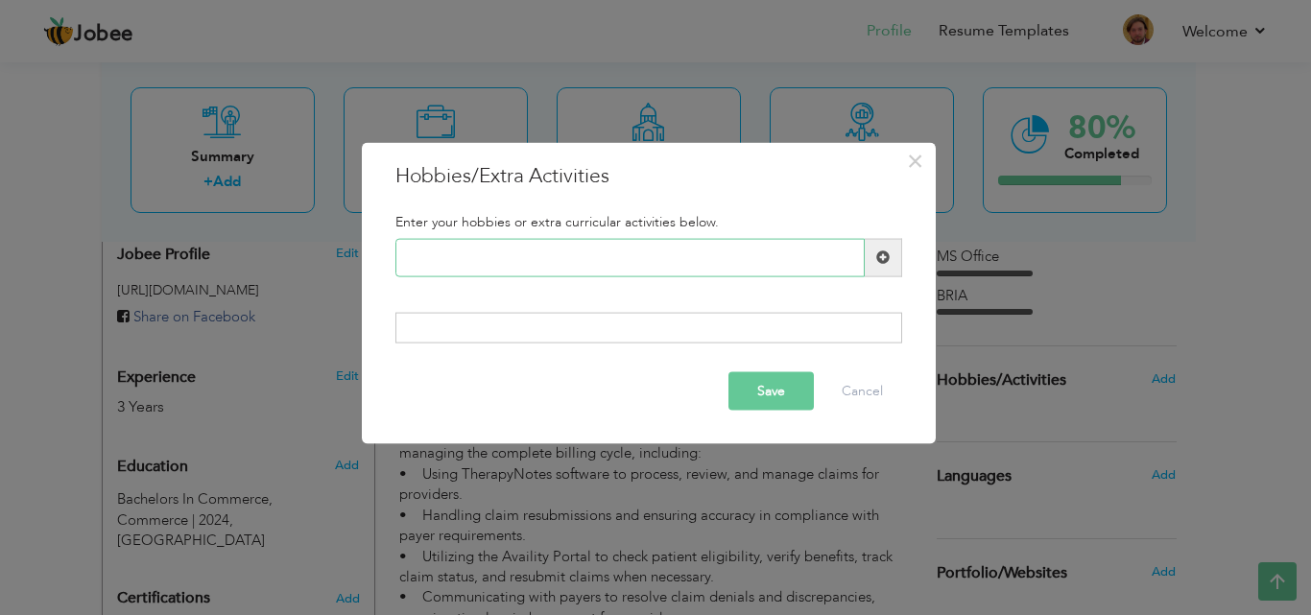
click at [724, 268] on input "text" at bounding box center [629, 257] width 469 height 38
type input "S"
type input "r"
type input "Cricket"
click at [870, 260] on span at bounding box center [883, 257] width 37 height 38
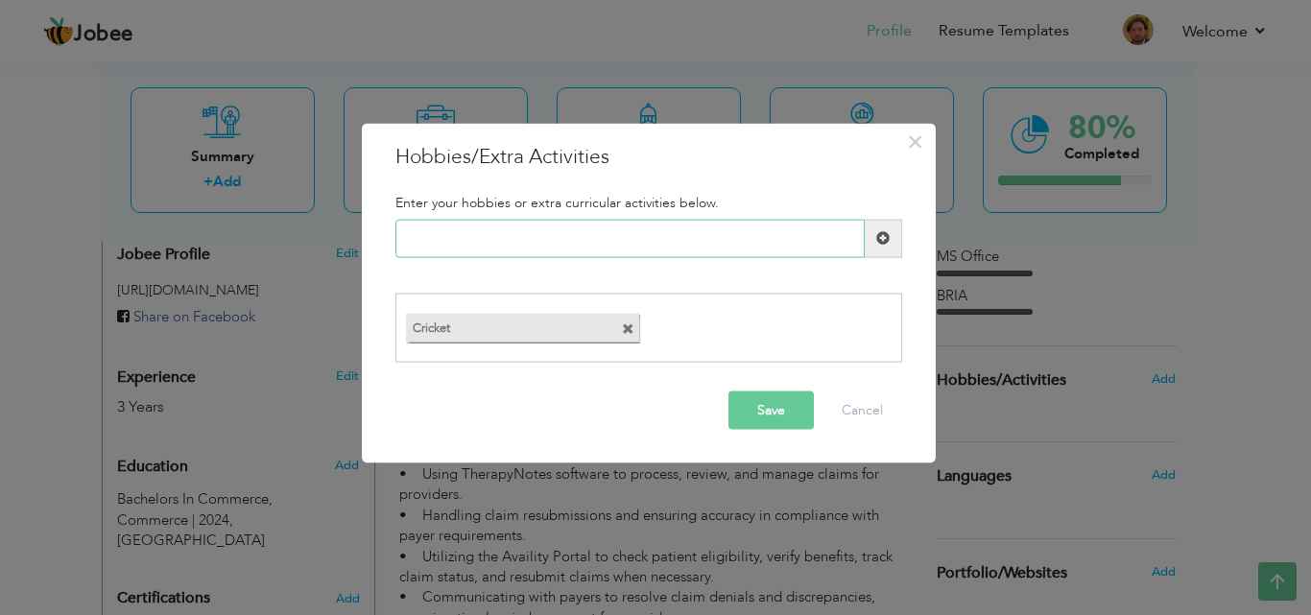
click at [715, 238] on input "text" at bounding box center [629, 238] width 469 height 38
type input "Movies"
click at [880, 235] on span at bounding box center [882, 237] width 13 height 13
drag, startPoint x: 751, startPoint y: 439, endPoint x: 762, endPoint y: 418, distance: 24.1
click at [762, 418] on div "Save Cancel" at bounding box center [649, 410] width 536 height 67
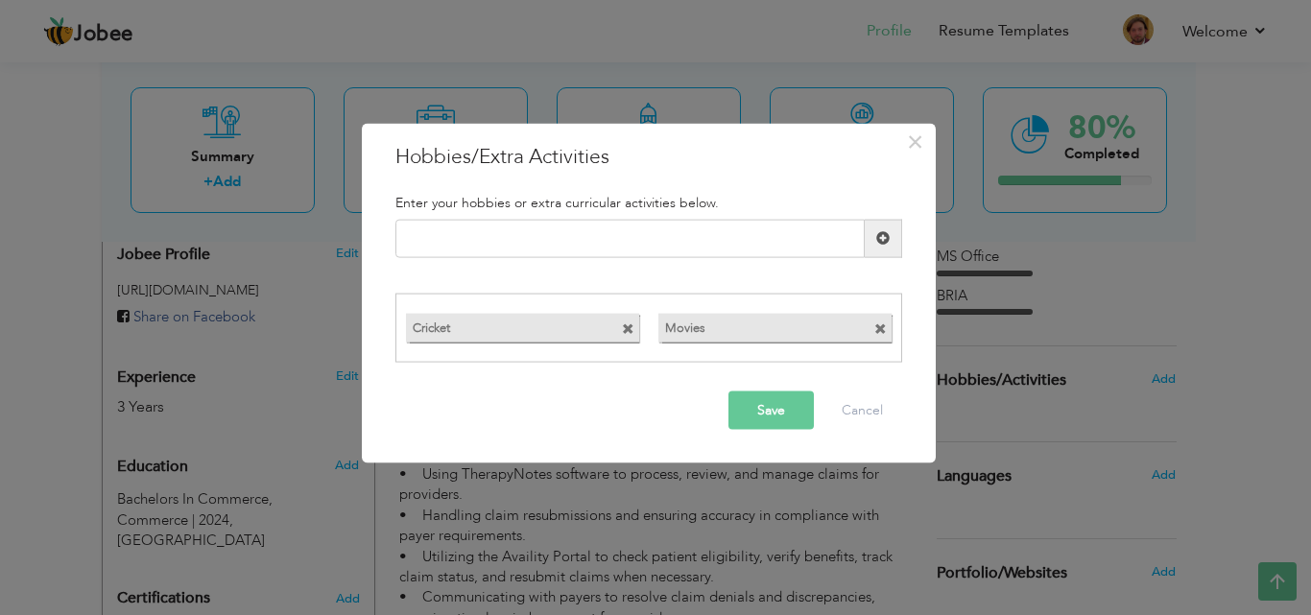
click at [762, 418] on button "Save" at bounding box center [770, 411] width 85 height 38
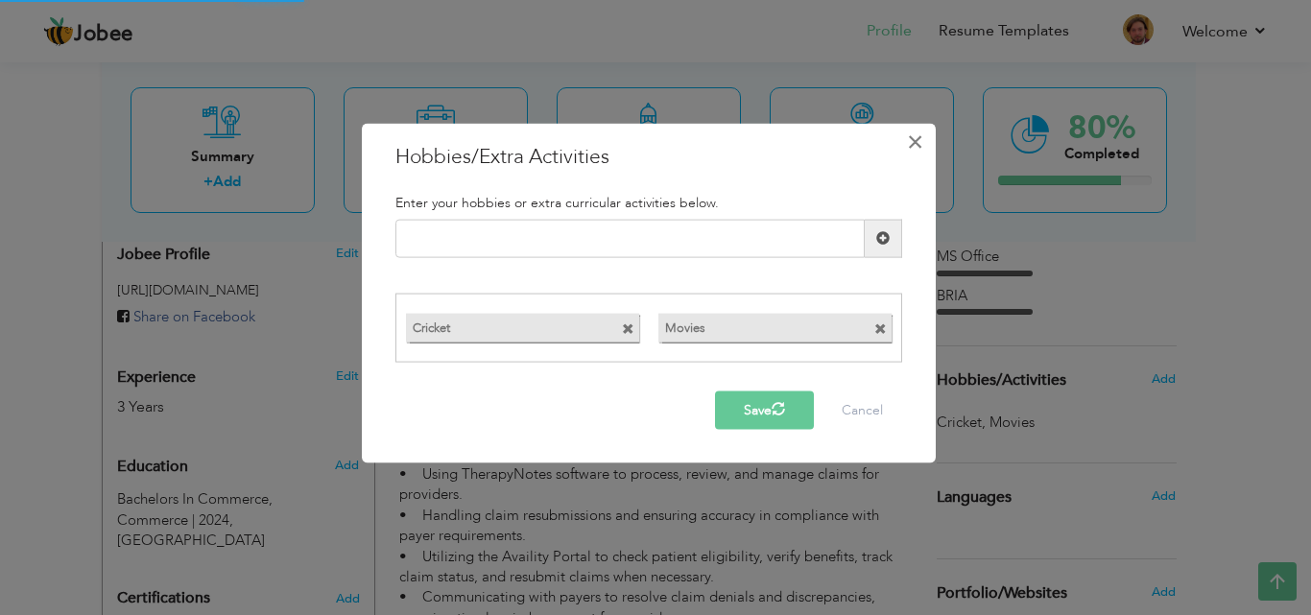
click at [908, 150] on span "×" at bounding box center [915, 141] width 16 height 35
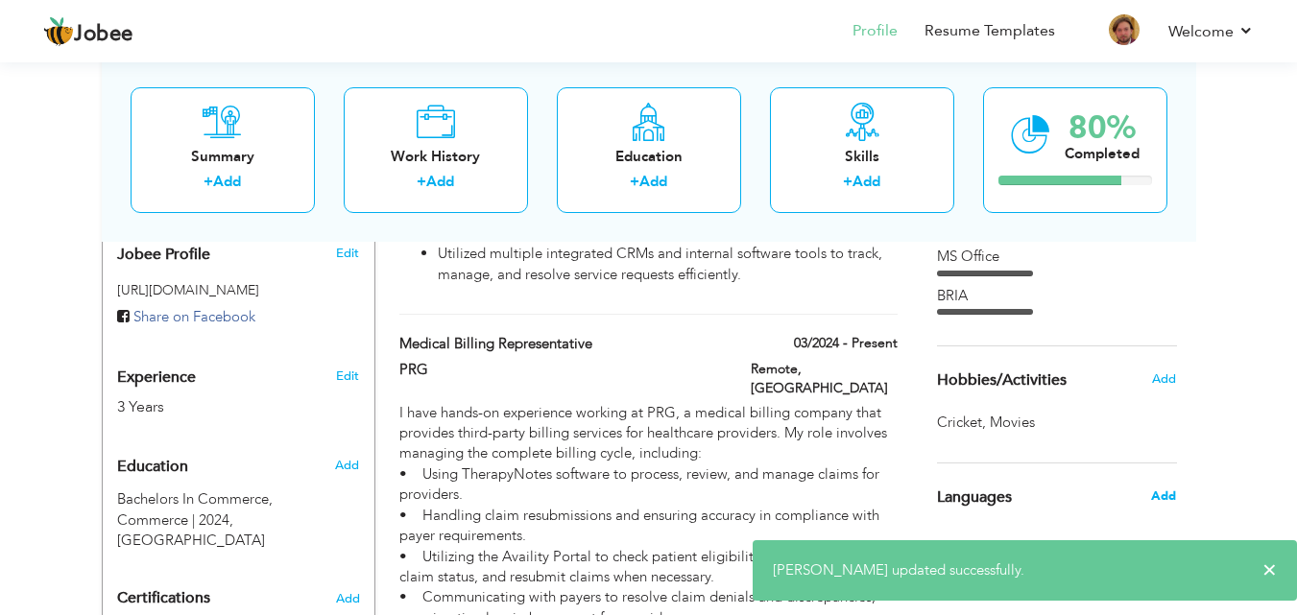
click at [1161, 497] on span "Add" at bounding box center [1163, 496] width 25 height 17
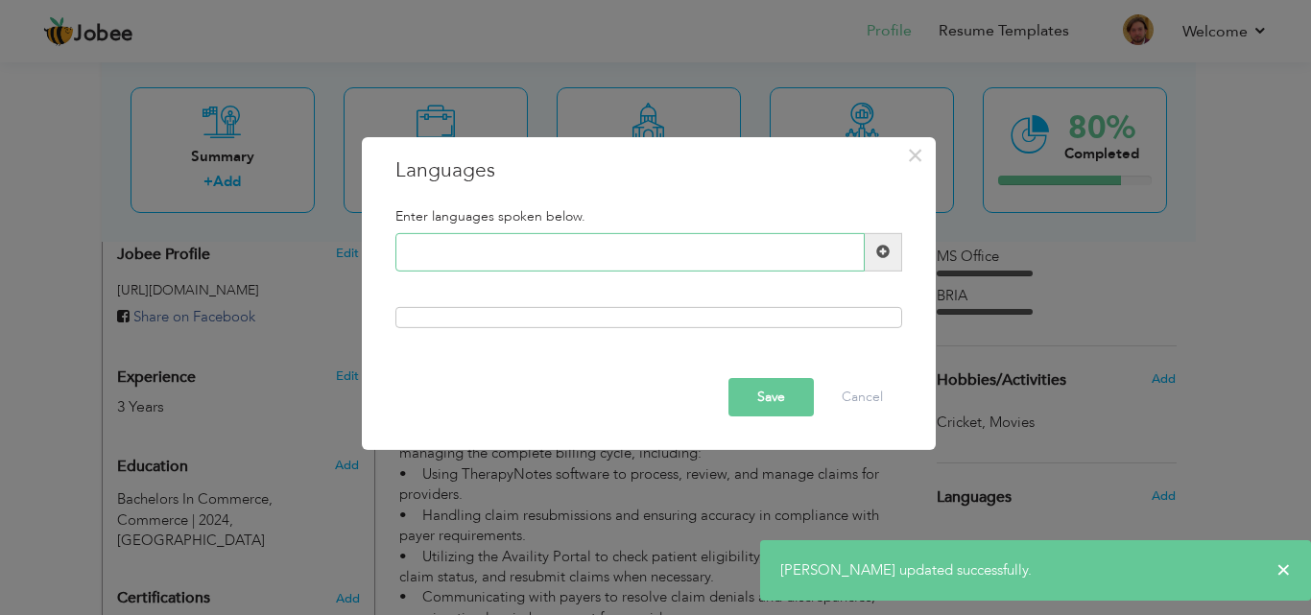
click at [602, 256] on input "text" at bounding box center [629, 252] width 469 height 38
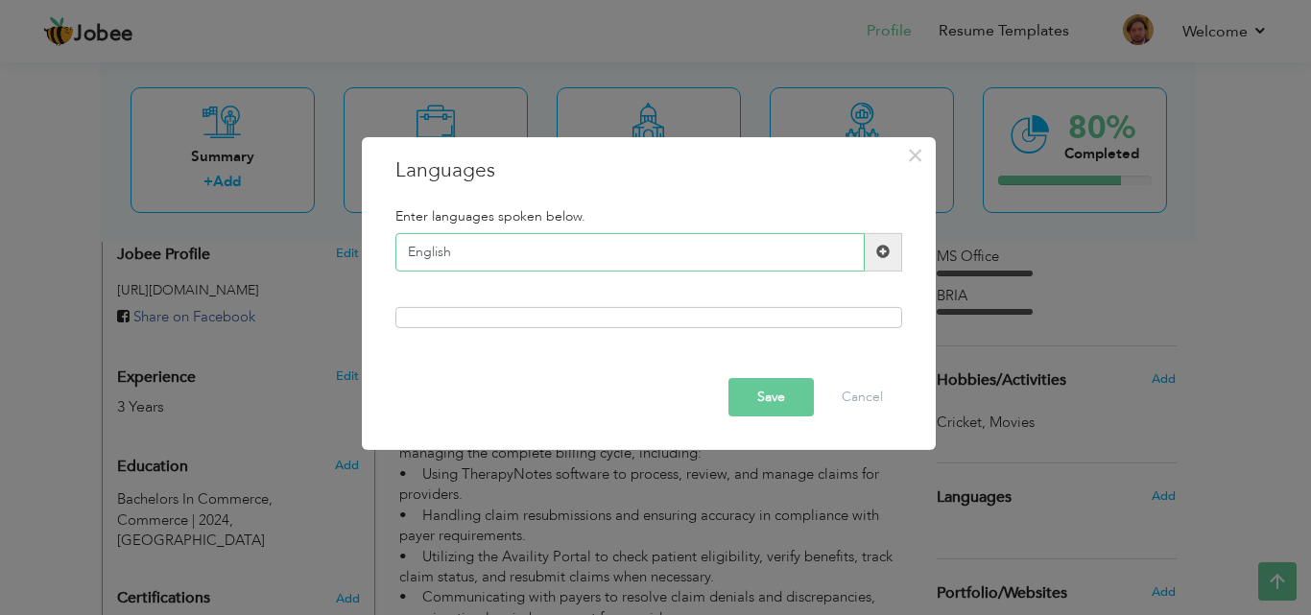
type input "English"
click at [882, 245] on span at bounding box center [882, 251] width 13 height 13
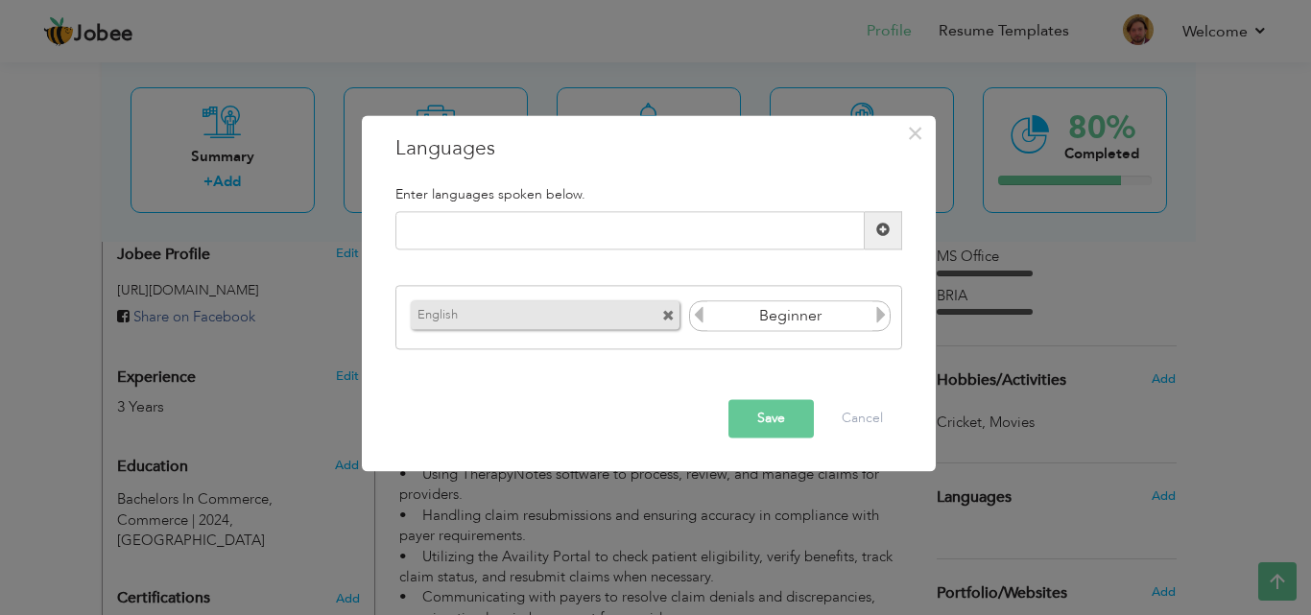
click at [879, 317] on icon at bounding box center [880, 315] width 17 height 17
click at [735, 235] on input "text" at bounding box center [629, 230] width 469 height 38
type input "Urdu"
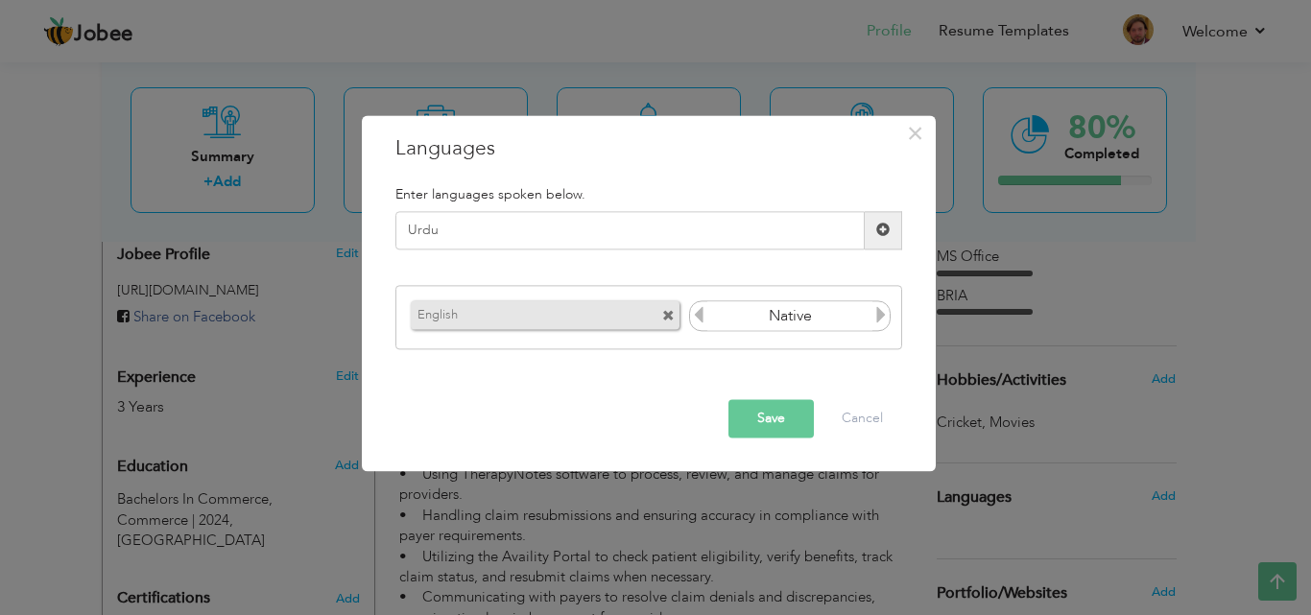
click at [883, 227] on span at bounding box center [882, 230] width 13 height 13
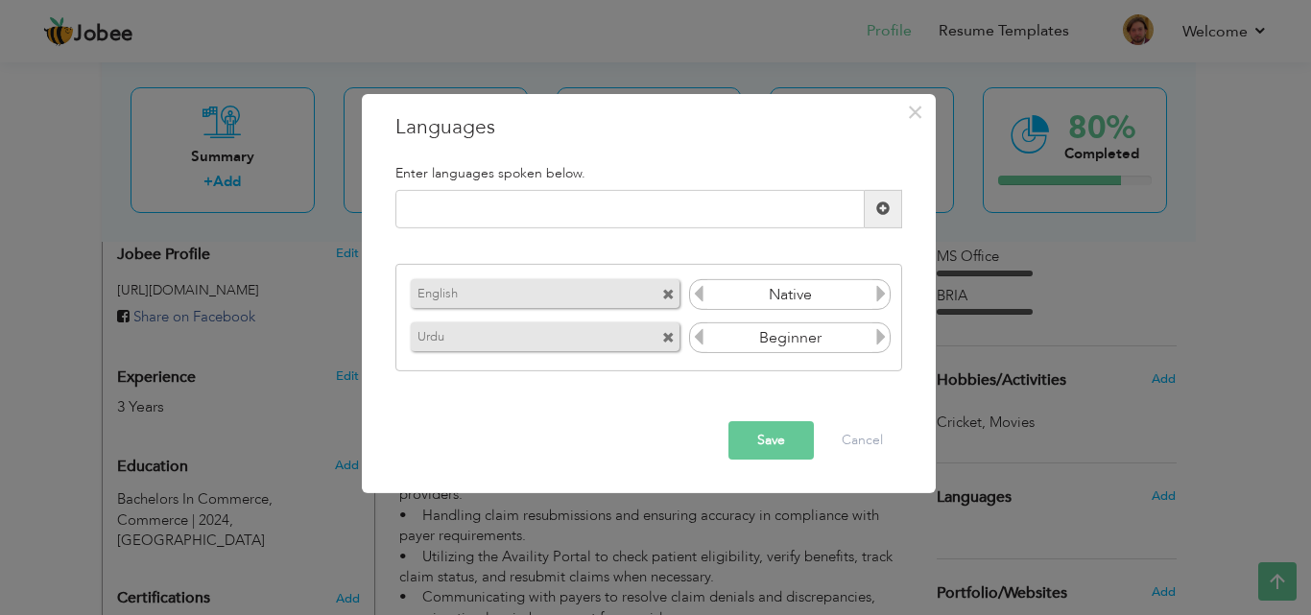
click at [880, 346] on icon at bounding box center [880, 336] width 17 height 17
click at [790, 426] on button "Save" at bounding box center [770, 440] width 85 height 38
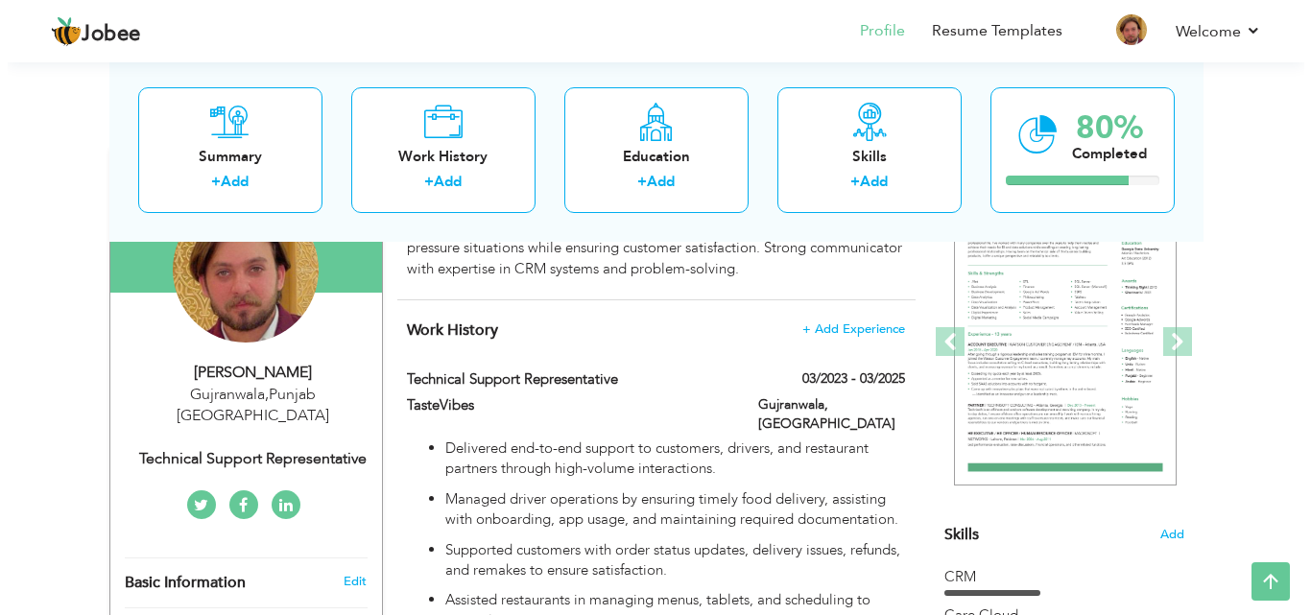
scroll to position [243, 0]
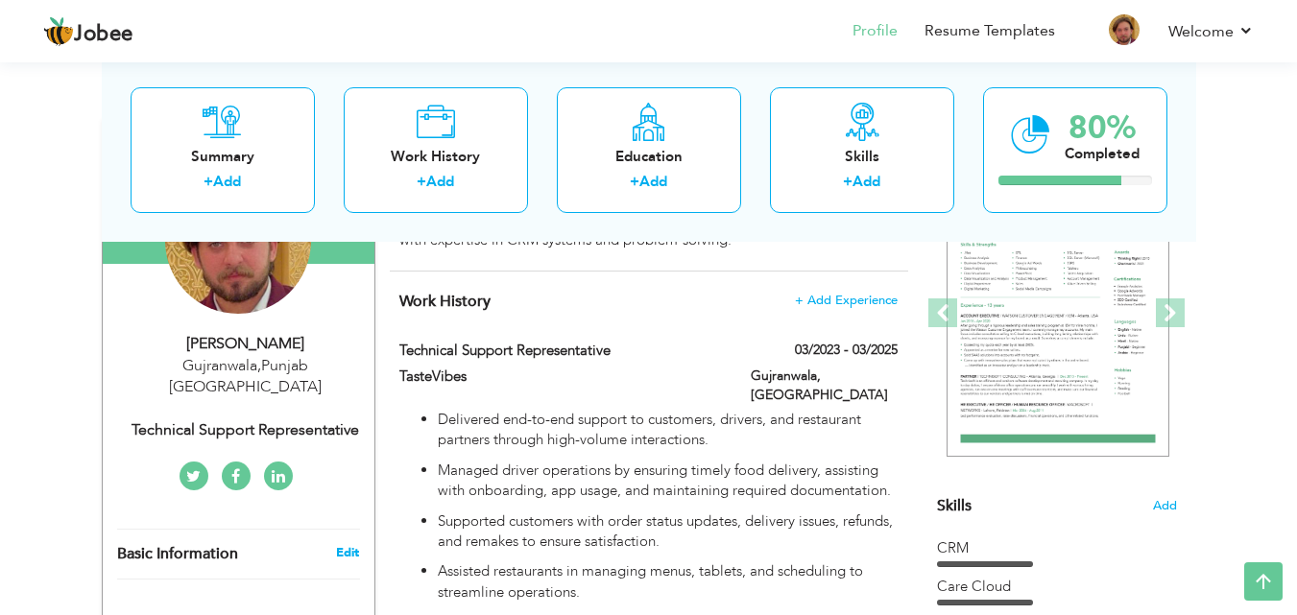
click at [350, 544] on link "Edit" at bounding box center [347, 552] width 23 height 17
type input "[PERSON_NAME]"
type input "Dar"
type input "03123689234"
select select "number:166"
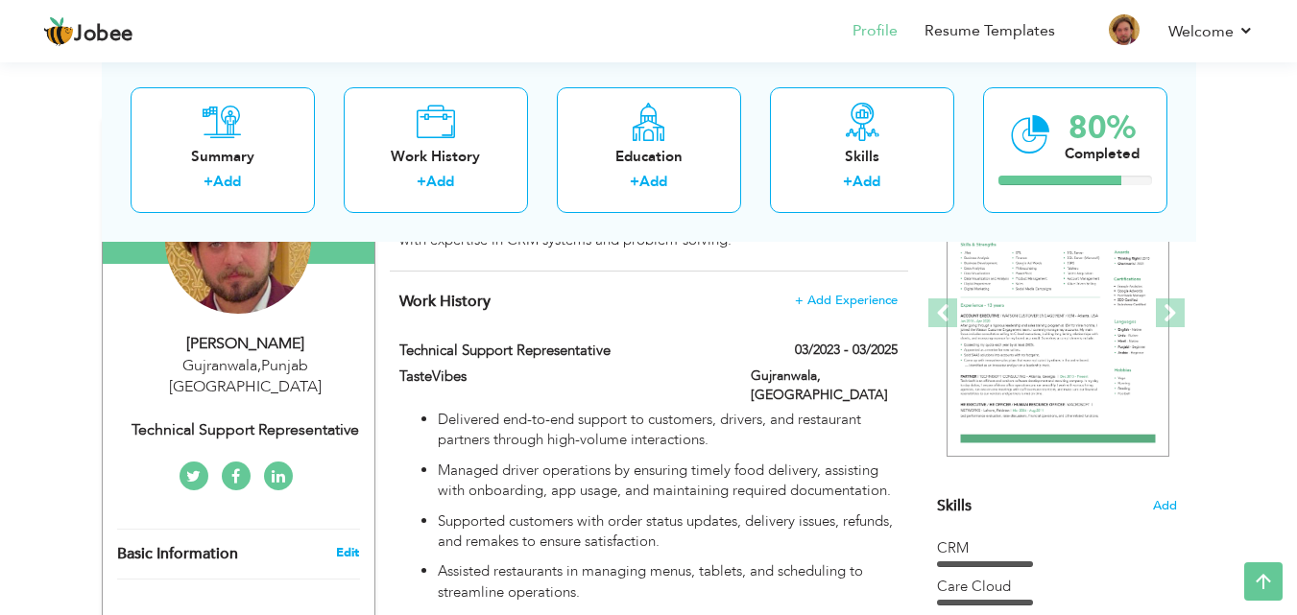
type input "[GEOGRAPHIC_DATA]"
type input "Gujranwala"
select select "number:5"
type input "Technical Support Representative"
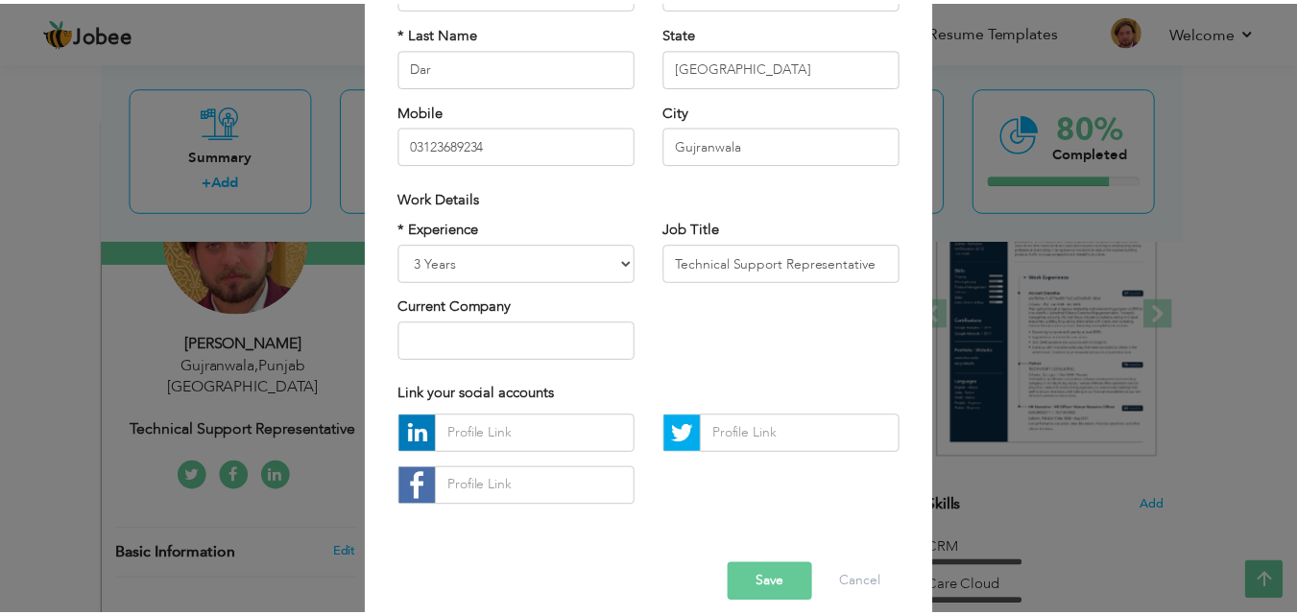
scroll to position [251, 0]
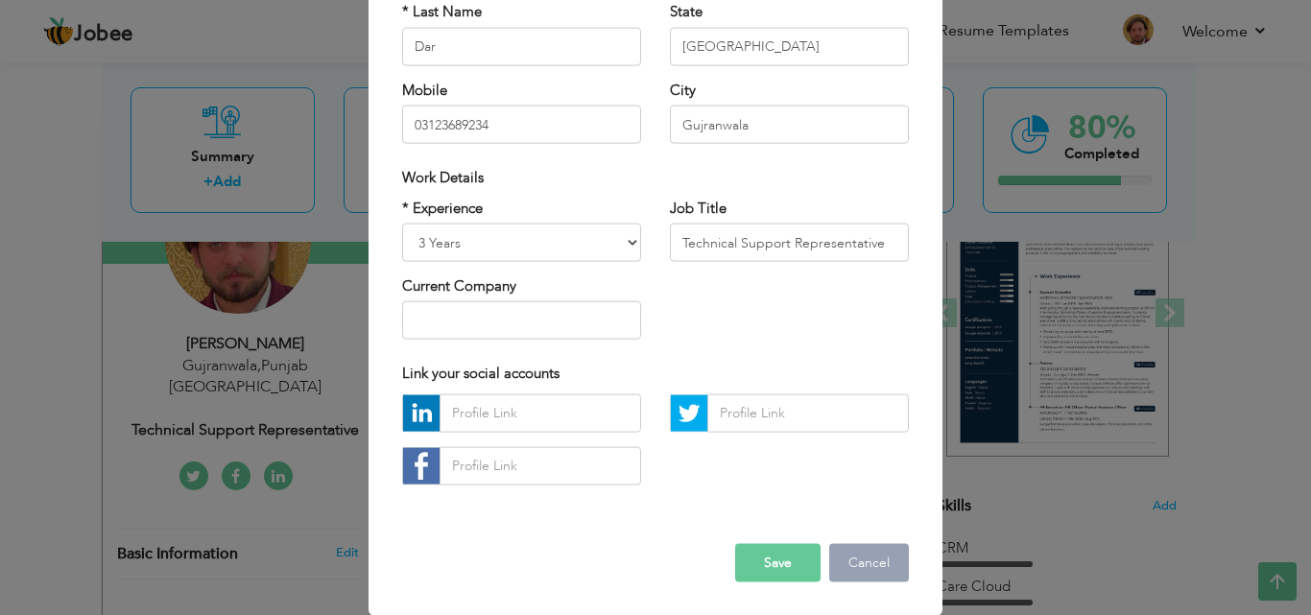
click at [856, 561] on button "Cancel" at bounding box center [869, 562] width 80 height 38
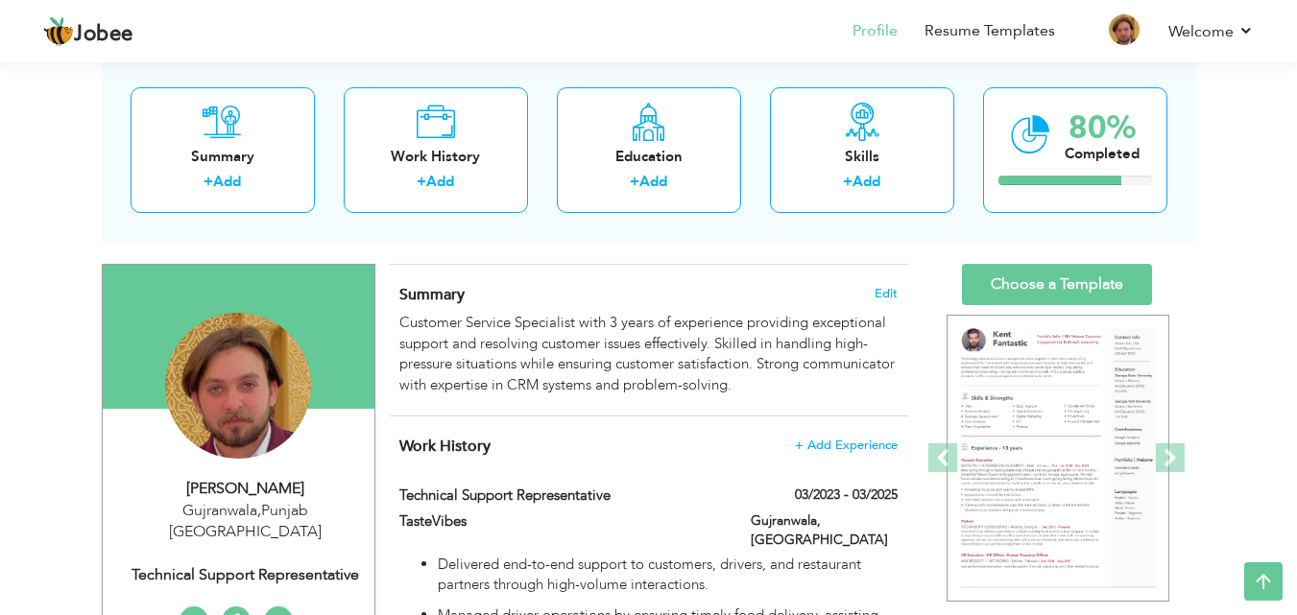
scroll to position [49, 0]
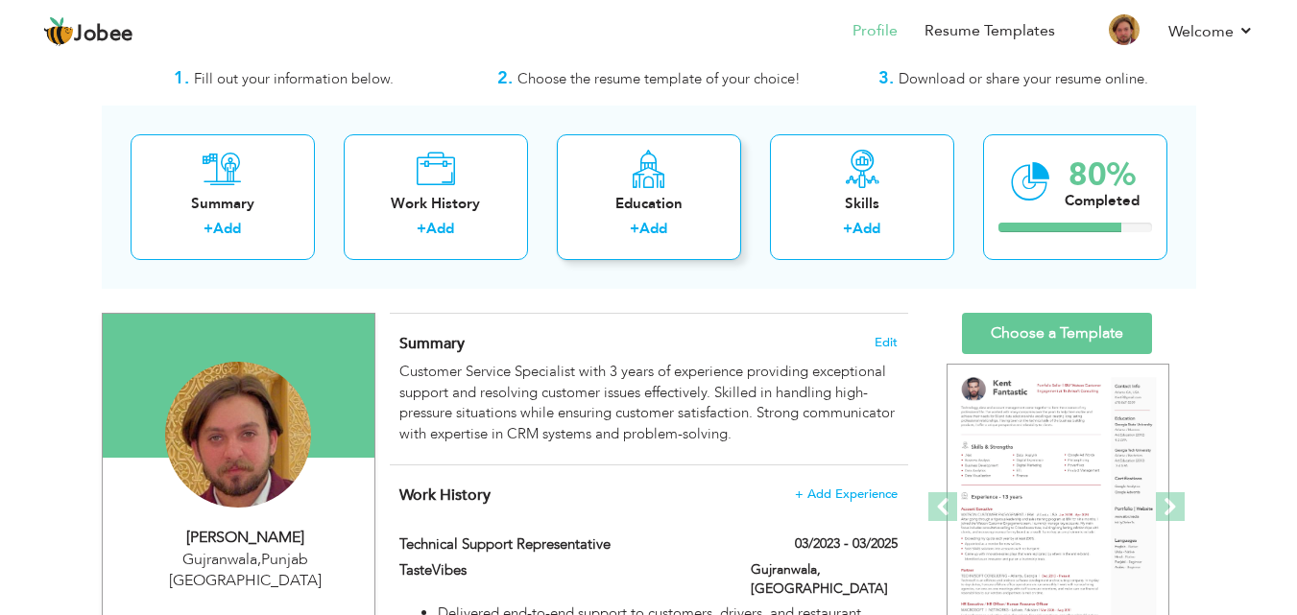
click at [698, 247] on div "Education + Add" at bounding box center [649, 197] width 184 height 126
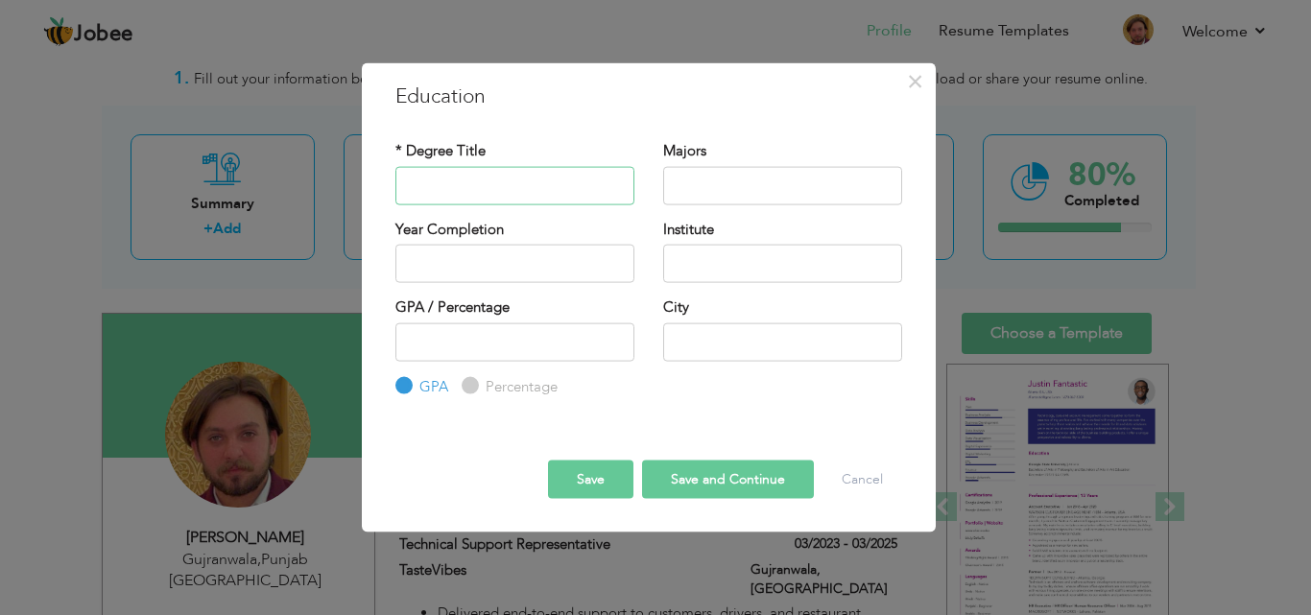
click at [553, 178] on input "text" at bounding box center [514, 185] width 239 height 38
click at [910, 76] on span "×" at bounding box center [915, 80] width 16 height 35
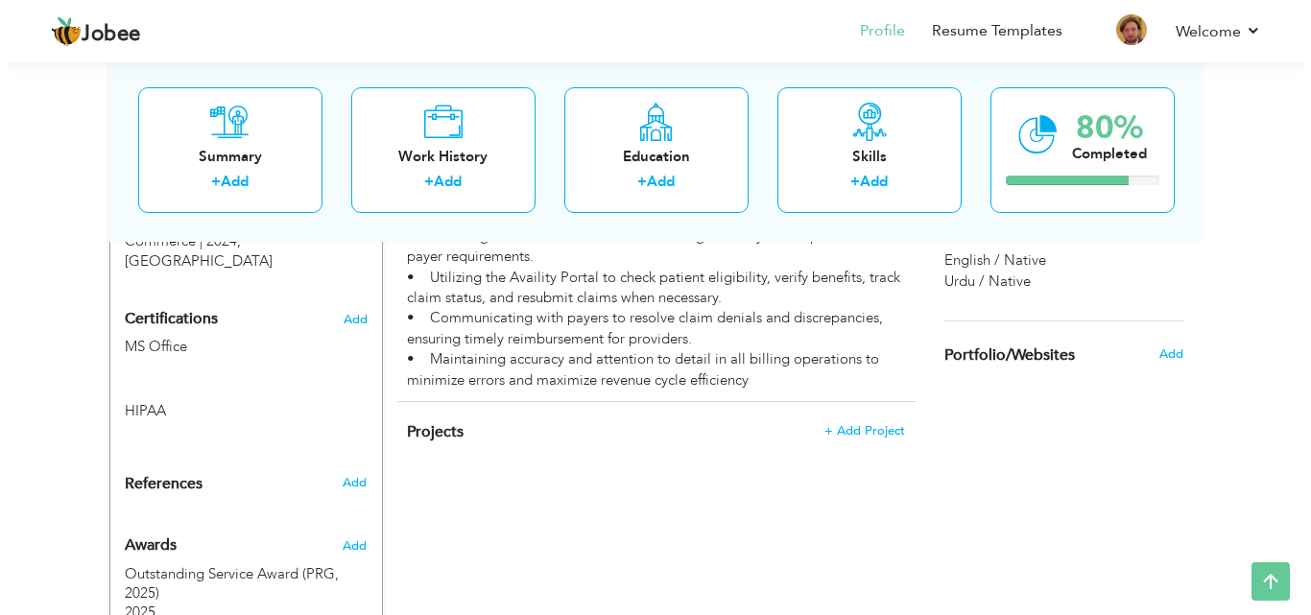
scroll to position [893, 0]
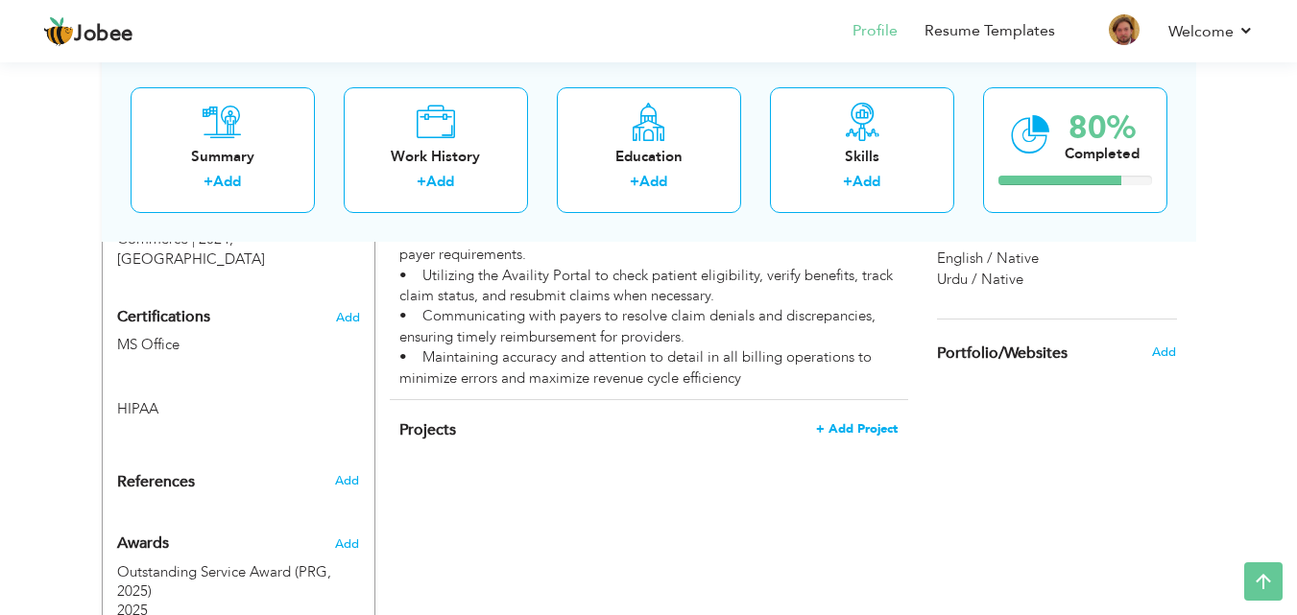
click at [870, 422] on span "+ Add Project" at bounding box center [857, 428] width 82 height 13
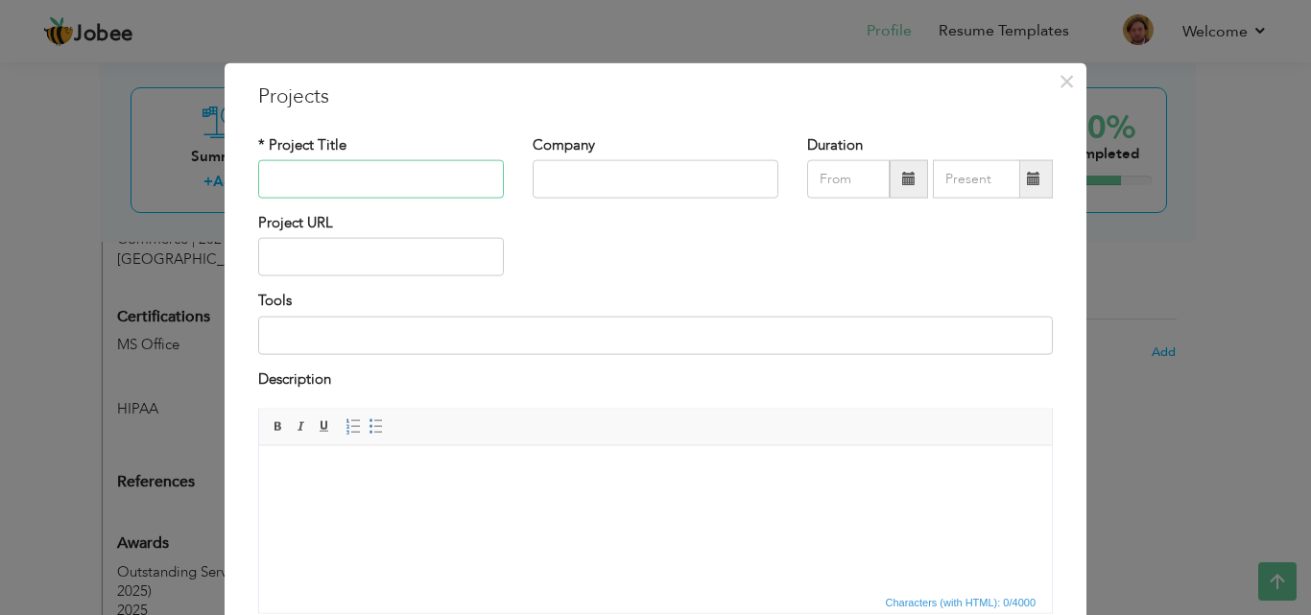
paste input "Revenue Cycle Optimization Project | PRG (2024)"
type input "Revenue Cycle Optimization Project | PRG (2024)"
click at [554, 194] on input "text" at bounding box center [656, 179] width 246 height 38
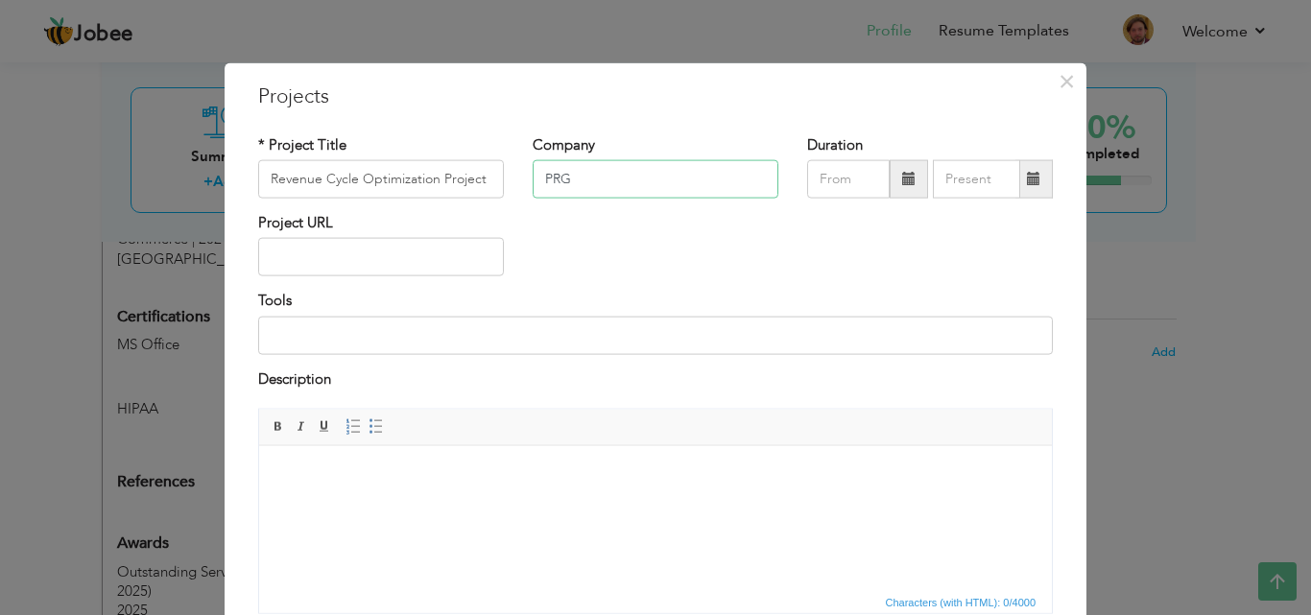
type input "PRG"
click at [696, 504] on html at bounding box center [655, 474] width 793 height 59
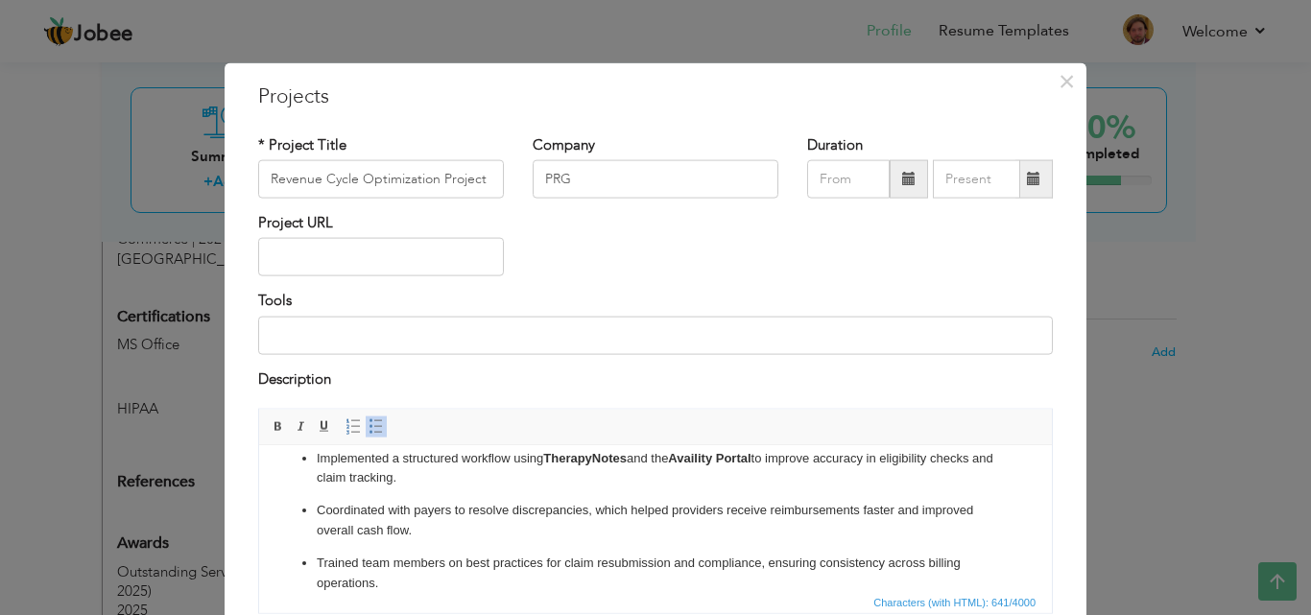
scroll to position [127, 0]
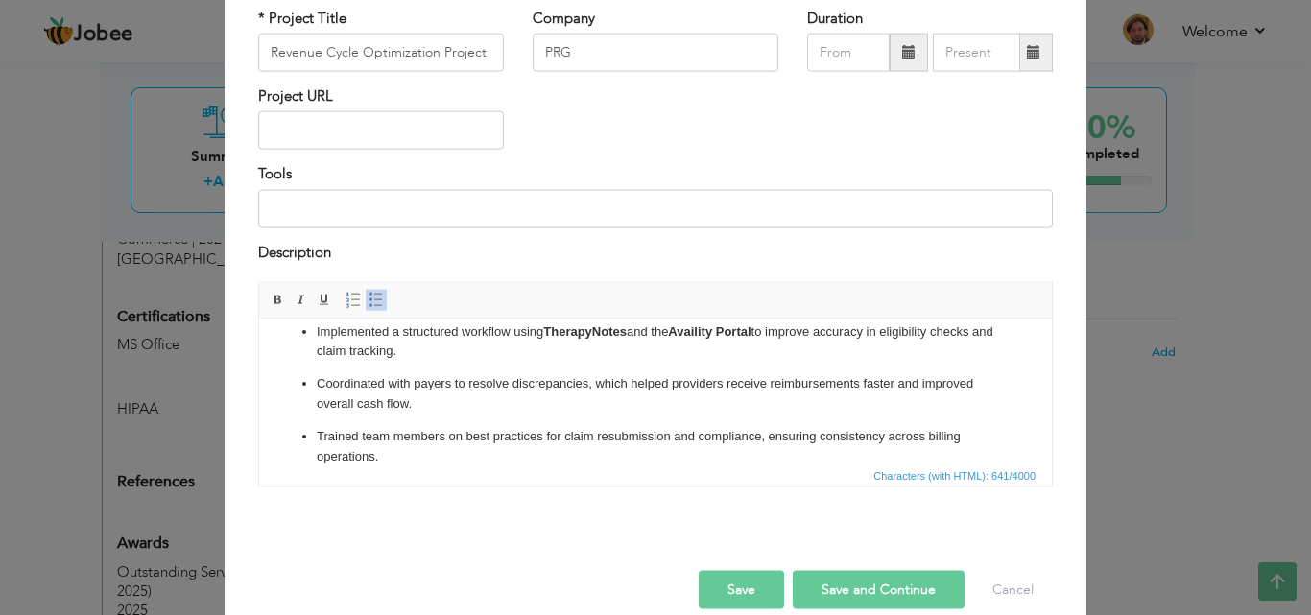
click at [723, 591] on button "Save" at bounding box center [741, 590] width 85 height 38
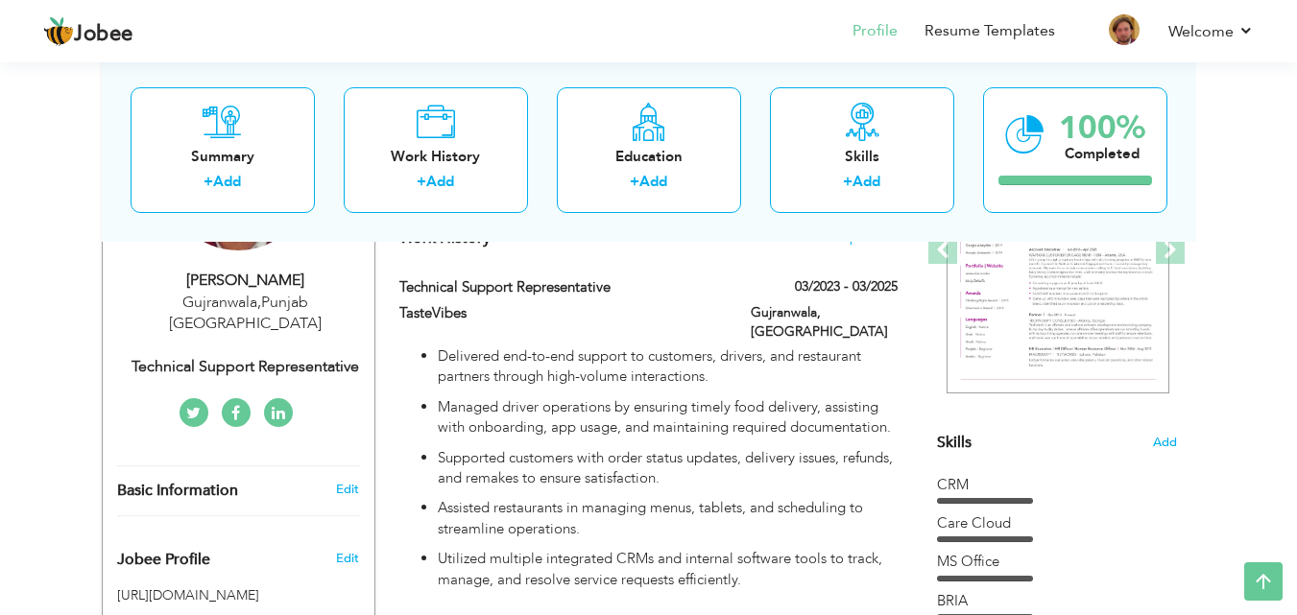
scroll to position [120, 0]
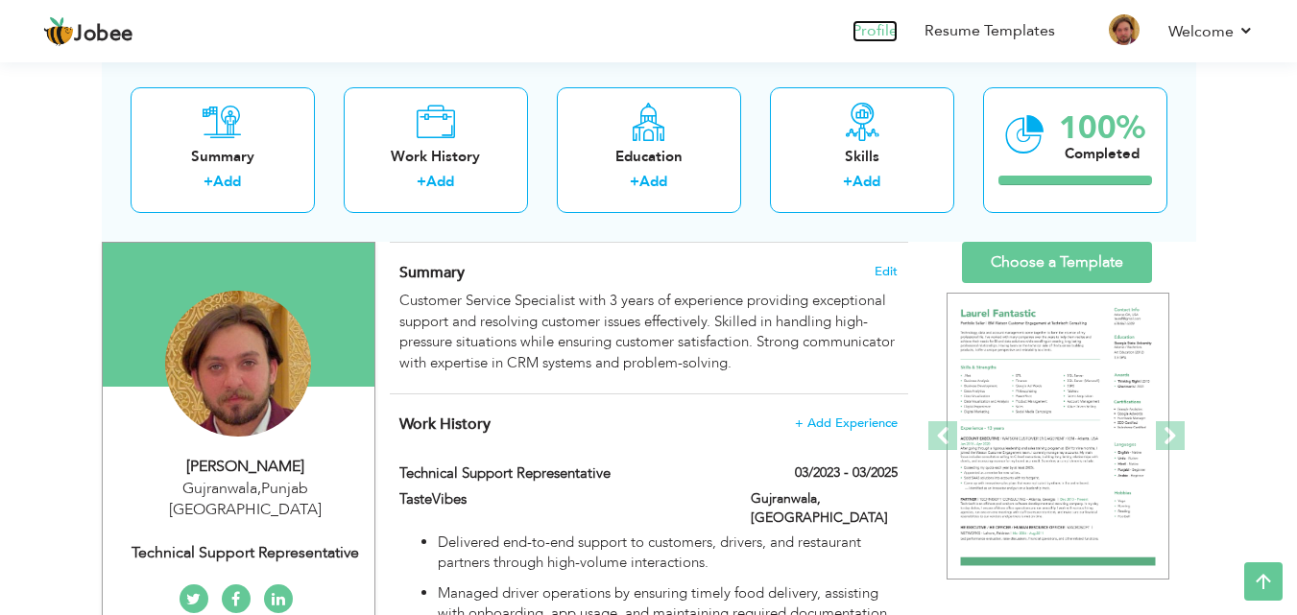
click at [895, 21] on link "Profile" at bounding box center [874, 31] width 45 height 22
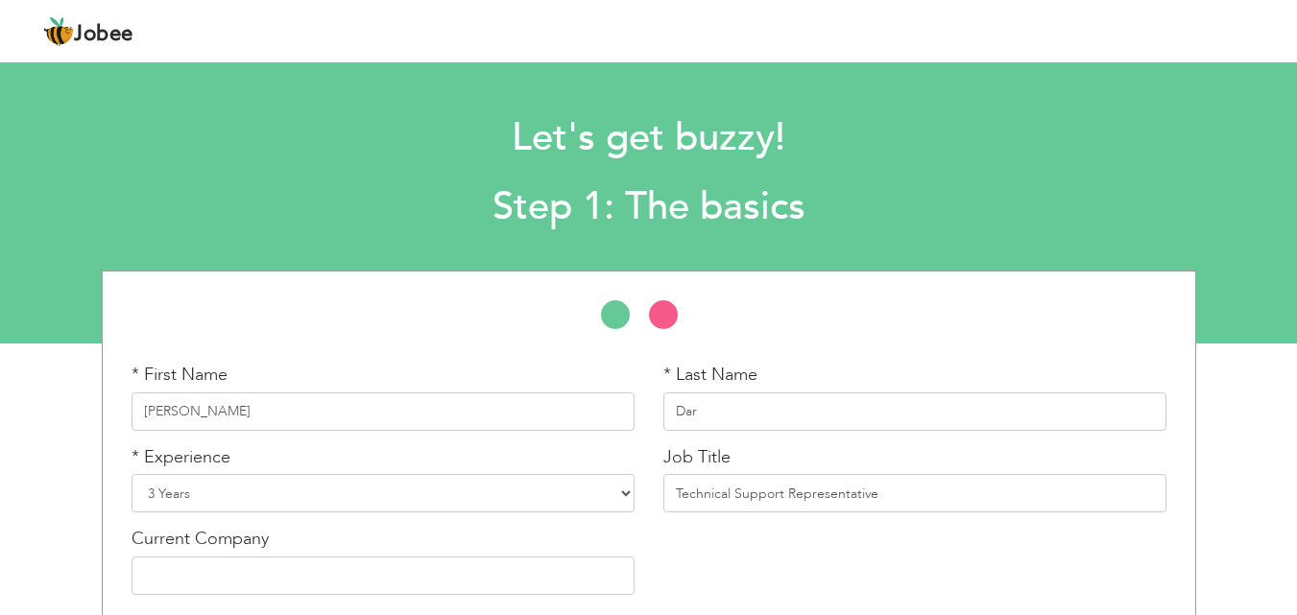
scroll to position [82, 0]
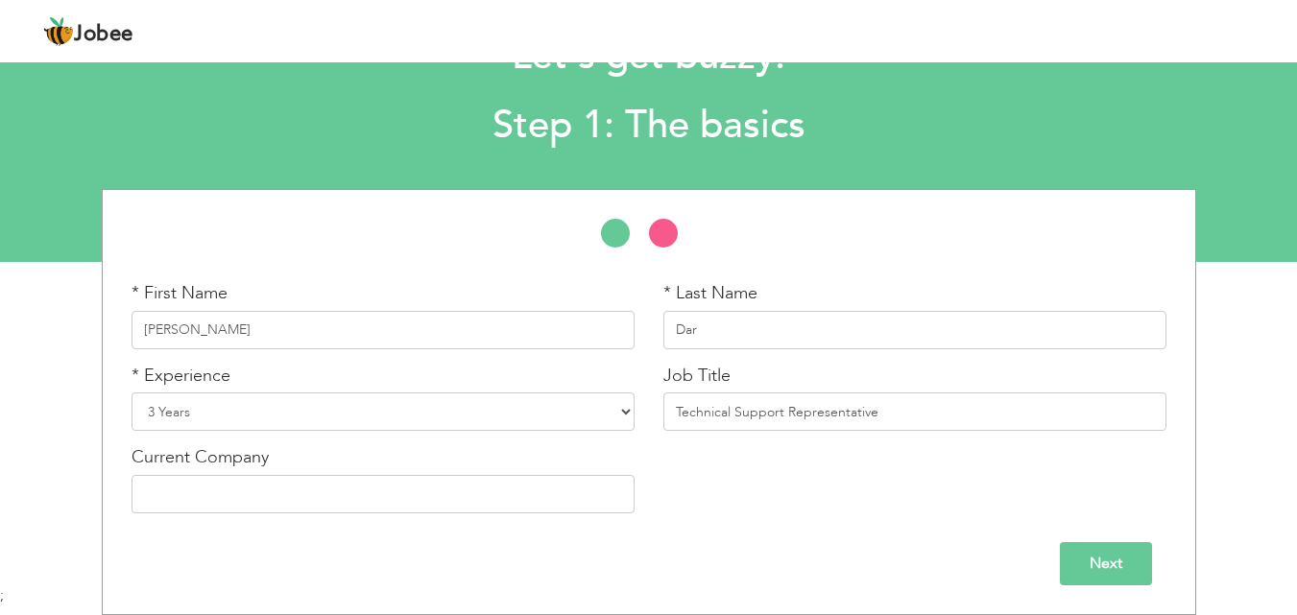
click at [1112, 553] on input "Next" at bounding box center [1106, 563] width 92 height 43
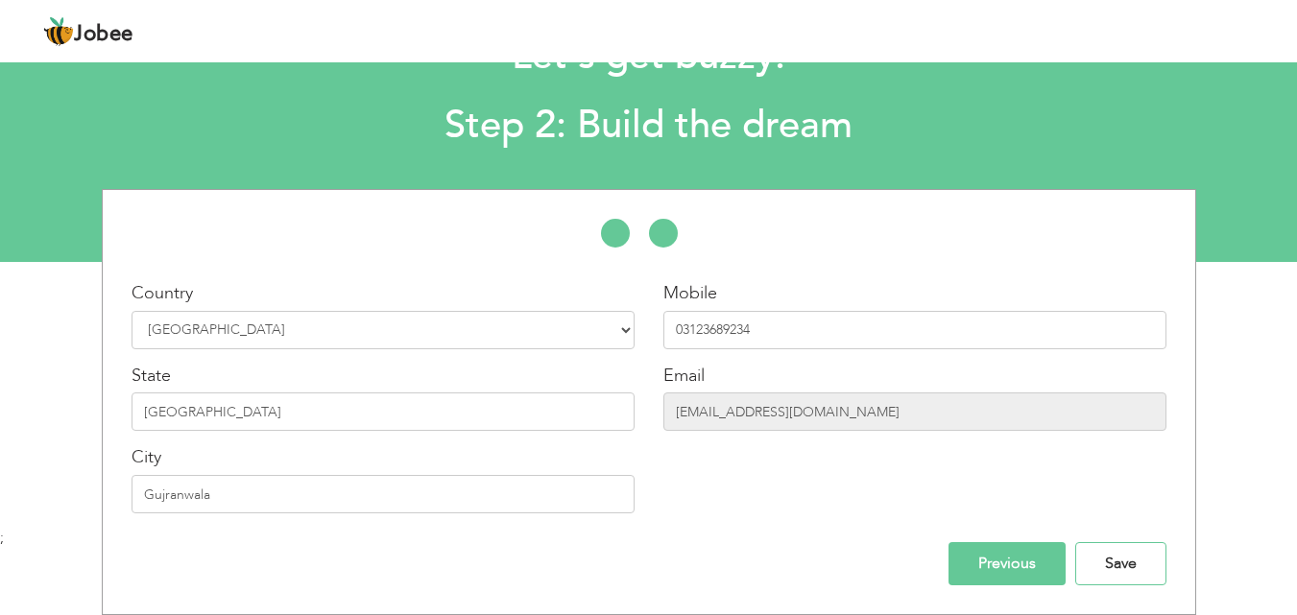
click at [1112, 553] on input "Save" at bounding box center [1120, 563] width 91 height 43
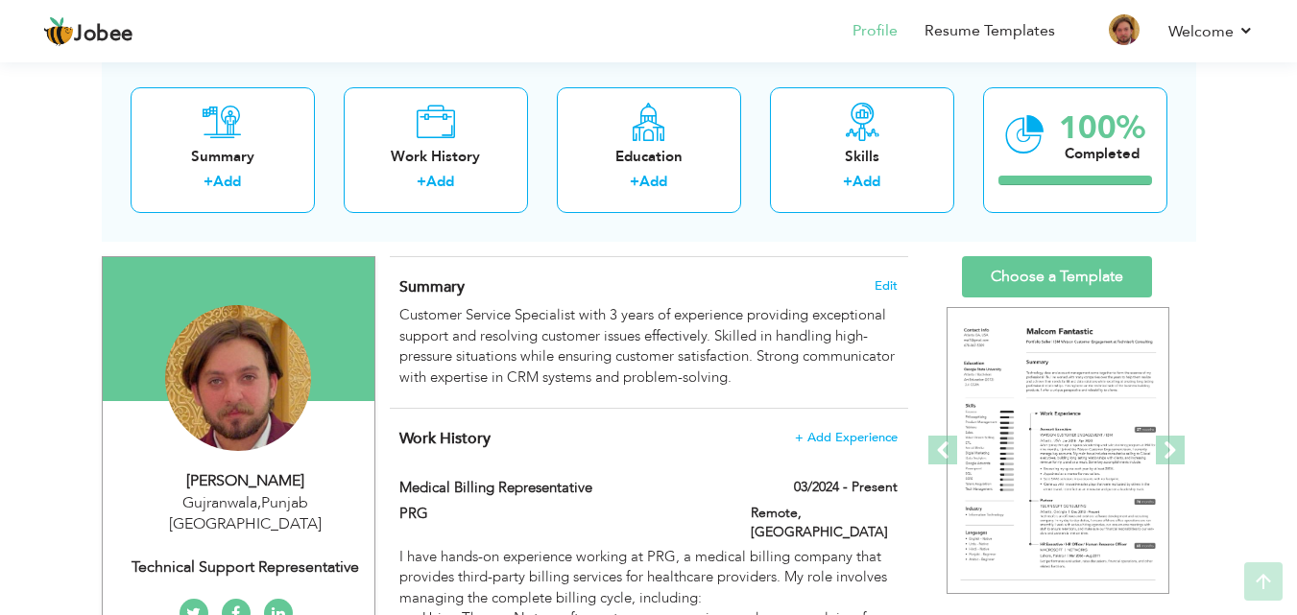
scroll to position [203, 0]
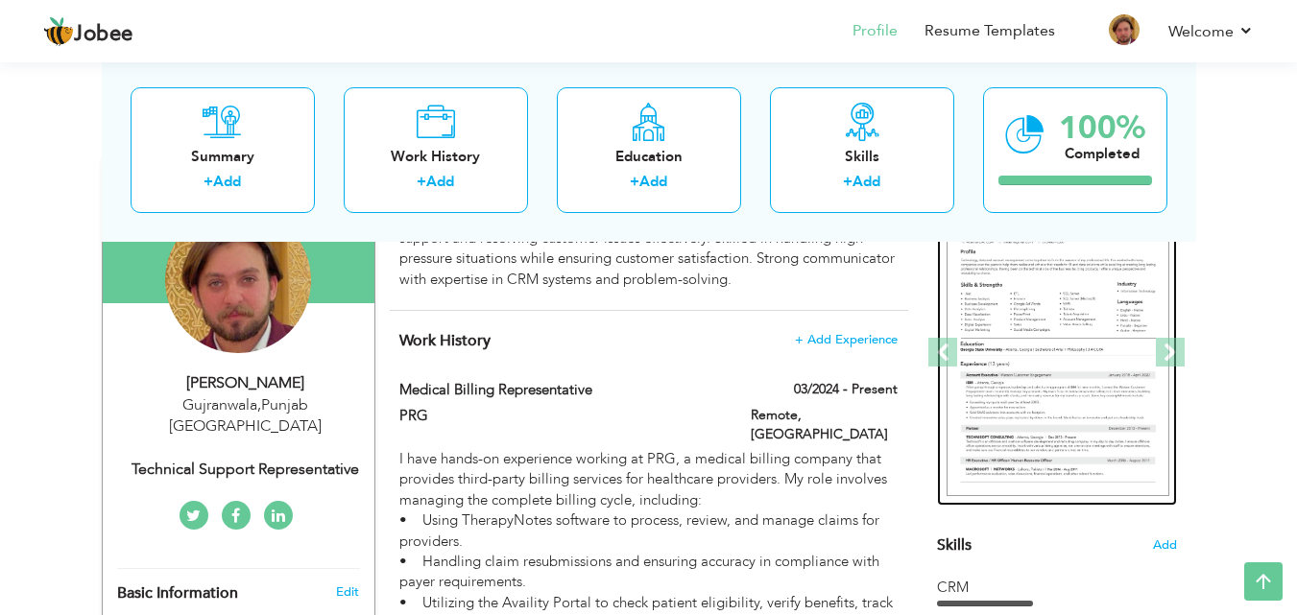
click at [1106, 305] on img at bounding box center [1057, 353] width 223 height 288
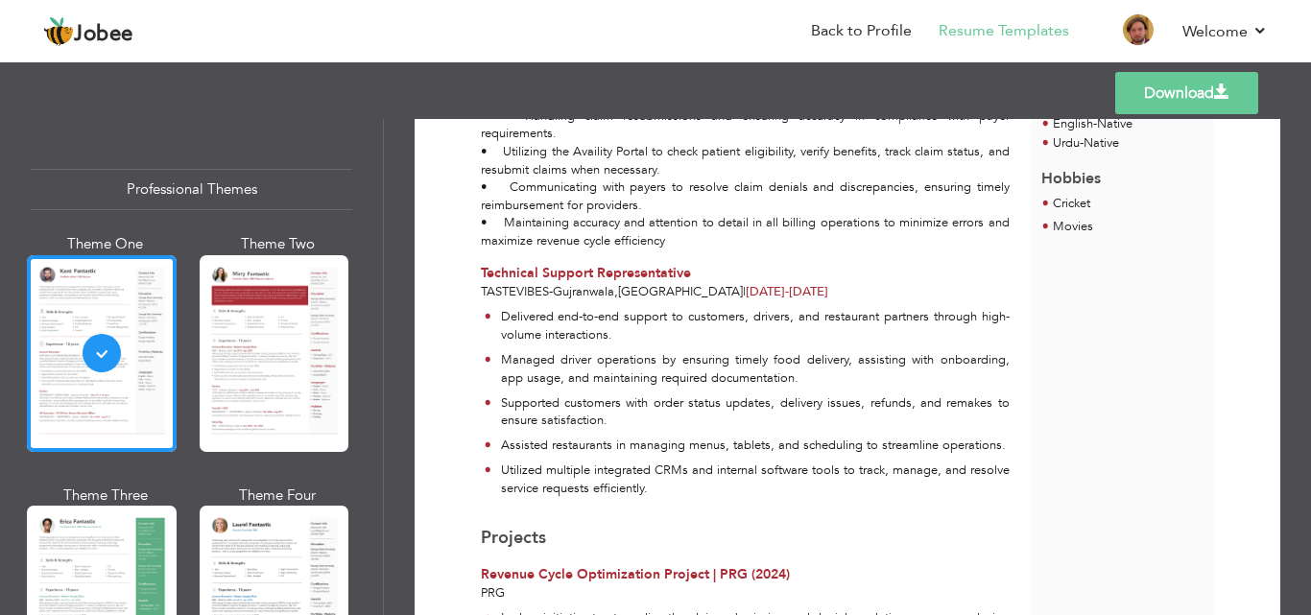
scroll to position [554, 0]
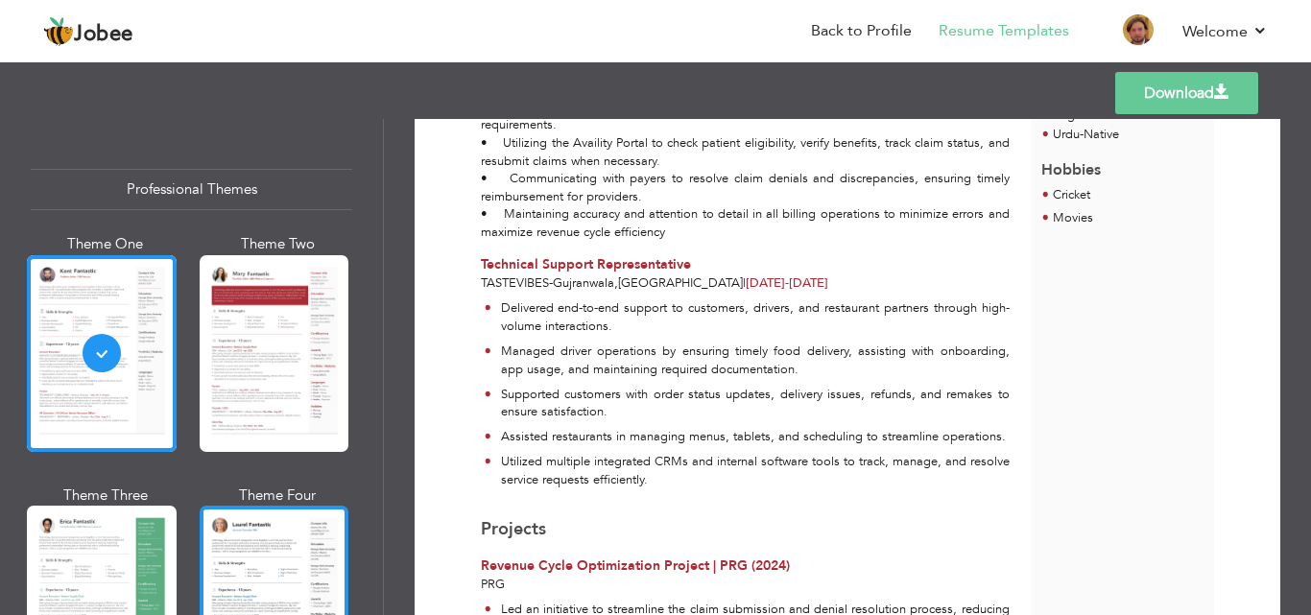
click at [264, 553] on div at bounding box center [275, 604] width 150 height 197
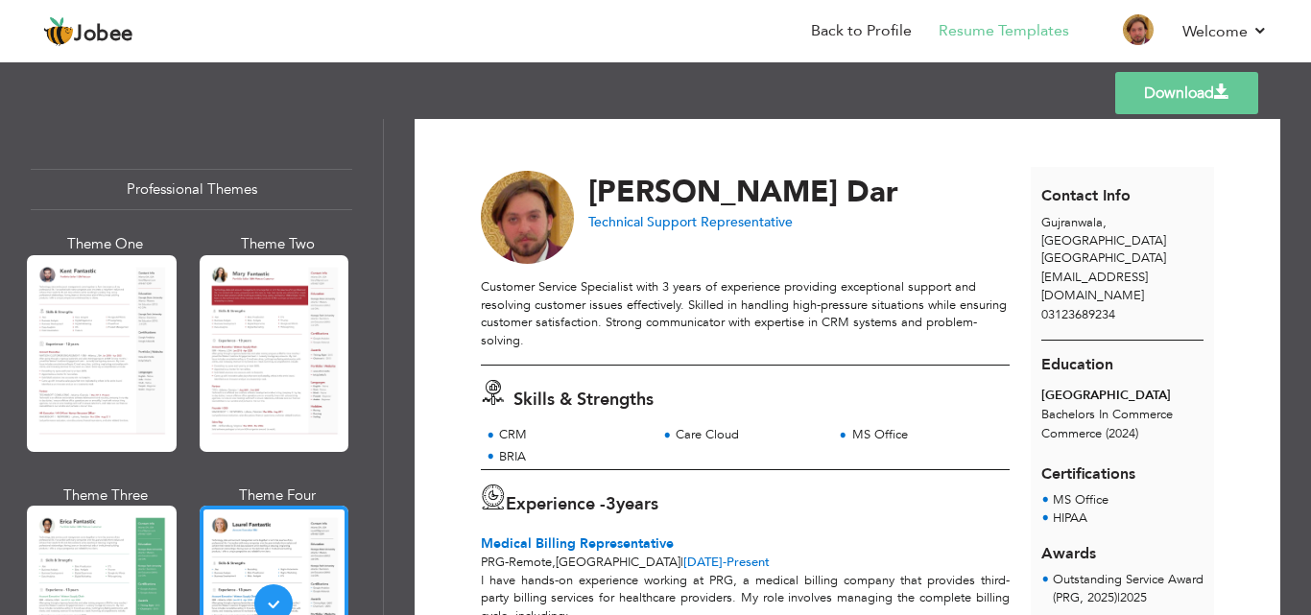
scroll to position [0, 0]
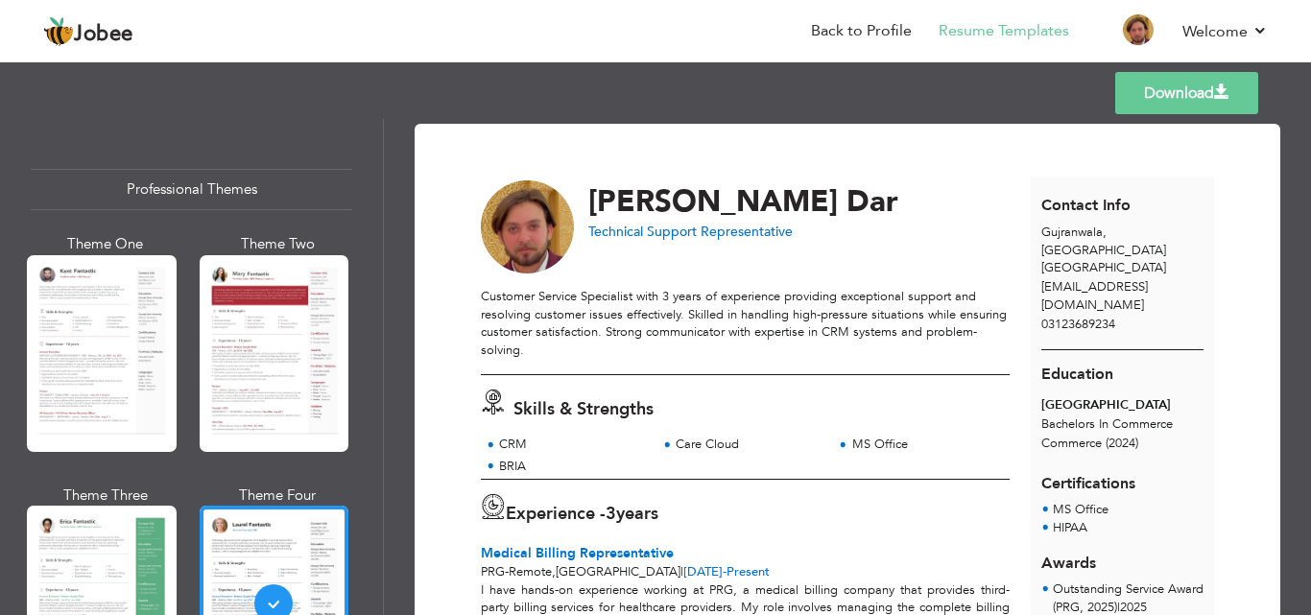
click at [1138, 99] on link "Download" at bounding box center [1186, 93] width 143 height 42
click at [1151, 82] on link "Download" at bounding box center [1186, 93] width 143 height 42
